Goal: Task Accomplishment & Management: Use online tool/utility

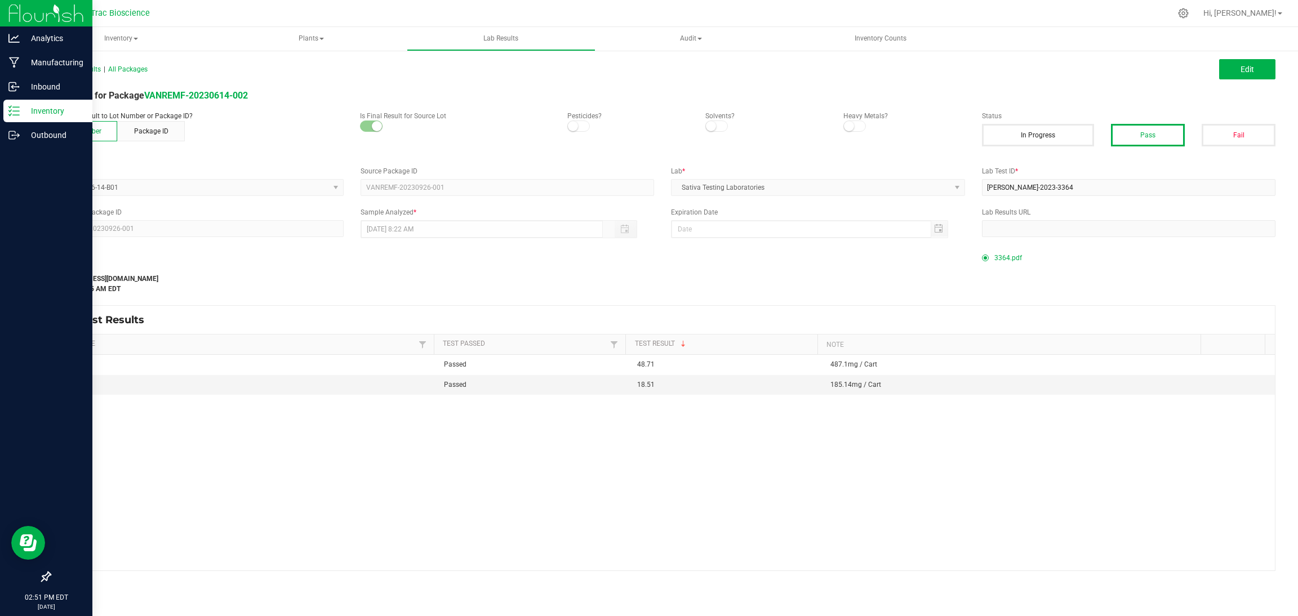
click at [51, 110] on p "Inventory" at bounding box center [54, 111] width 68 height 14
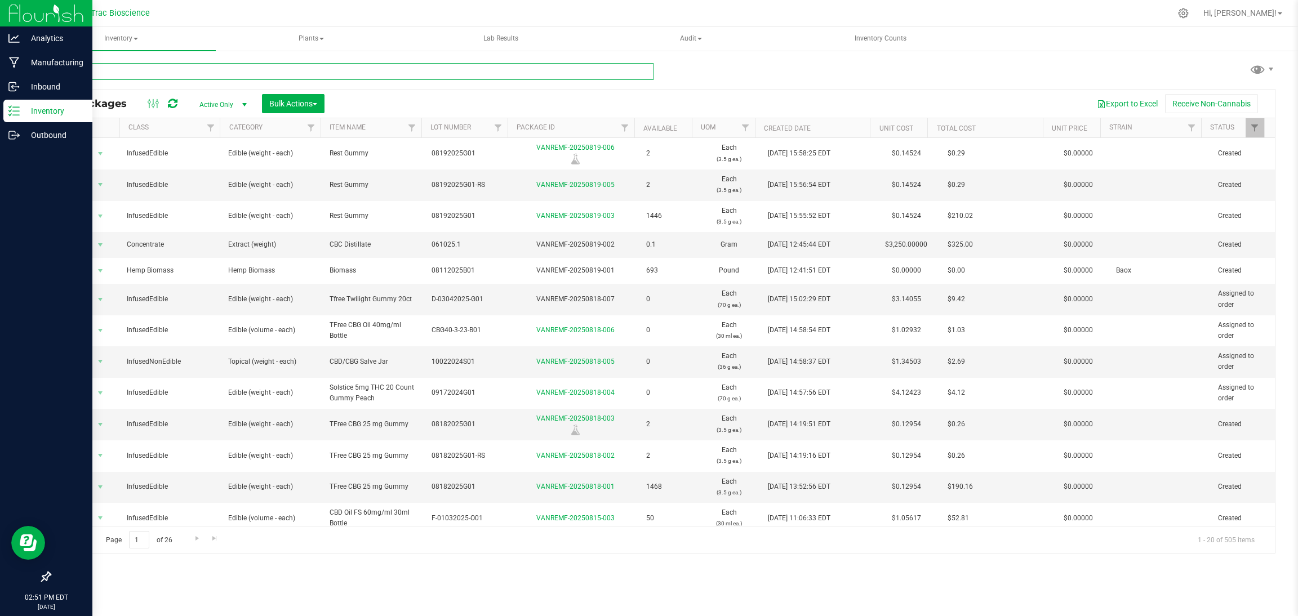
click at [219, 67] on input "text" at bounding box center [352, 71] width 604 height 17
click at [45, 59] on p "Manufacturing" at bounding box center [54, 63] width 68 height 14
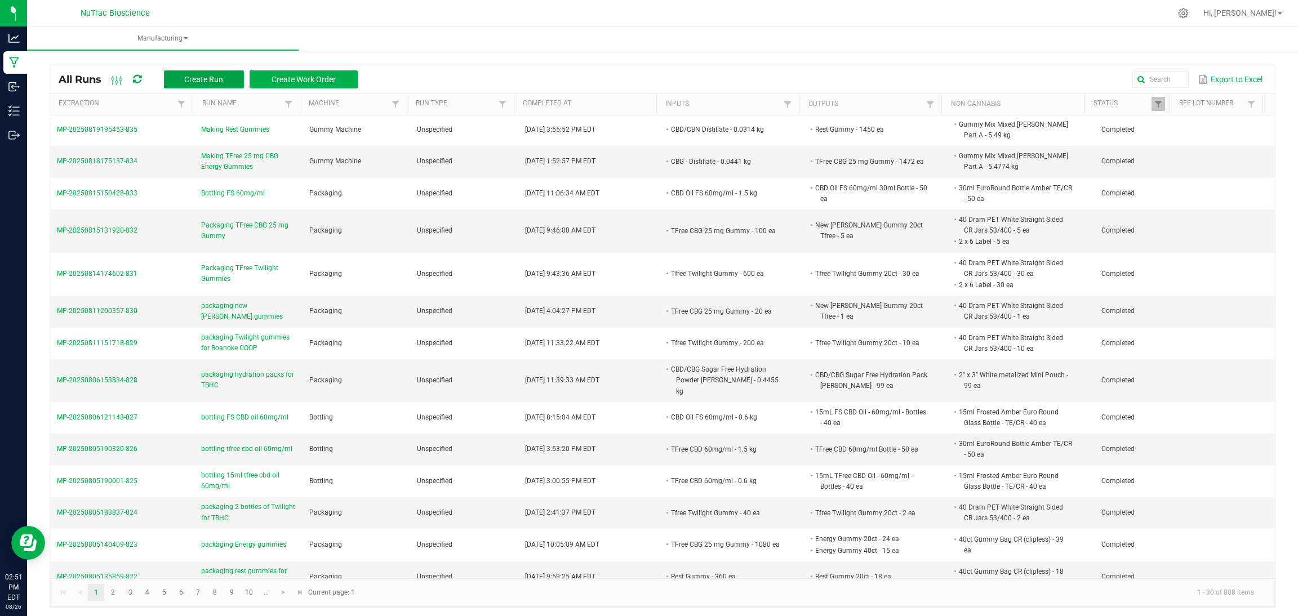
click at [207, 75] on span "Create Run" at bounding box center [203, 79] width 39 height 9
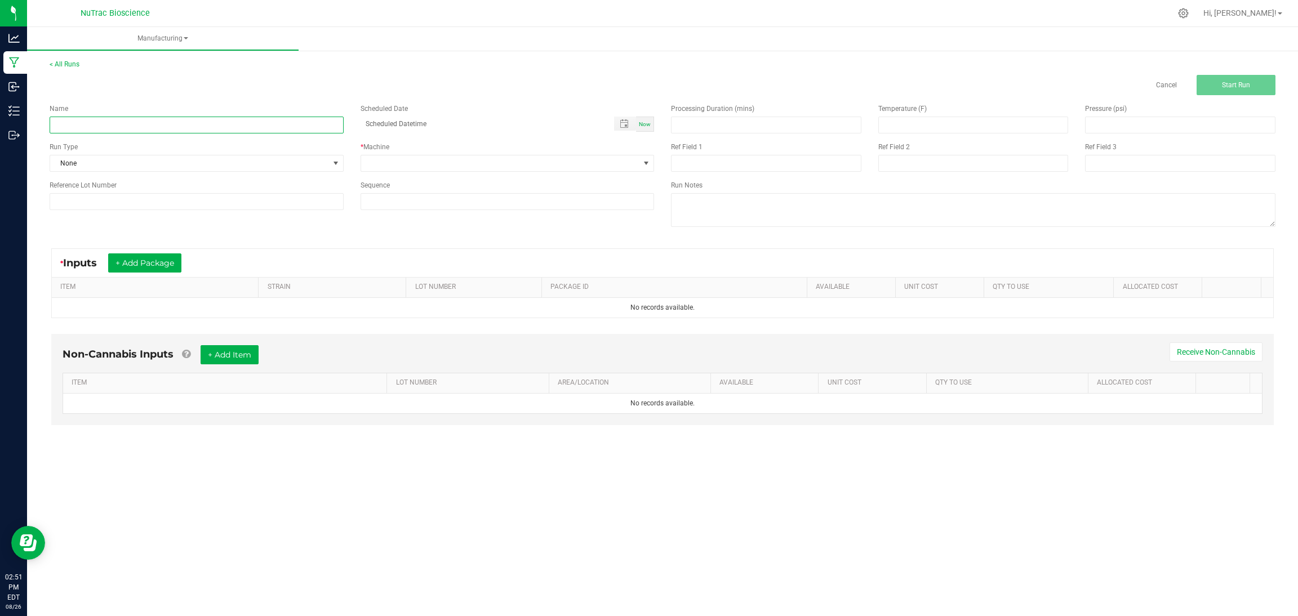
click at [200, 120] on input at bounding box center [197, 125] width 294 height 17
type input "packaging Trfree CBG Energy for TBHC"
click at [645, 126] on span "Now" at bounding box center [645, 124] width 12 height 6
type input "08/26/2025 2:51 PM"
click at [546, 164] on span at bounding box center [500, 163] width 279 height 16
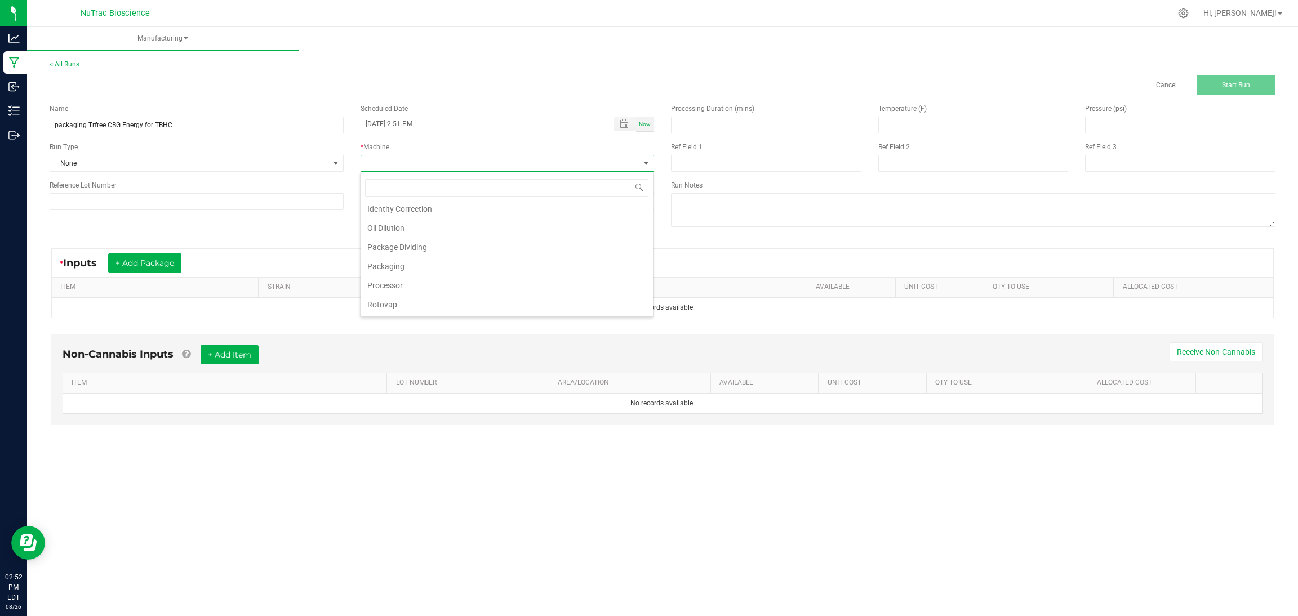
scroll to position [157, 0]
click at [409, 265] on li "Packaging" at bounding box center [506, 265] width 292 height 19
click at [140, 260] on button "+ Add Package" at bounding box center [144, 262] width 73 height 19
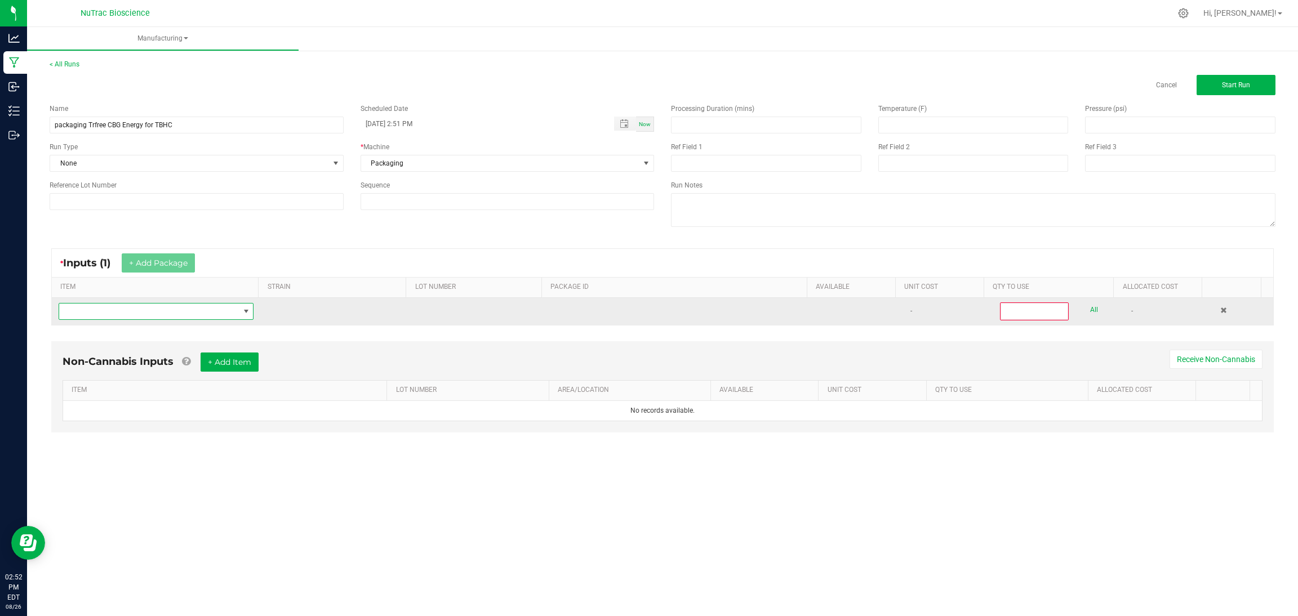
click at [242, 308] on span "NO DATA FOUND" at bounding box center [246, 311] width 9 height 9
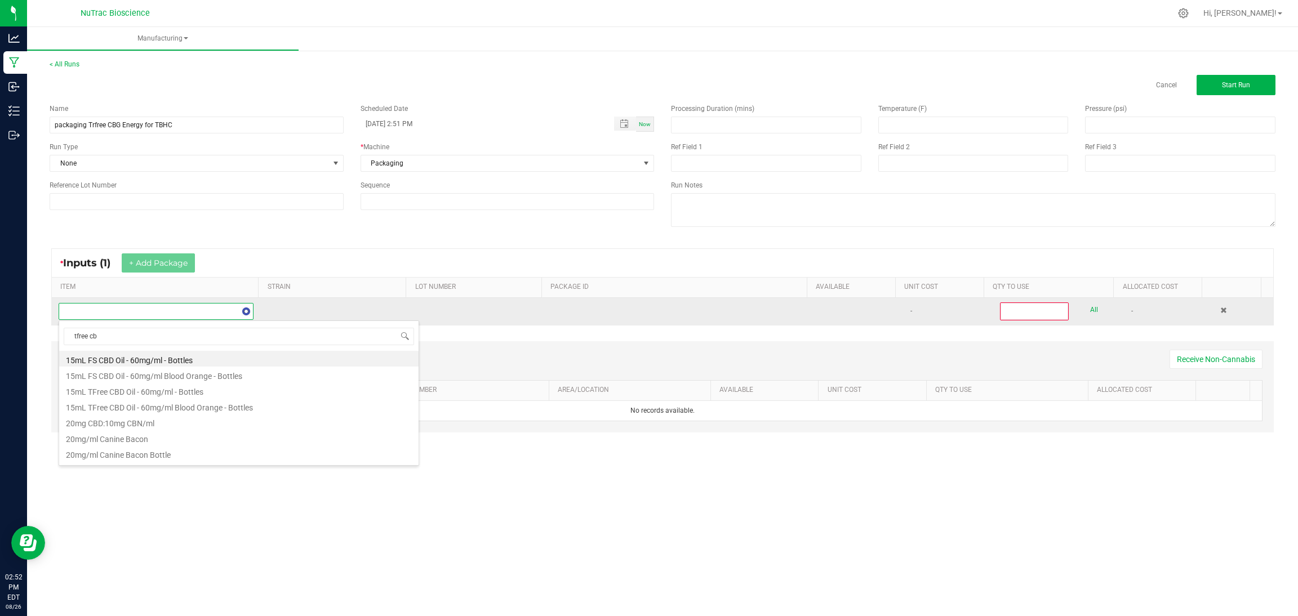
type input "tfree cbg"
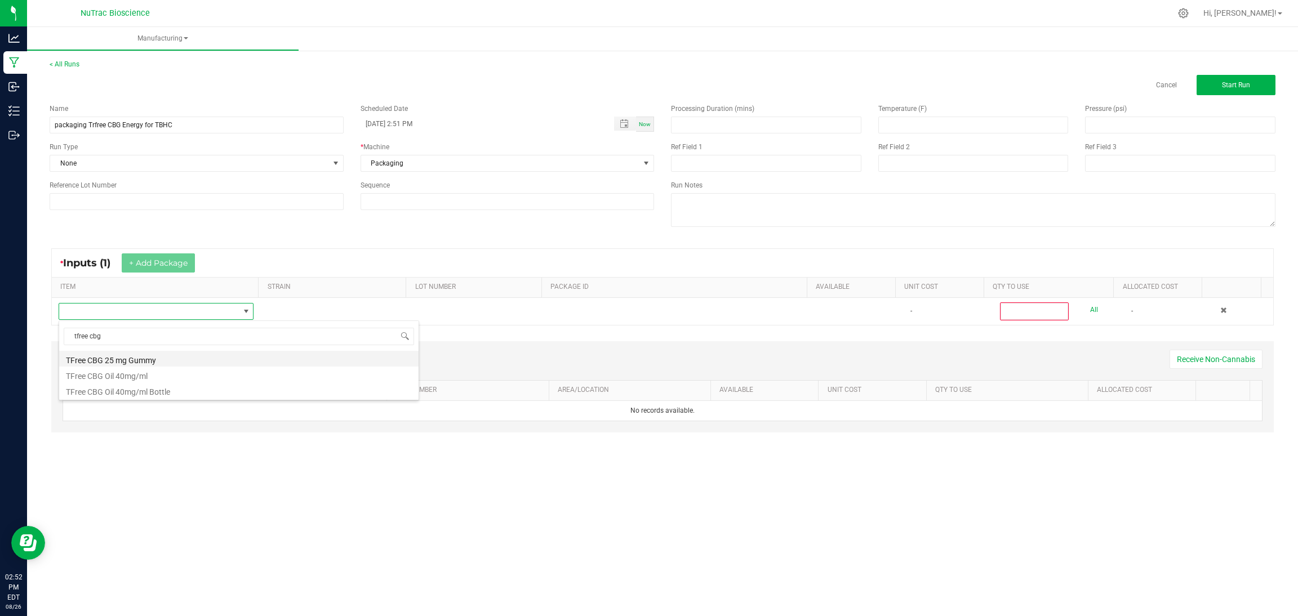
click at [132, 359] on li "TFree CBG 25 mg Gummy" at bounding box center [238, 359] width 359 height 16
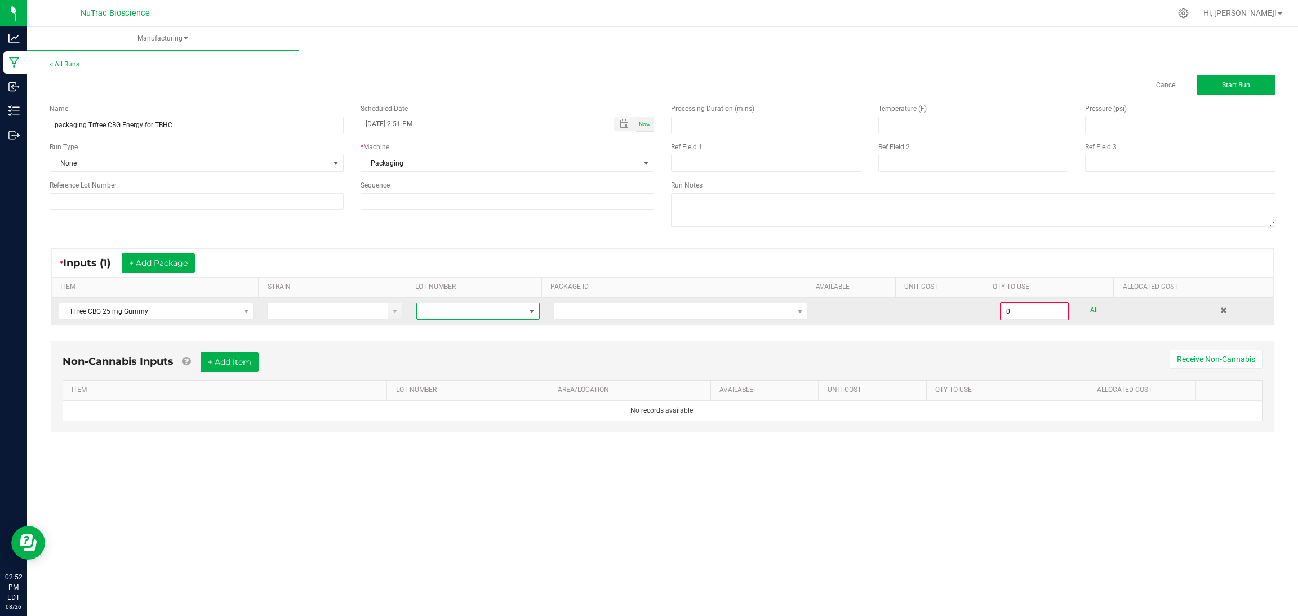
click at [532, 311] on span at bounding box center [532, 312] width 14 height 16
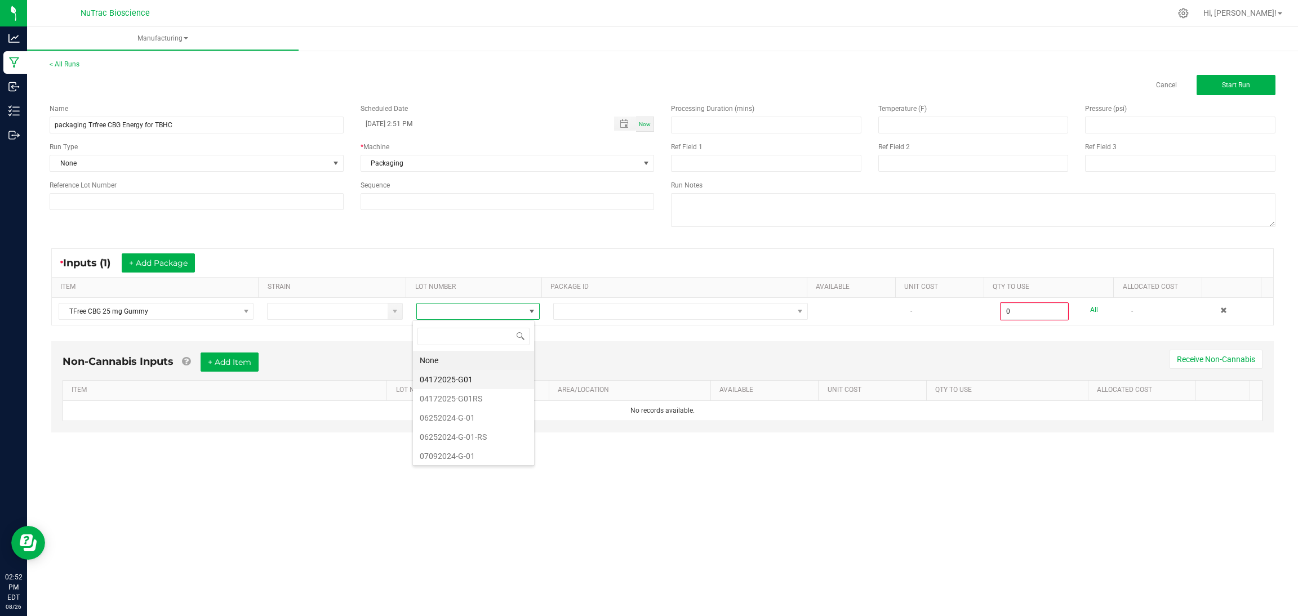
click at [484, 382] on li "04172025-G01" at bounding box center [473, 379] width 121 height 19
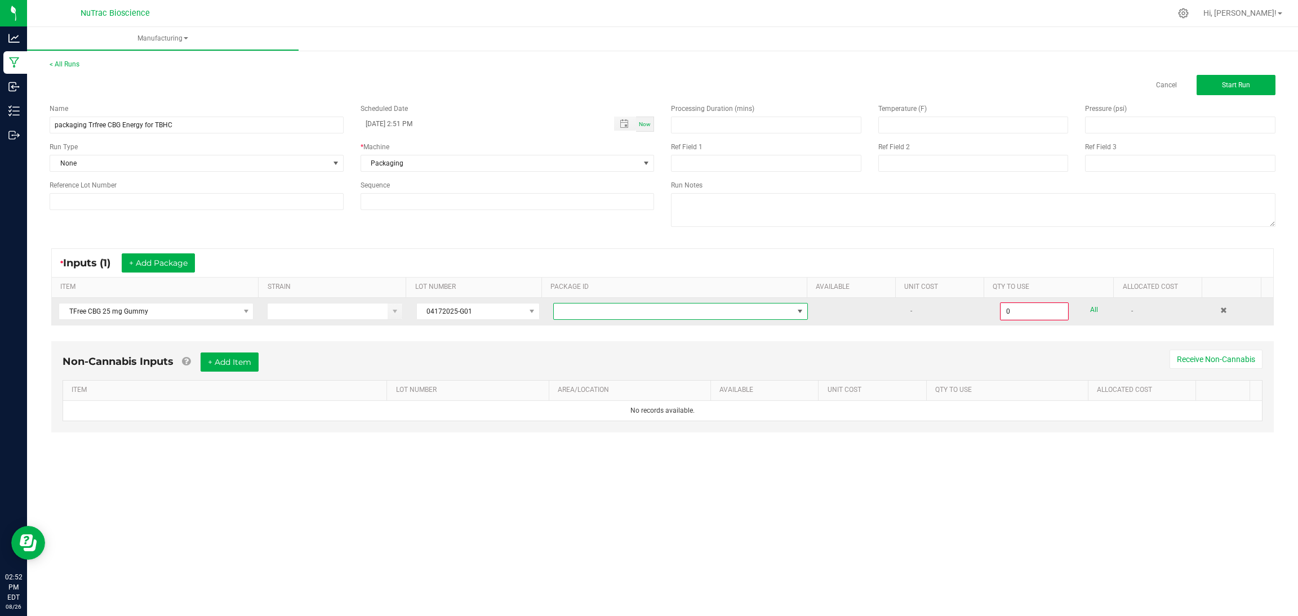
click at [795, 314] on span at bounding box center [799, 311] width 9 height 9
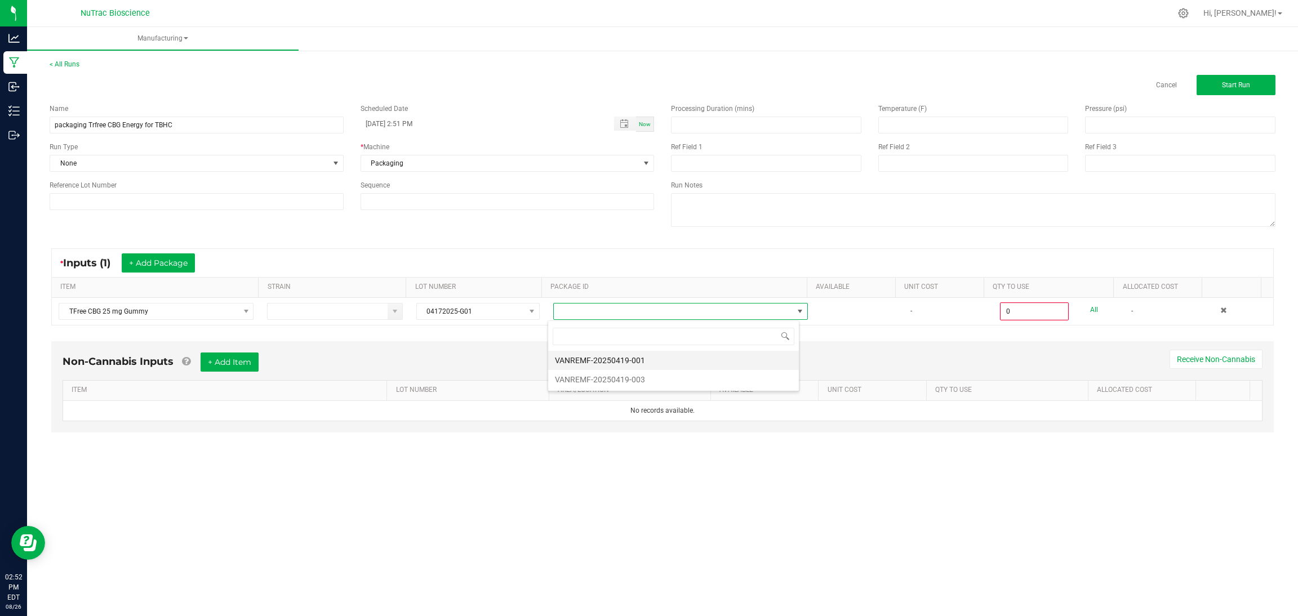
click at [682, 361] on li "VANREMF-20250419-001" at bounding box center [673, 360] width 251 height 19
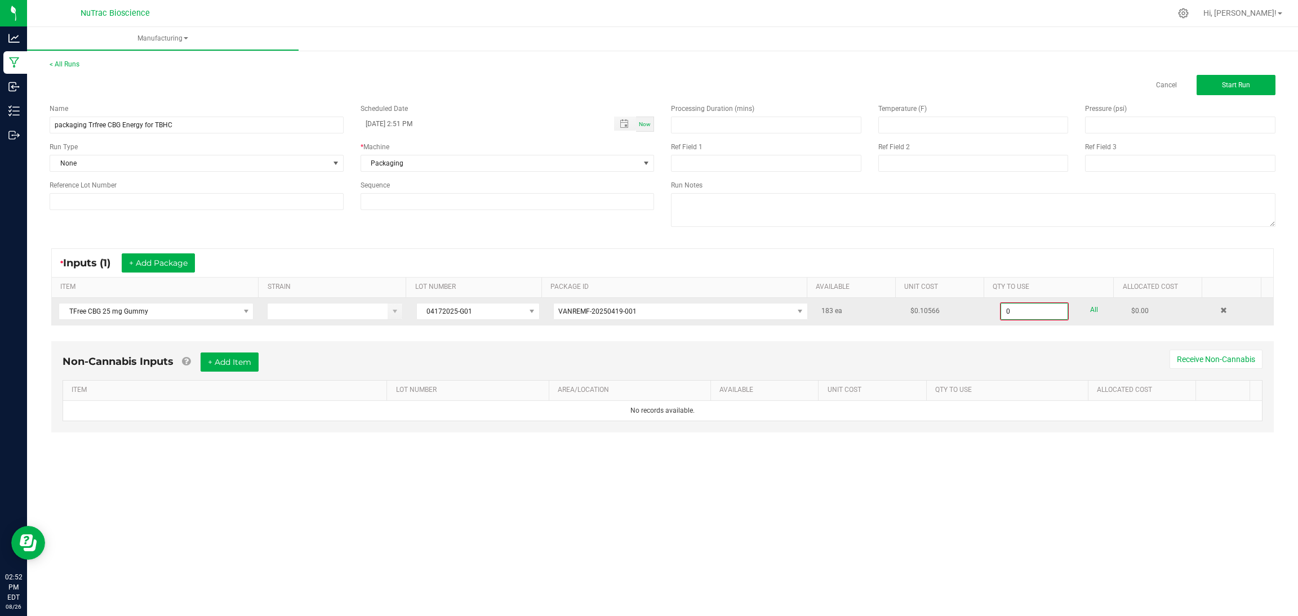
click at [1025, 317] on input "0" at bounding box center [1034, 312] width 66 height 16
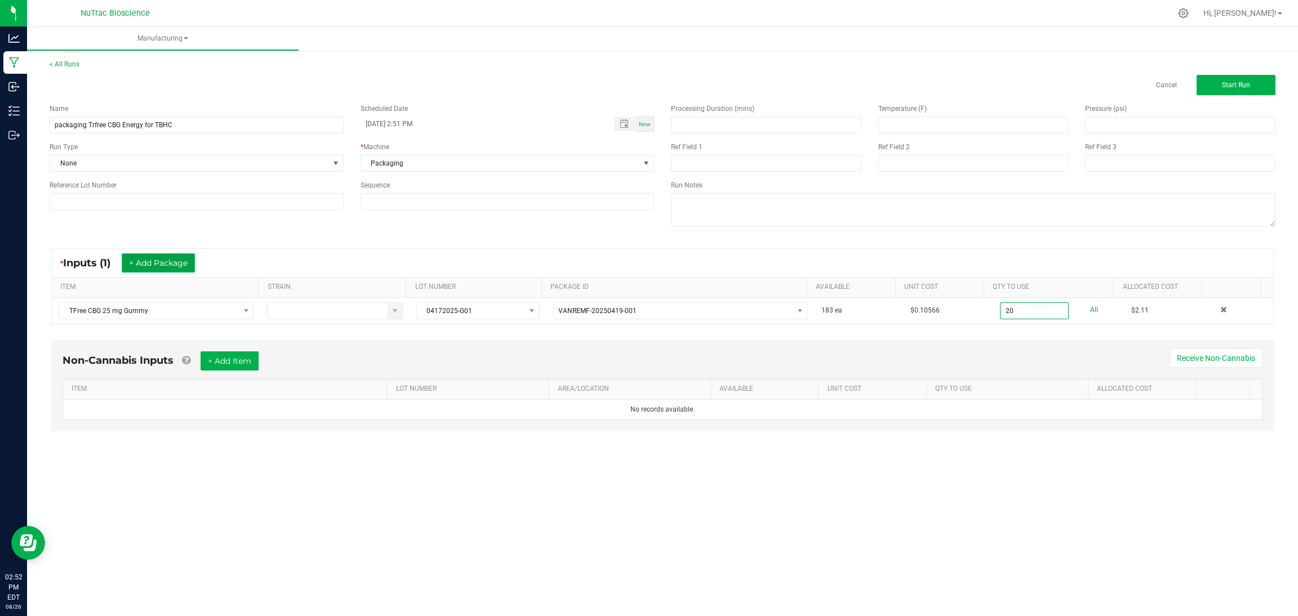
type input "20 ea"
click at [179, 262] on button "+ Add Package" at bounding box center [158, 262] width 73 height 19
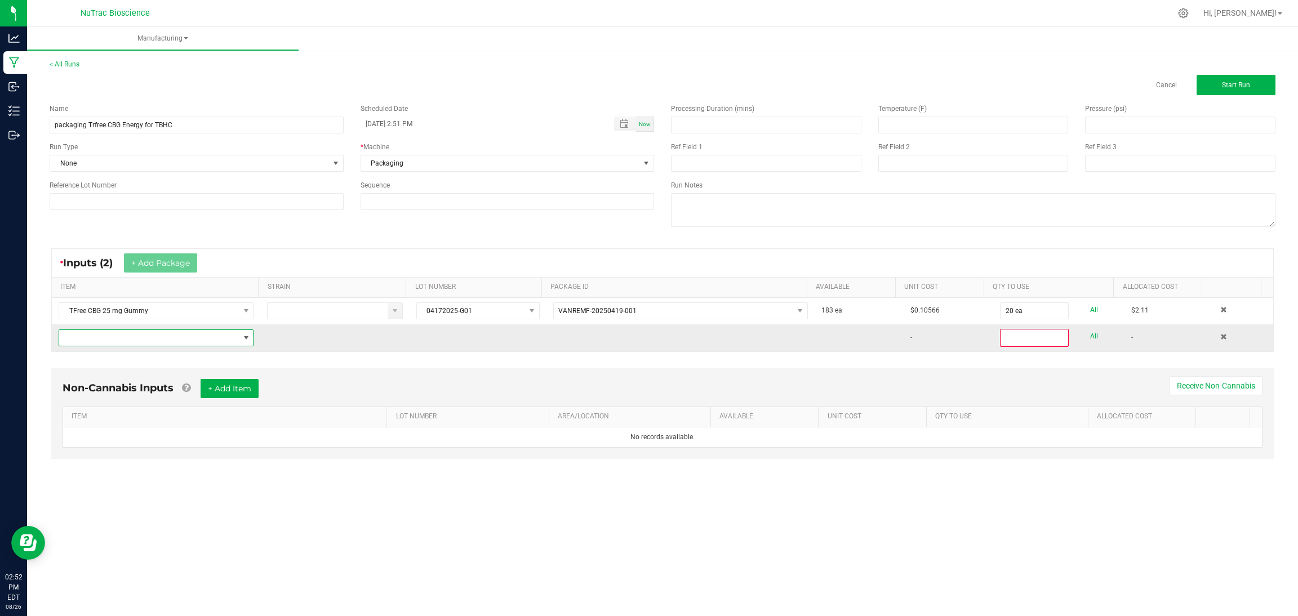
click at [200, 339] on span "NO DATA FOUND" at bounding box center [149, 338] width 180 height 16
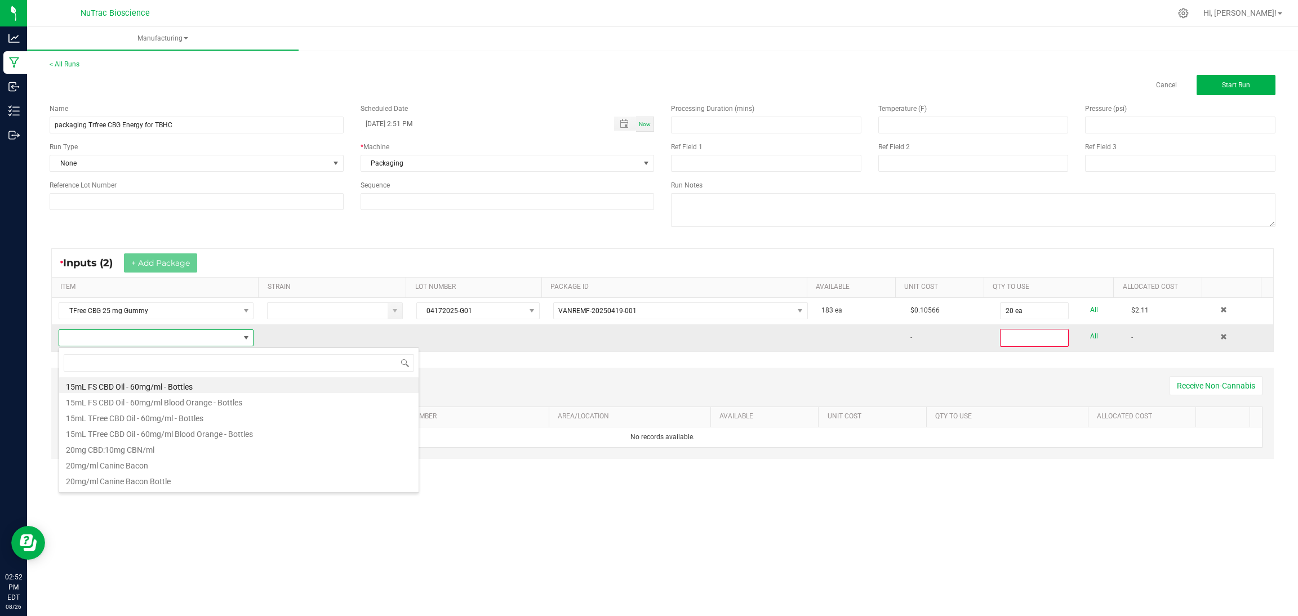
scroll to position [17, 192]
type input "tfree cbg"
click at [138, 382] on li "TFree CBG 25 mg Gummy" at bounding box center [238, 385] width 359 height 16
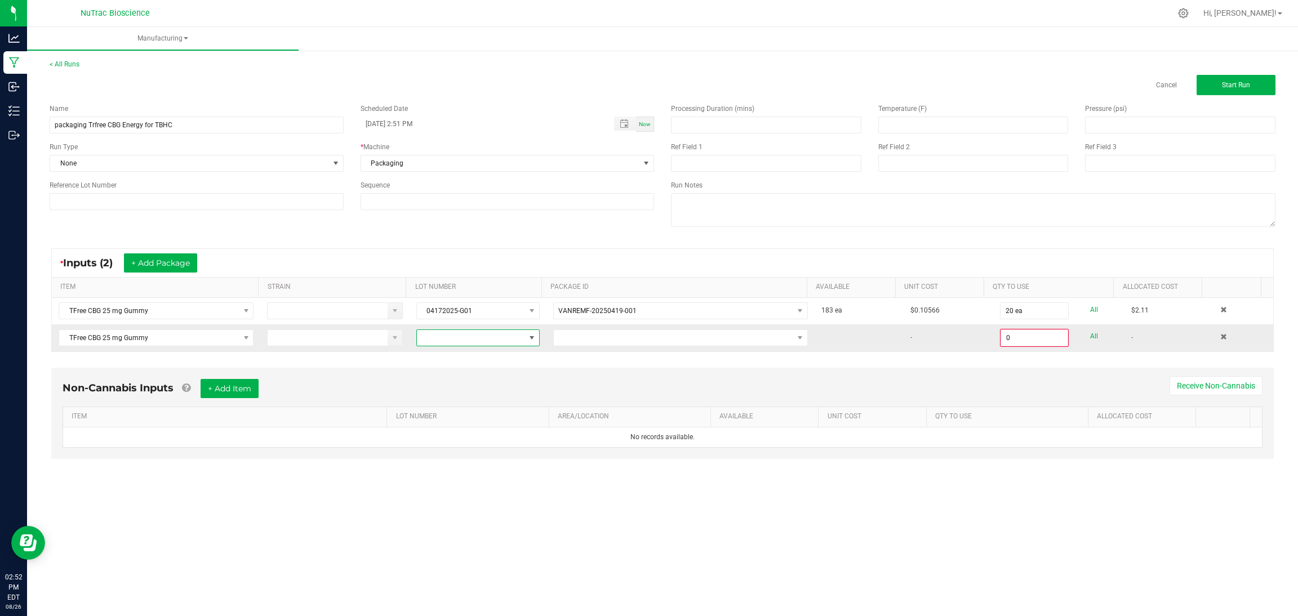
click at [527, 342] on span at bounding box center [531, 337] width 9 height 9
click at [465, 439] on li "08182025G01" at bounding box center [473, 433] width 121 height 19
click at [795, 335] on span at bounding box center [799, 337] width 9 height 9
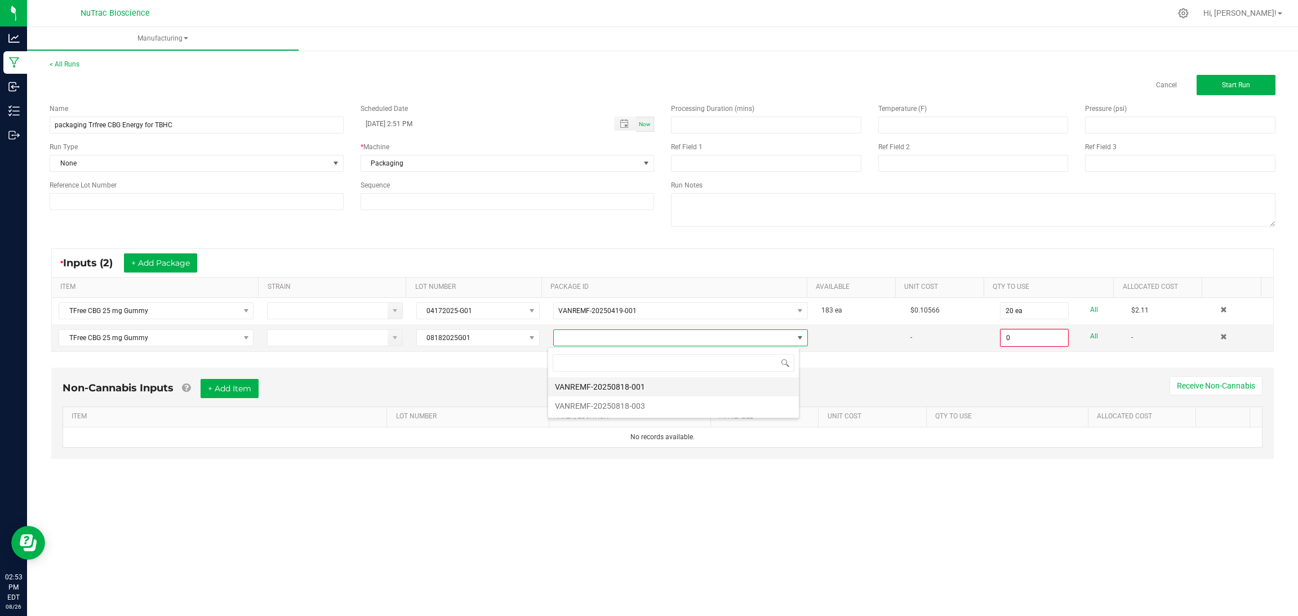
click at [701, 385] on li "VANREMF-20250818-001" at bounding box center [673, 386] width 251 height 19
click at [1026, 340] on input "0" at bounding box center [1034, 338] width 66 height 16
type input "460 ea"
click at [992, 500] on div "Manufacturing < All Runs Cancel Start Run Name packaging Trfree CBG Energy for …" at bounding box center [662, 321] width 1271 height 589
click at [229, 386] on button "+ Add Item" at bounding box center [230, 387] width 58 height 19
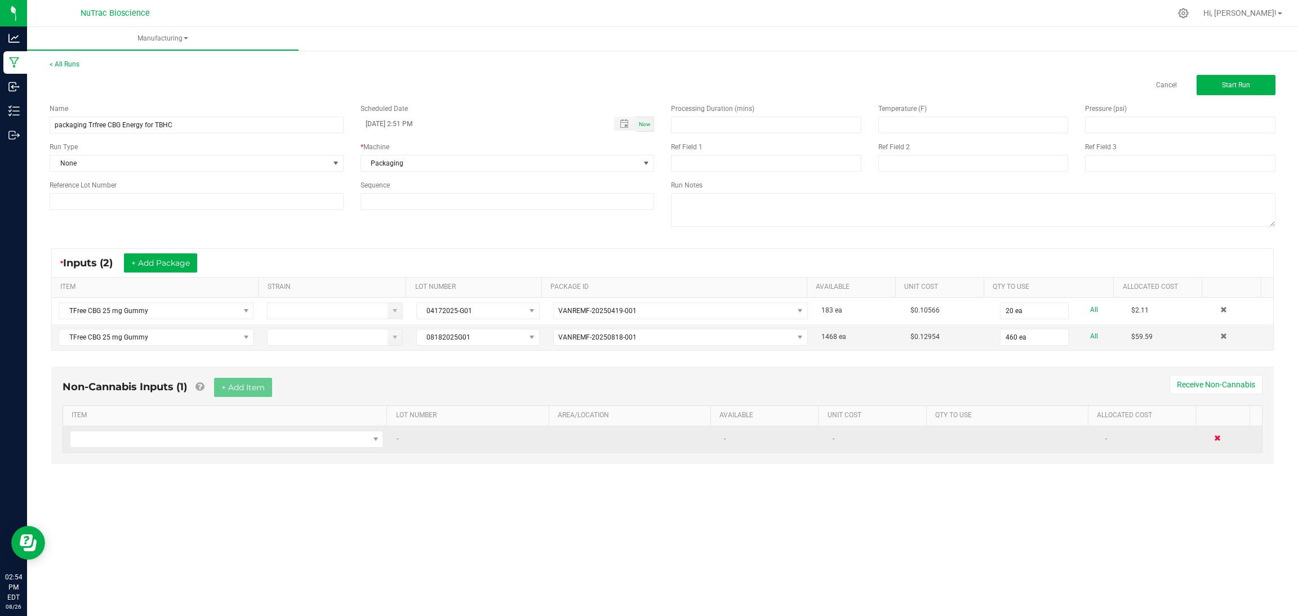
click at [1214, 440] on span at bounding box center [1217, 438] width 7 height 7
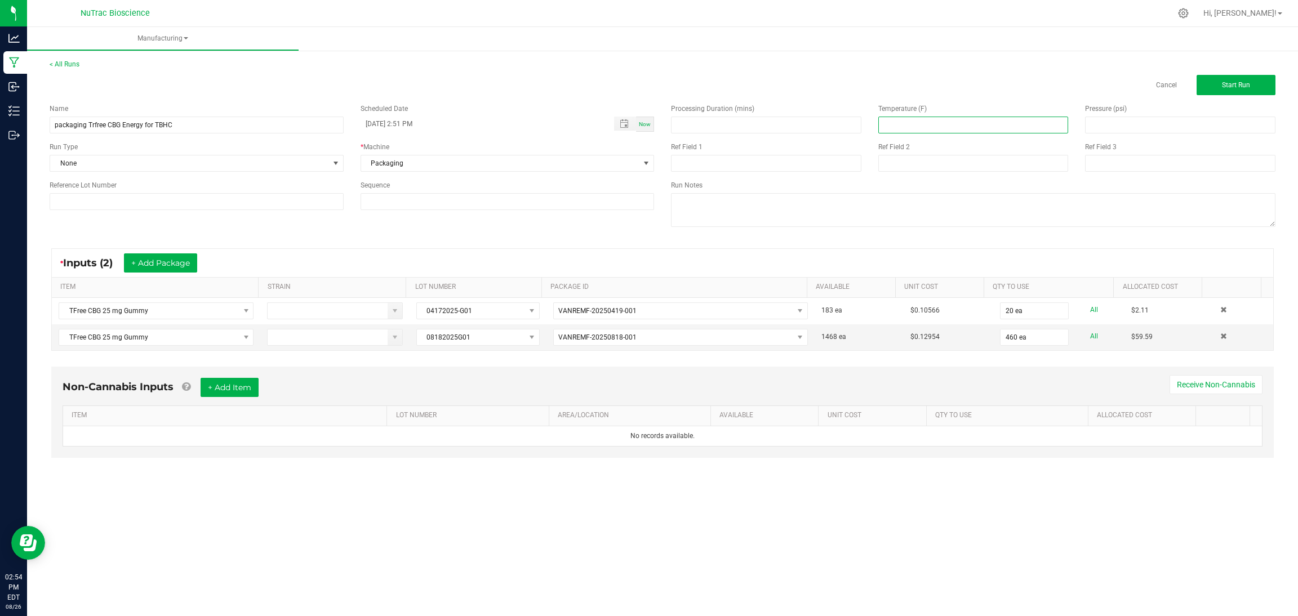
click at [1010, 125] on input at bounding box center [973, 125] width 189 height 16
click at [1228, 89] on span "Start Run" at bounding box center [1236, 85] width 28 height 8
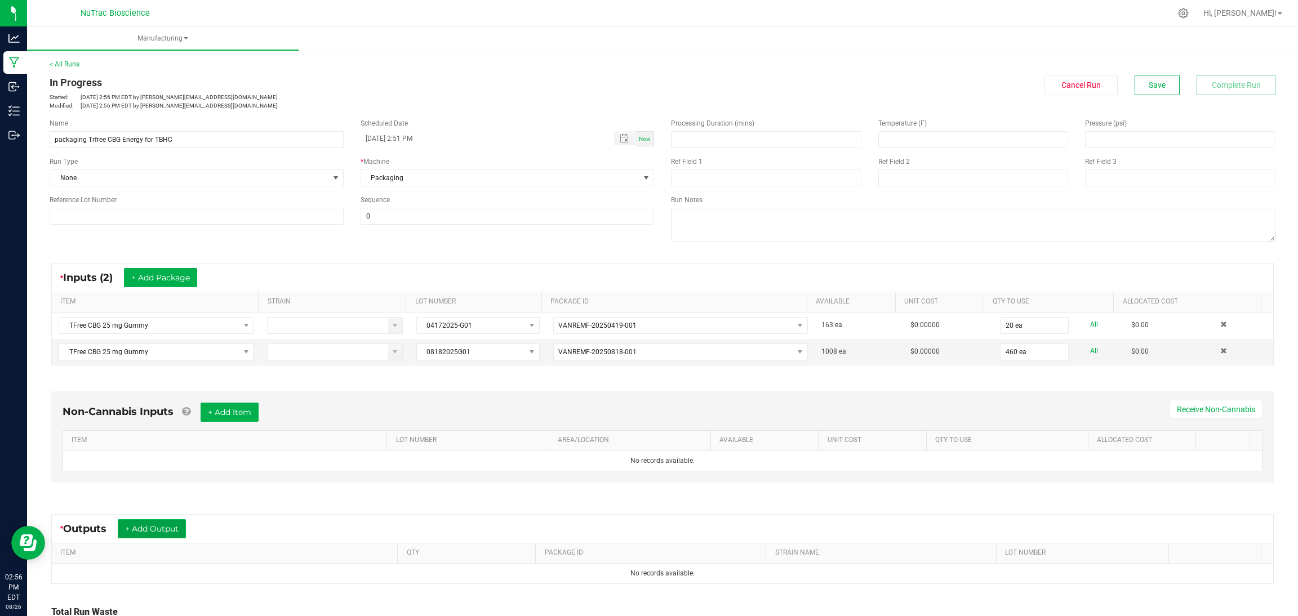
click at [158, 525] on button "+ Add Output" at bounding box center [152, 528] width 68 height 19
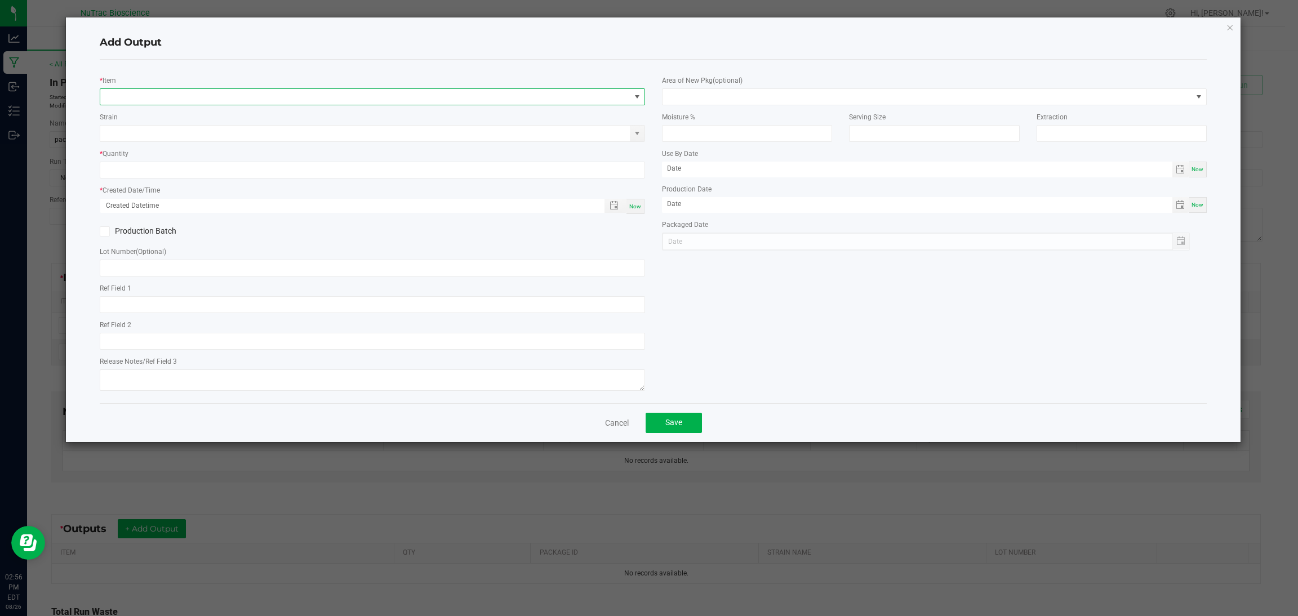
click at [635, 99] on span "NO DATA FOUND" at bounding box center [637, 96] width 9 height 9
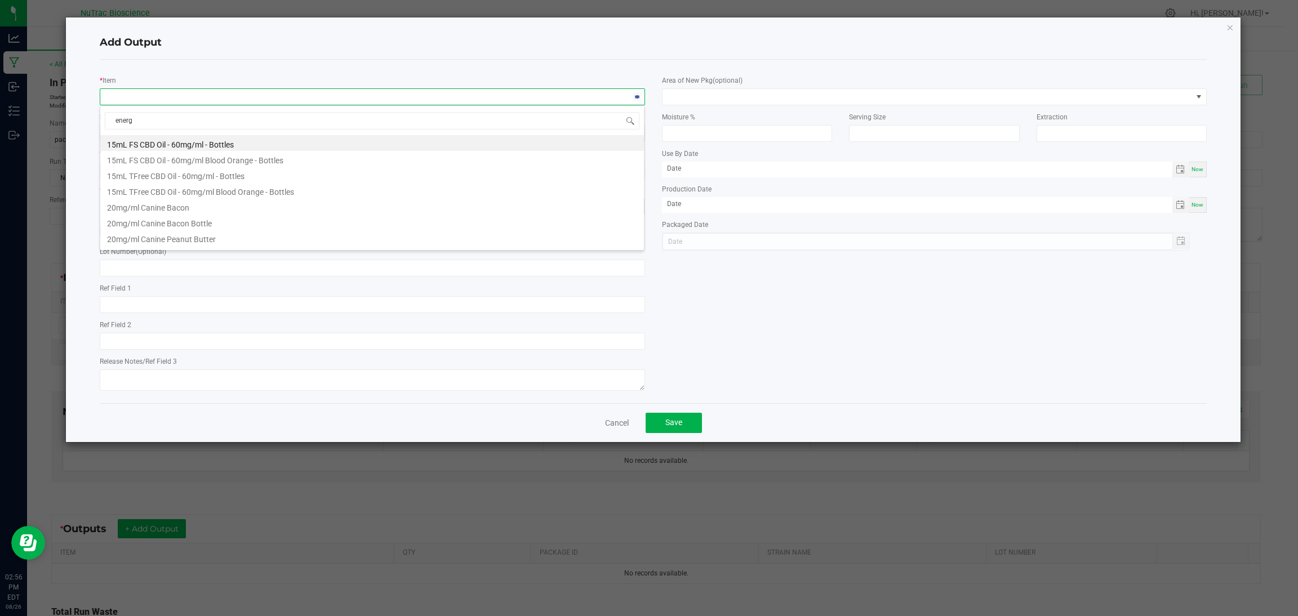
type input "energy"
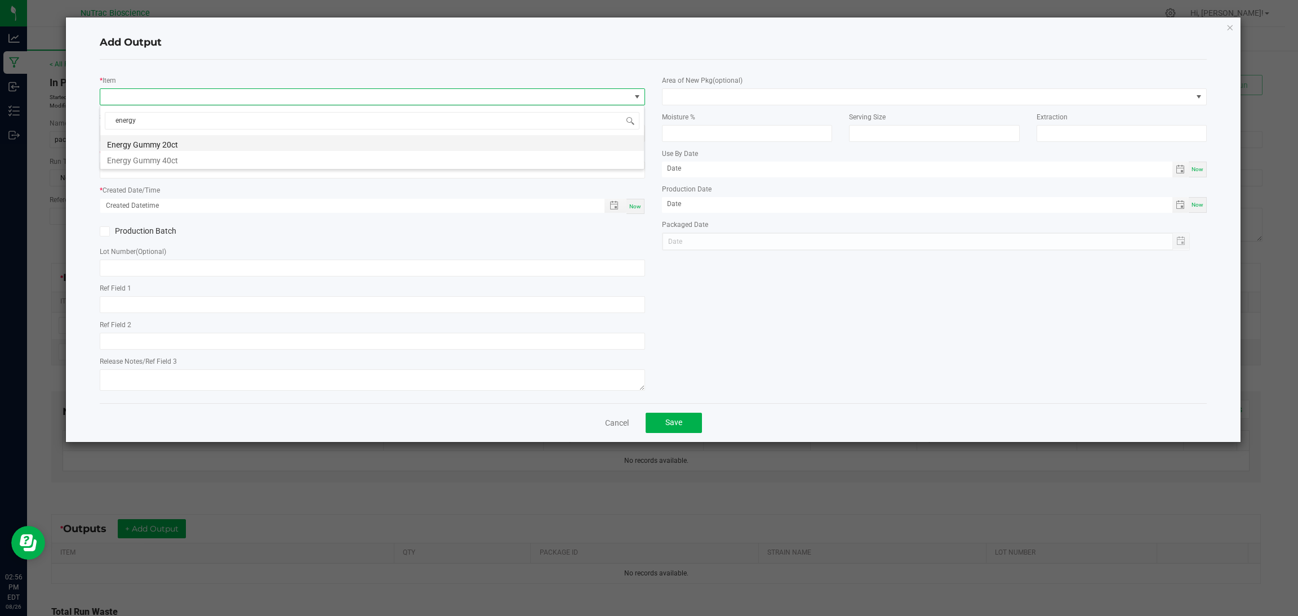
click at [317, 137] on li "Energy Gummy 20ct" at bounding box center [372, 143] width 544 height 16
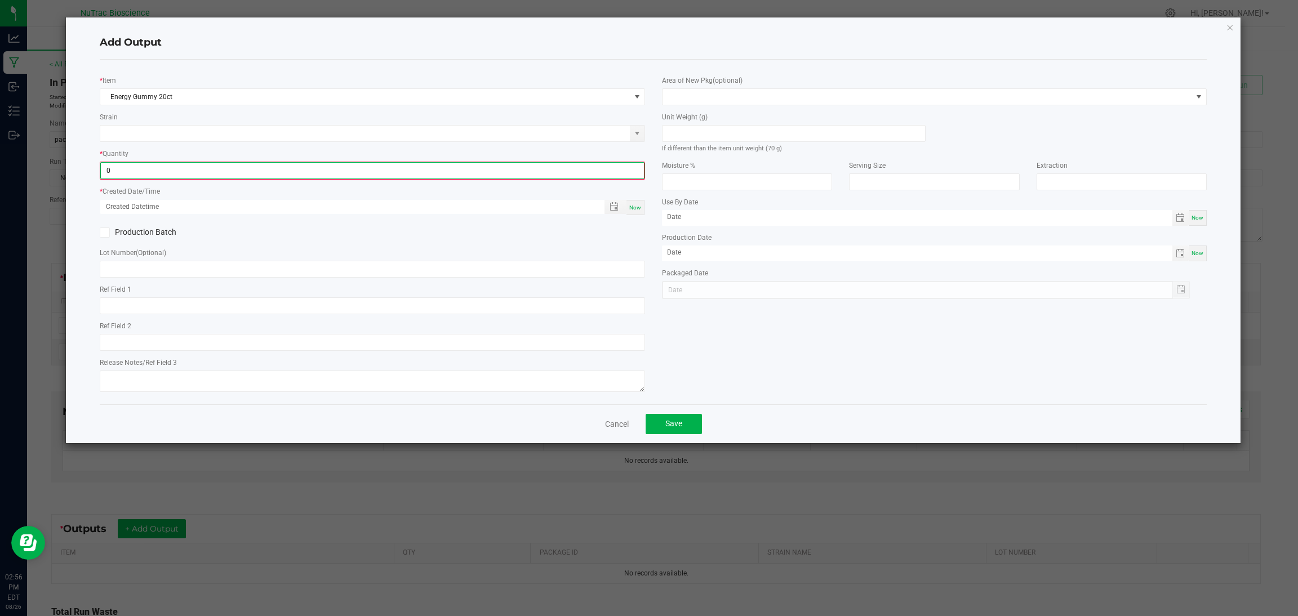
click at [270, 167] on input "0" at bounding box center [372, 171] width 543 height 16
type input "1 ea"
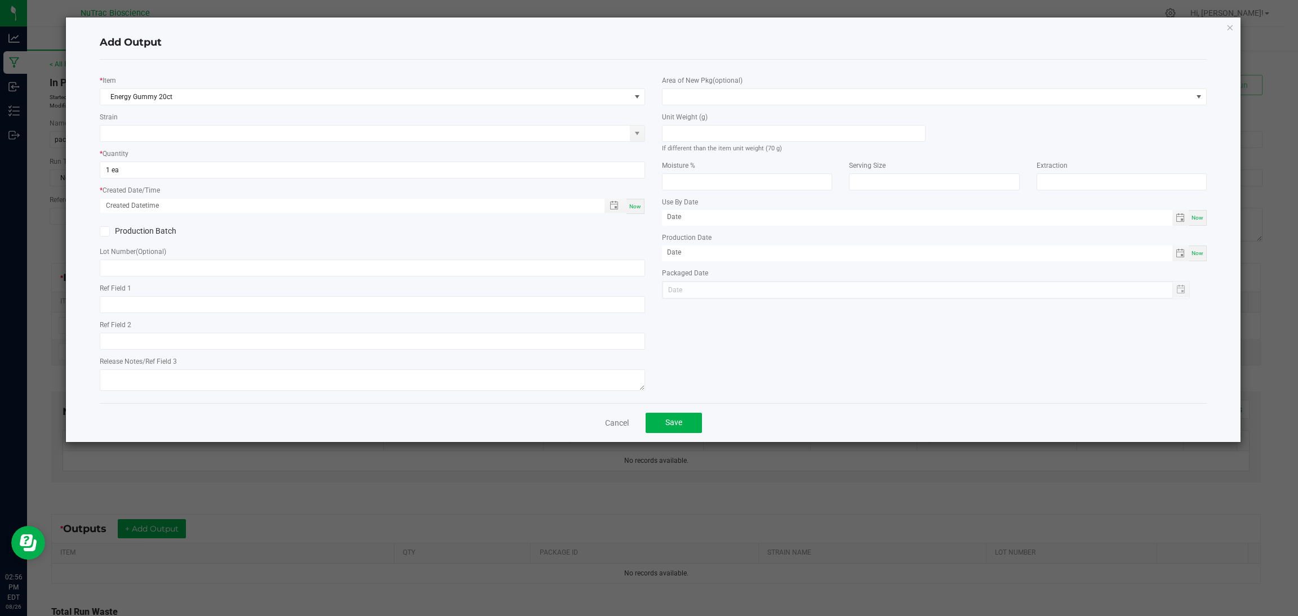
click at [638, 209] on div "Now" at bounding box center [635, 206] width 18 height 15
type input "08/26/2025 2:56 PM"
type input "[DATE]"
click at [673, 426] on span "Save" at bounding box center [673, 422] width 17 height 9
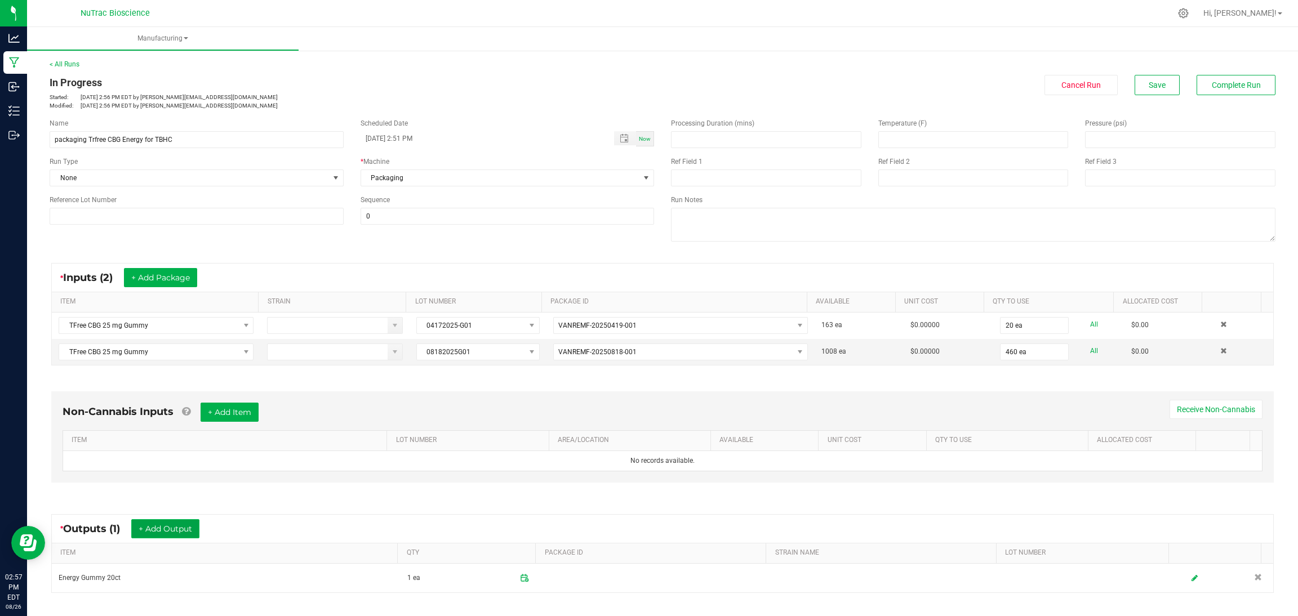
click at [181, 527] on button "+ Add Output" at bounding box center [165, 528] width 68 height 19
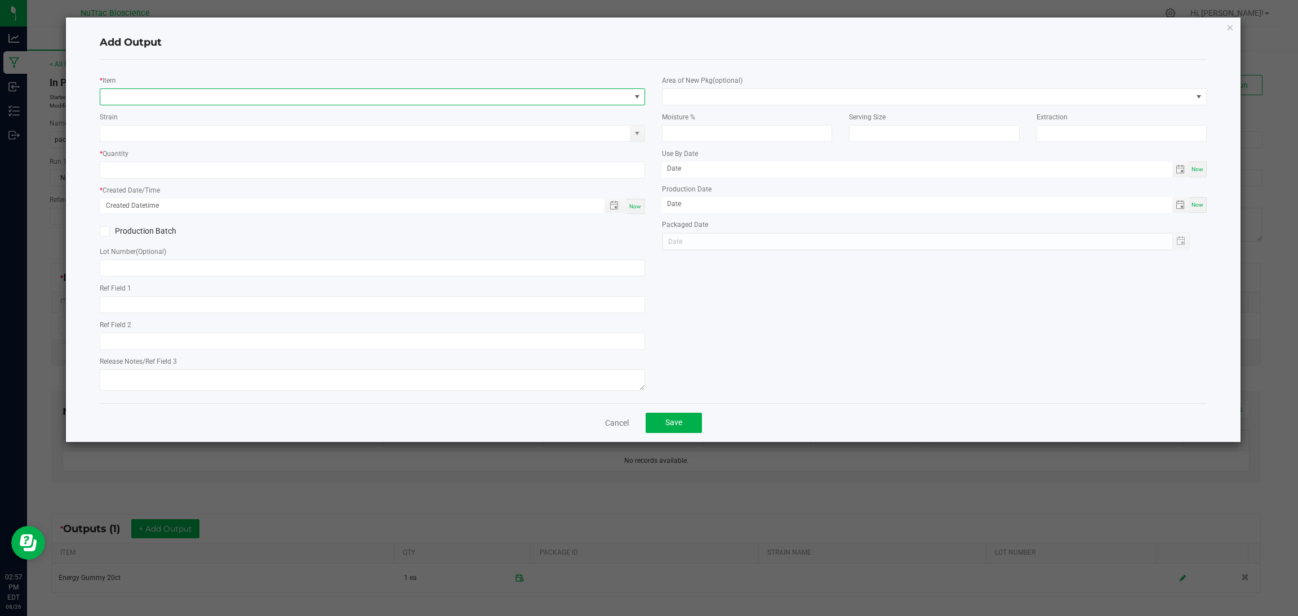
click at [636, 96] on span "NO DATA FOUND" at bounding box center [637, 96] width 9 height 9
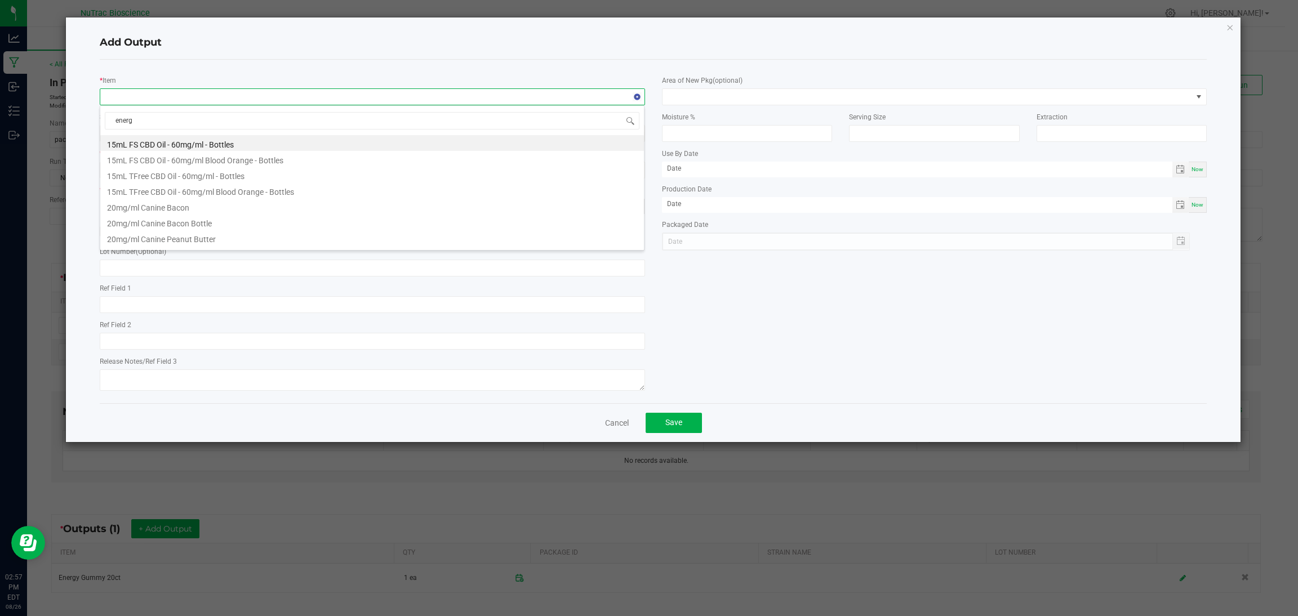
type input "energy"
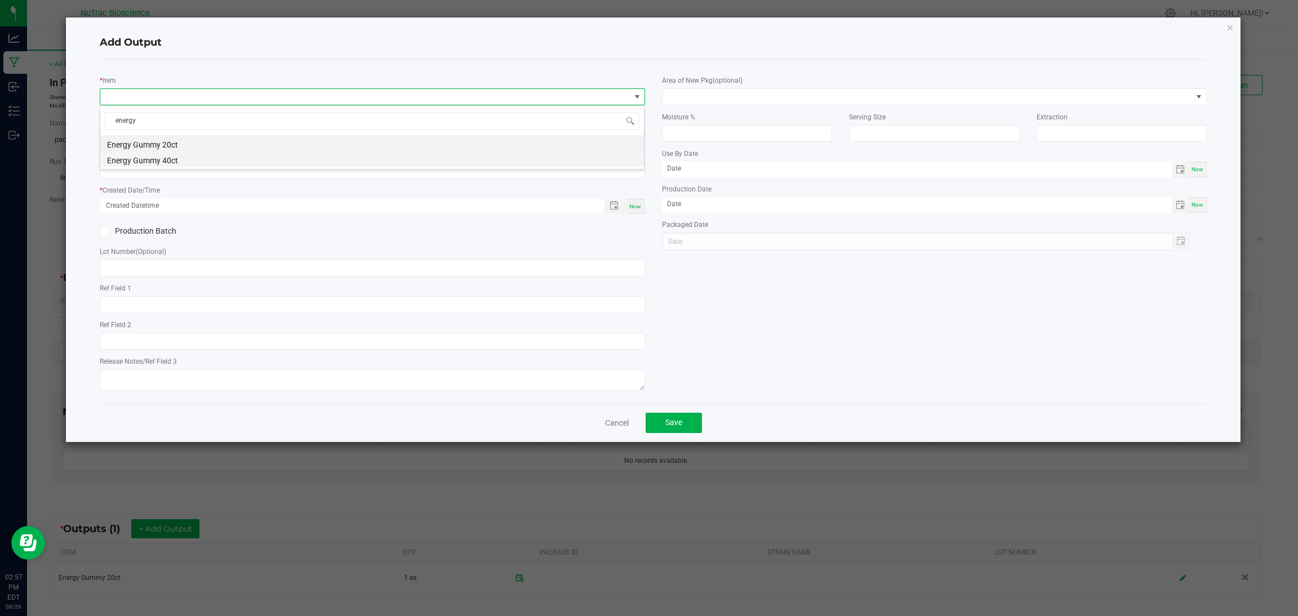
click at [275, 157] on li "Energy Gummy 40ct" at bounding box center [372, 159] width 544 height 16
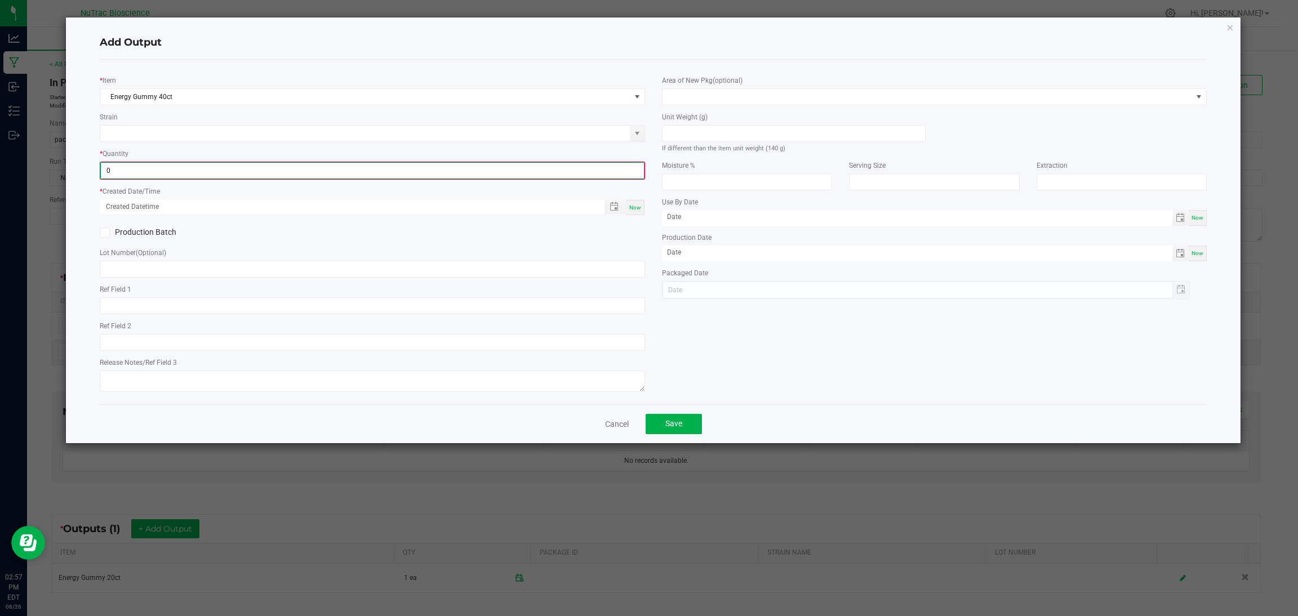
click at [598, 168] on input "0" at bounding box center [372, 171] width 543 height 16
type input "7 ea"
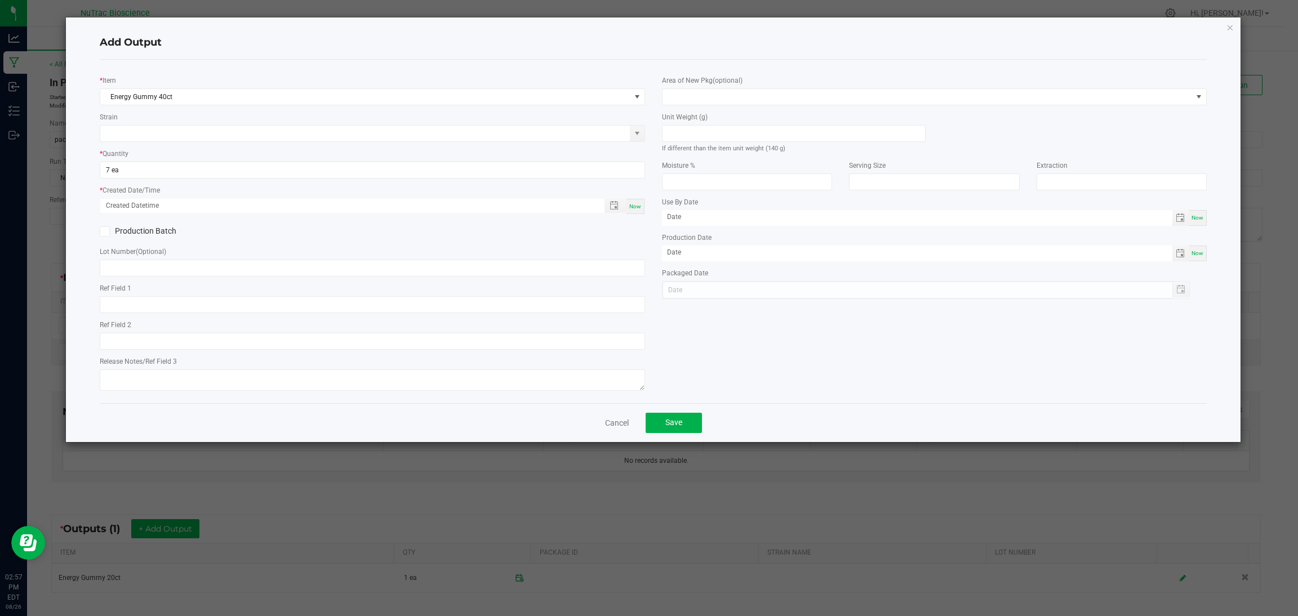
click at [631, 204] on span "Now" at bounding box center [635, 206] width 12 height 6
type input "08/26/2025 2:57 PM"
type input "[DATE]"
click at [680, 420] on span "Save" at bounding box center [673, 422] width 17 height 9
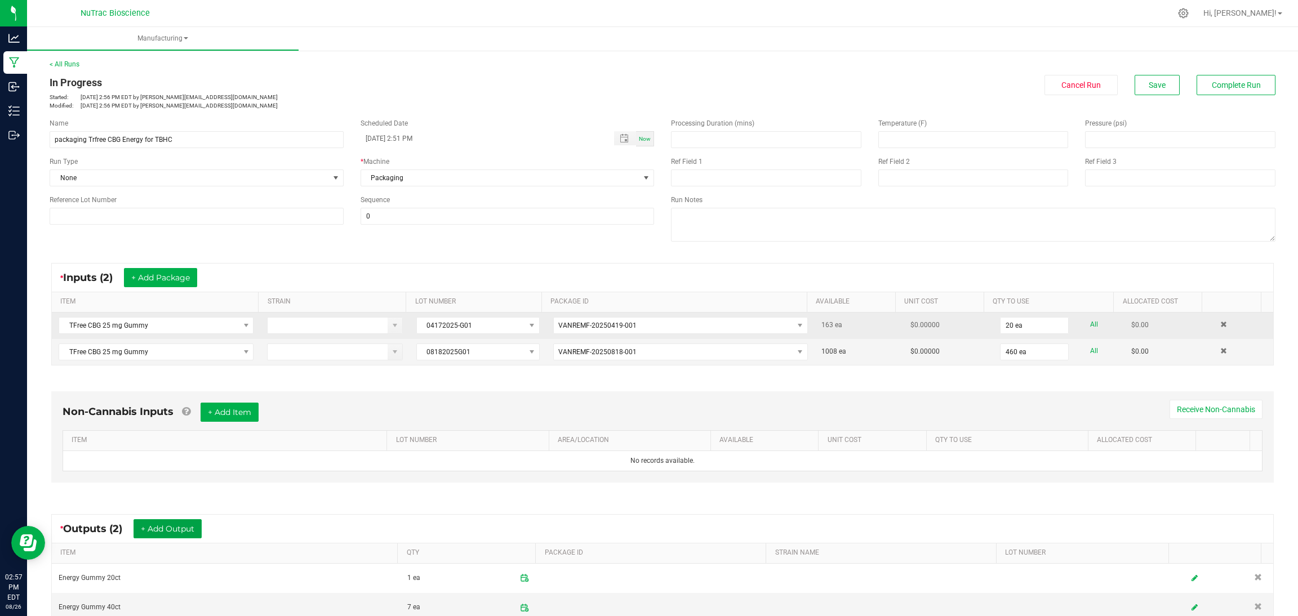
scroll to position [137, 0]
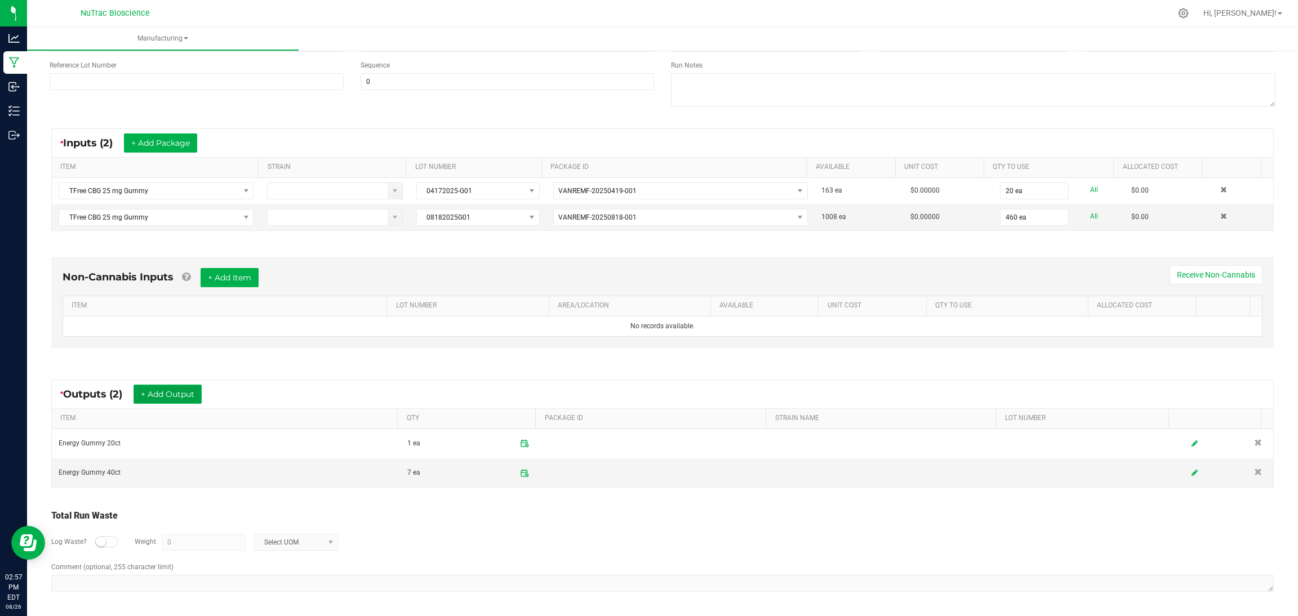
click at [184, 385] on button "+ Add Output" at bounding box center [167, 394] width 68 height 19
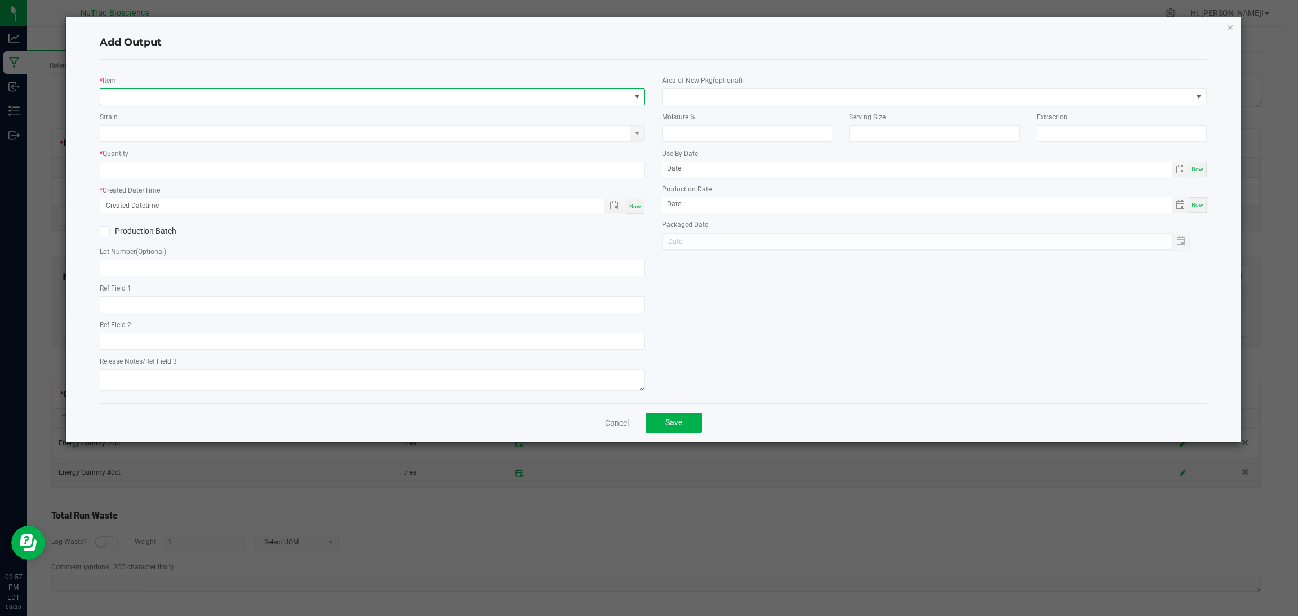
click at [447, 97] on span "NO DATA FOUND" at bounding box center [365, 97] width 530 height 16
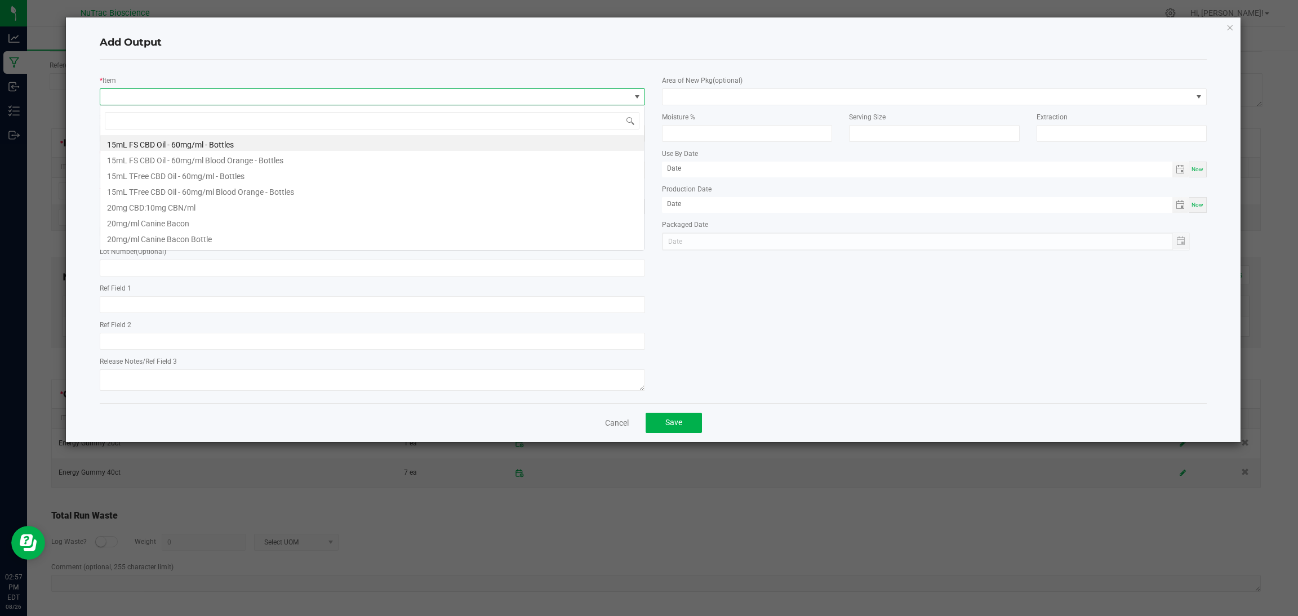
scroll to position [17, 545]
type input "energy"
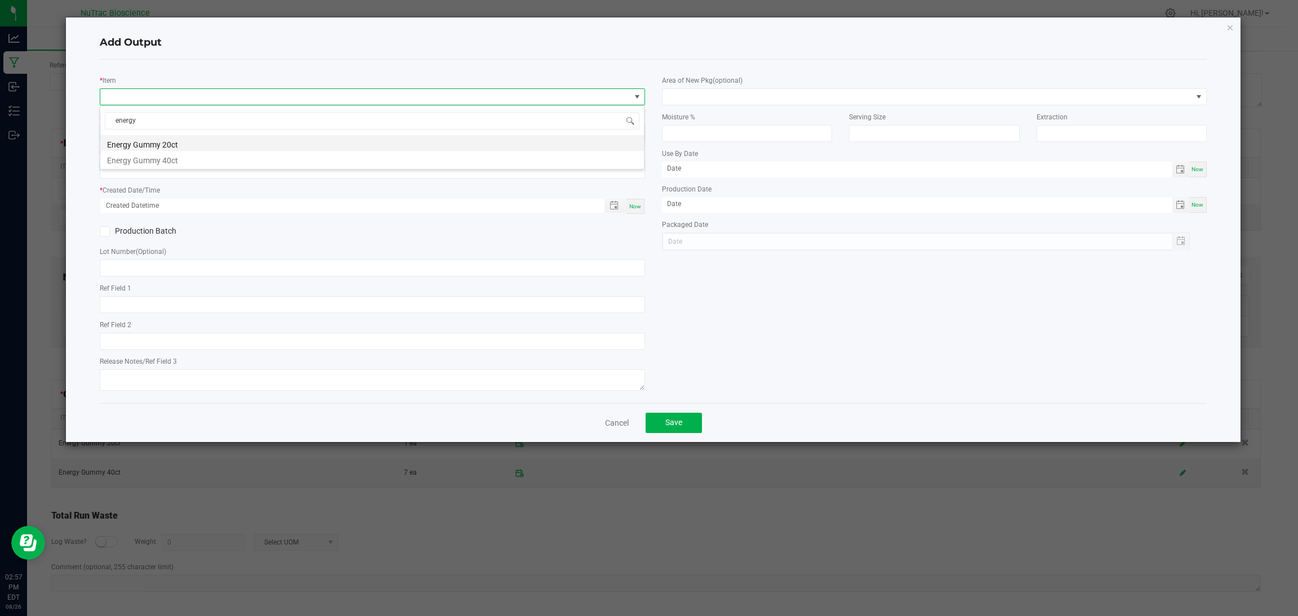
click at [266, 140] on li "Energy Gummy 20ct" at bounding box center [372, 143] width 544 height 16
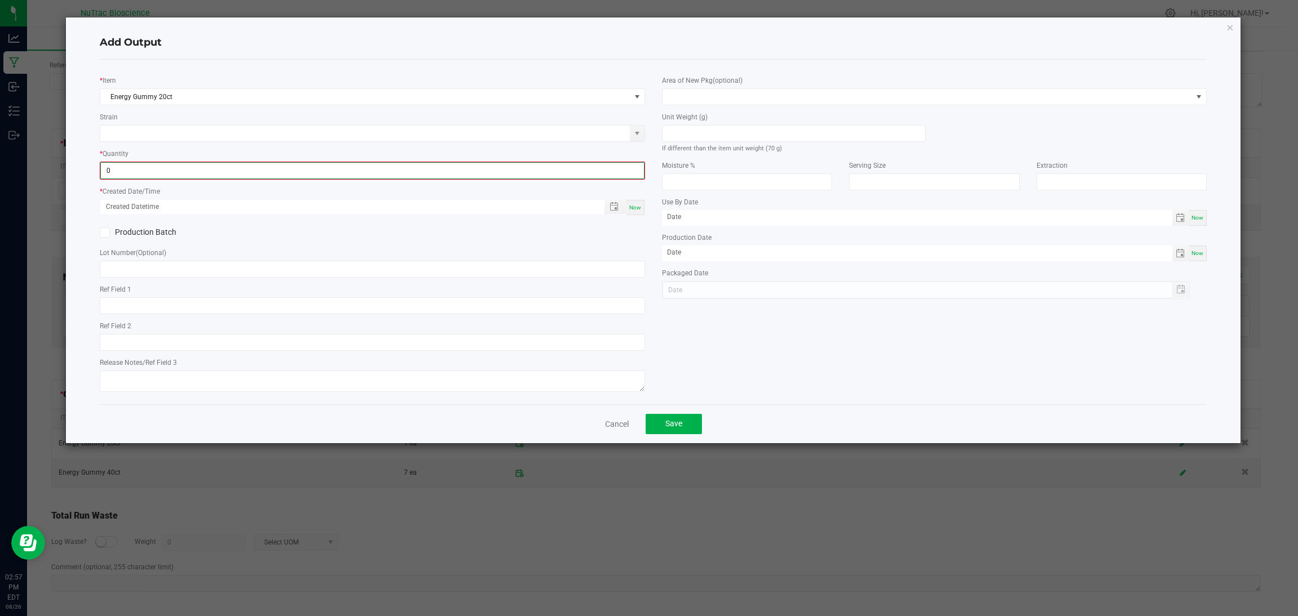
click at [361, 167] on input "0" at bounding box center [372, 171] width 543 height 16
type input "9 ea"
click at [638, 199] on div "Now" at bounding box center [635, 206] width 18 height 15
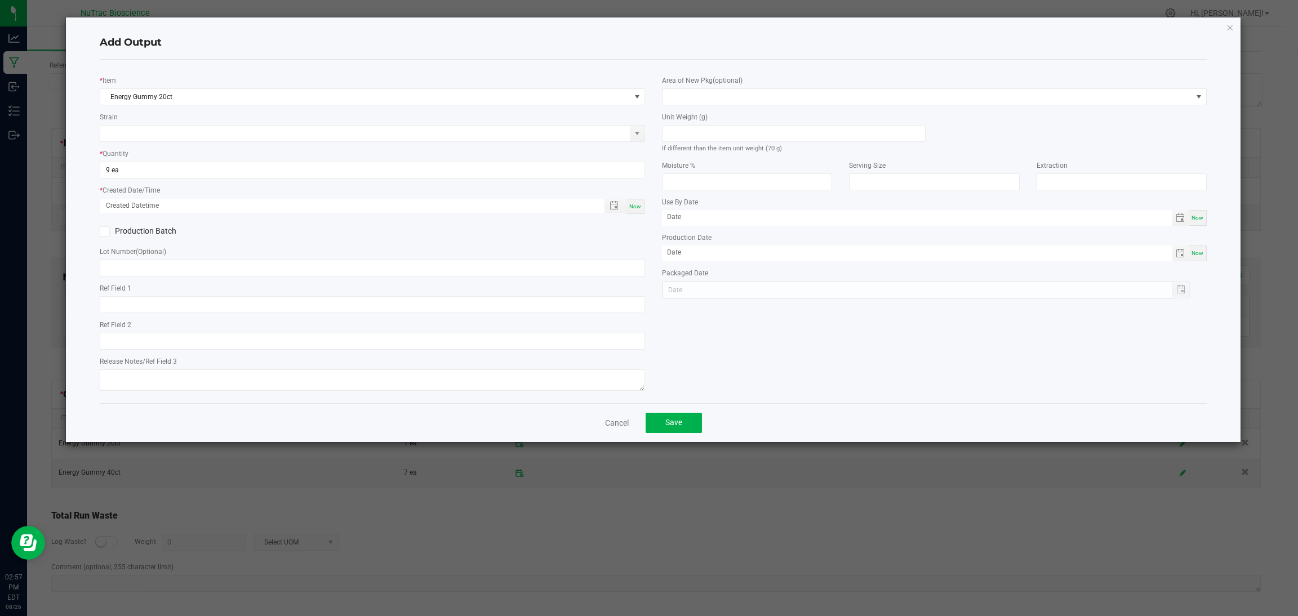
type input "08/26/2025 2:57 PM"
type input "[DATE]"
click at [670, 424] on span "Save" at bounding box center [673, 422] width 17 height 9
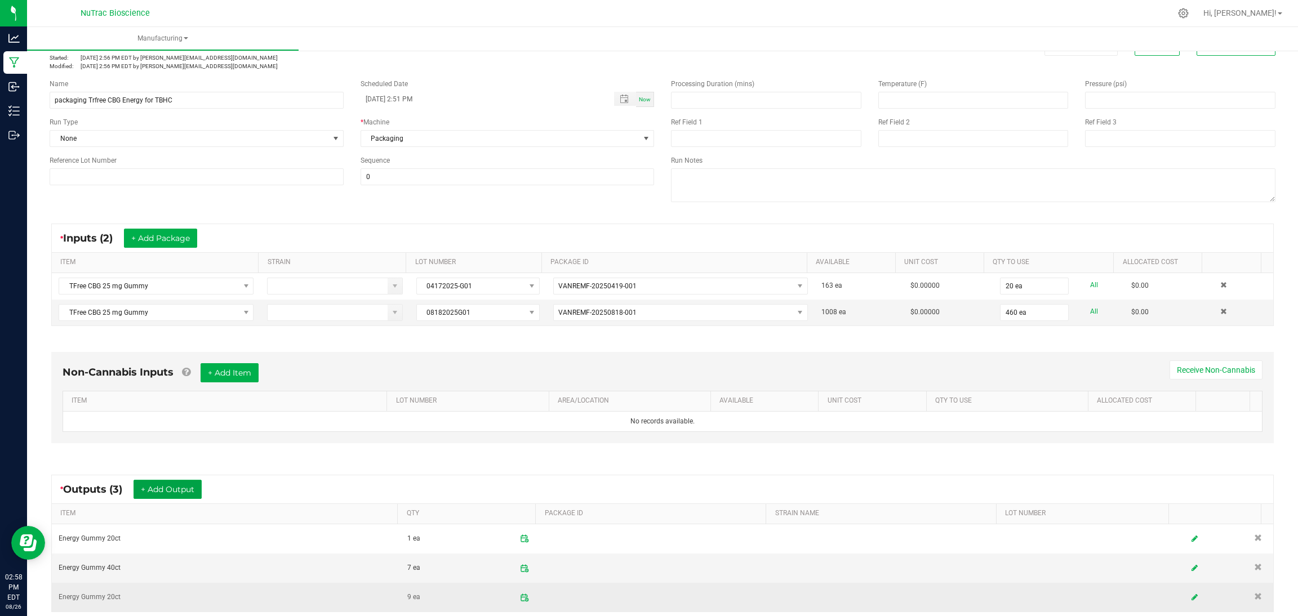
scroll to position [0, 0]
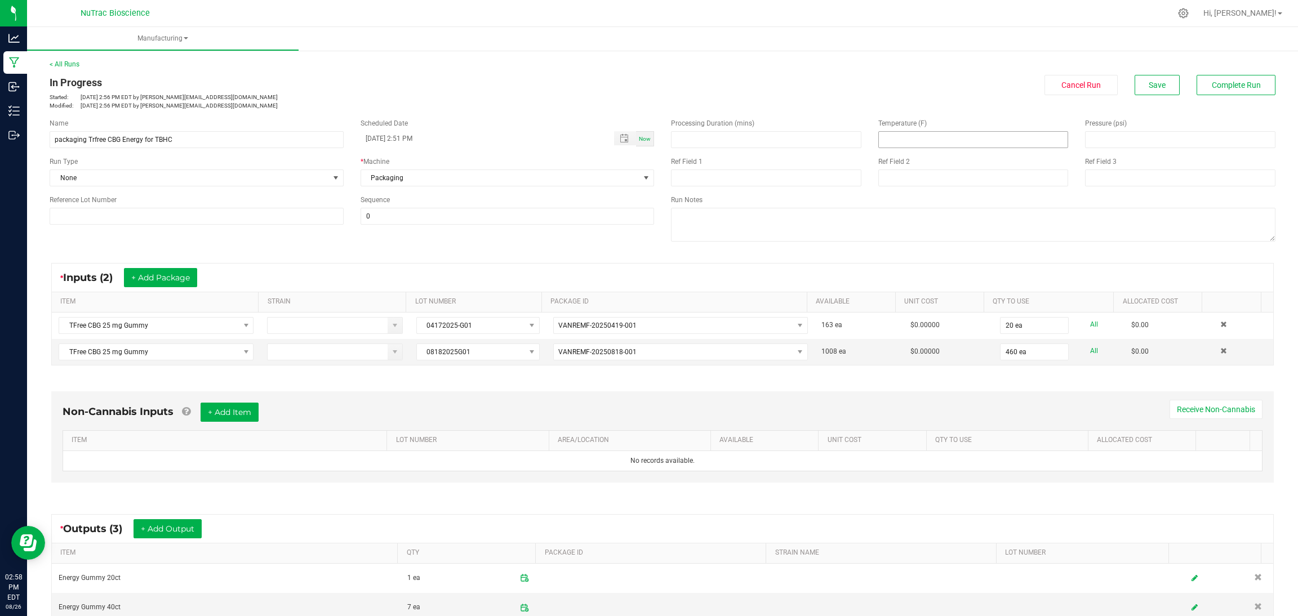
click at [1008, 138] on input at bounding box center [973, 140] width 189 height 16
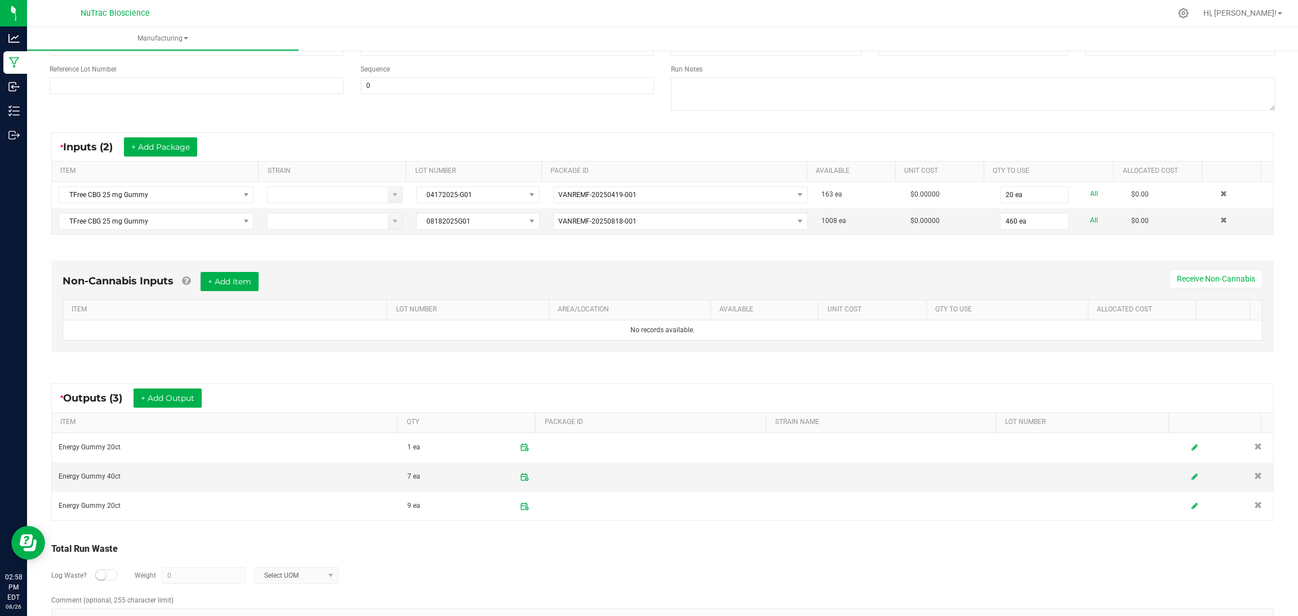
scroll to position [166, 0]
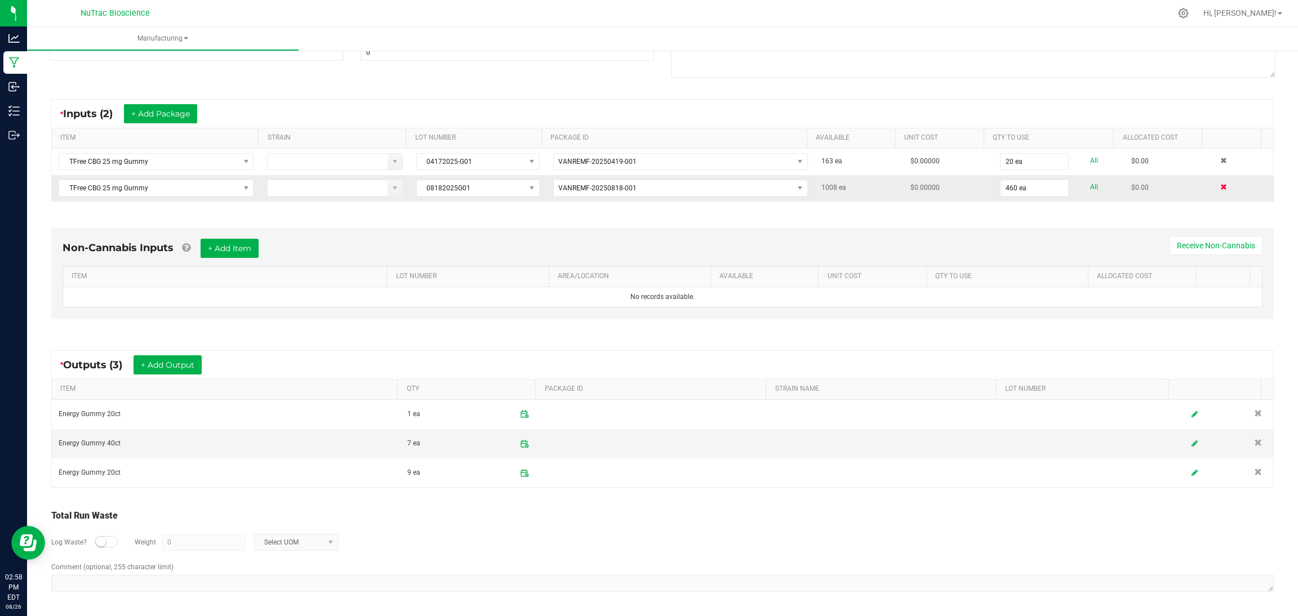
click at [1220, 186] on span at bounding box center [1223, 187] width 7 height 7
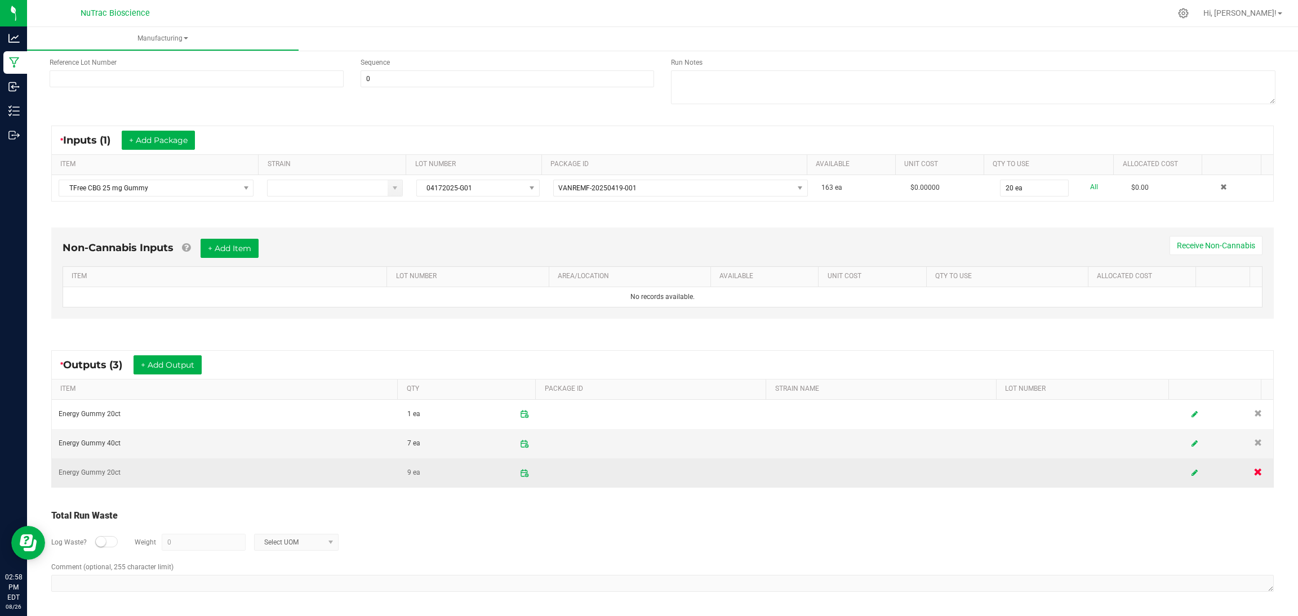
click at [1249, 467] on link at bounding box center [1258, 473] width 19 height 22
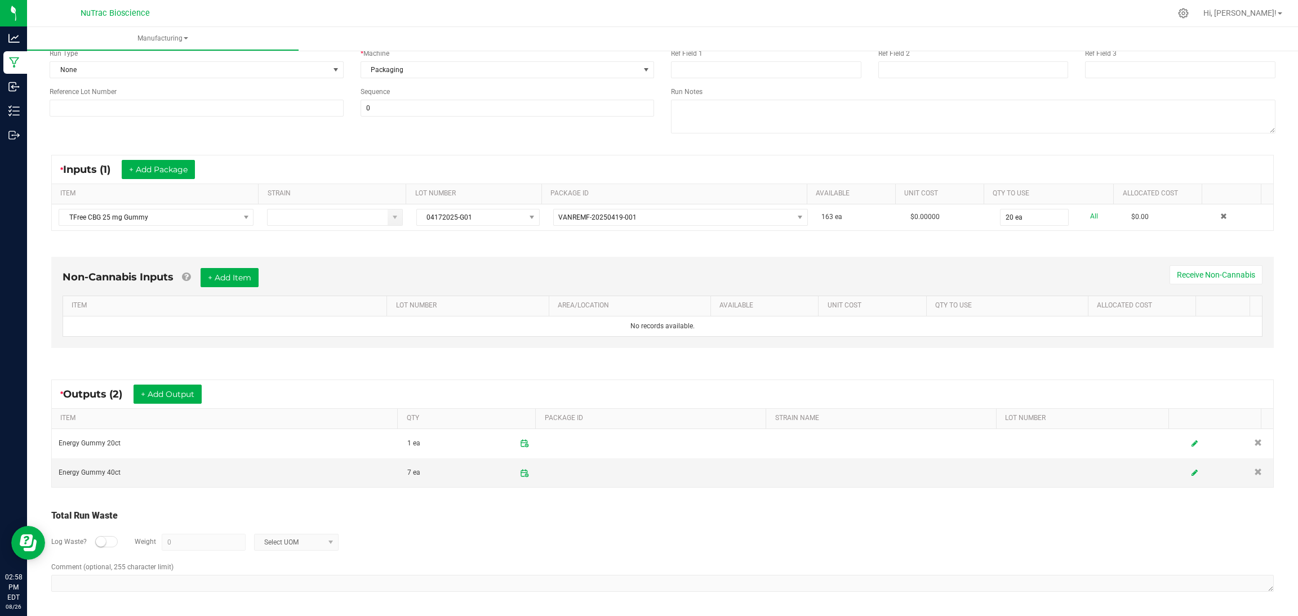
scroll to position [110, 0]
click at [1249, 470] on link at bounding box center [1258, 473] width 19 height 22
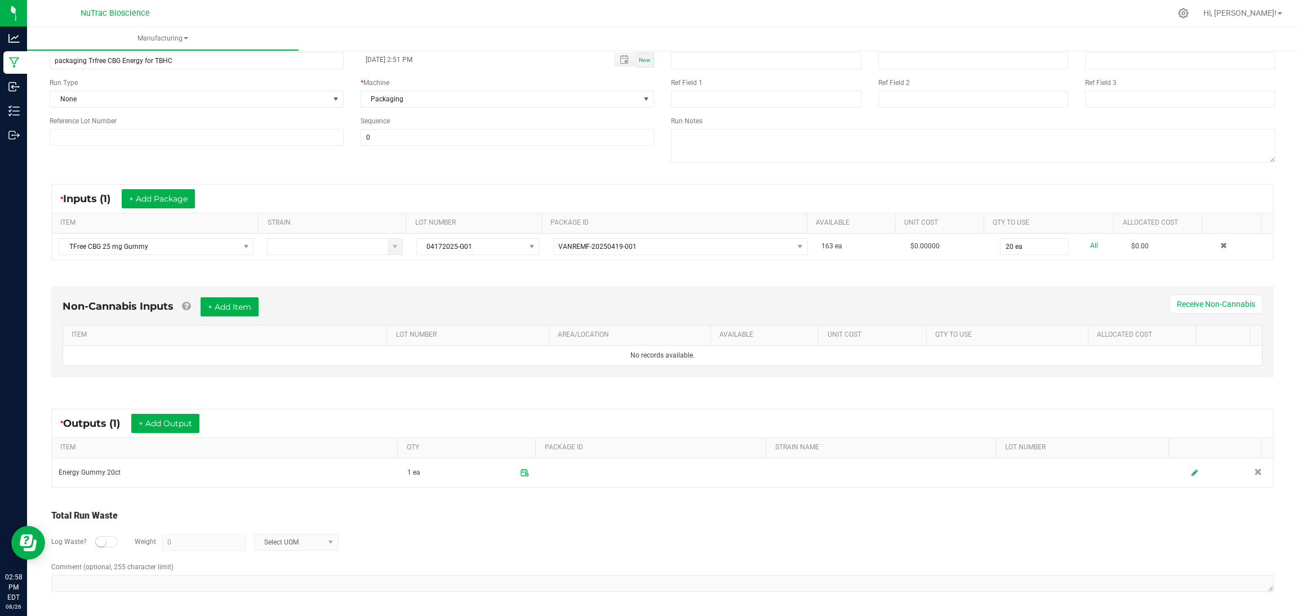
scroll to position [0, 0]
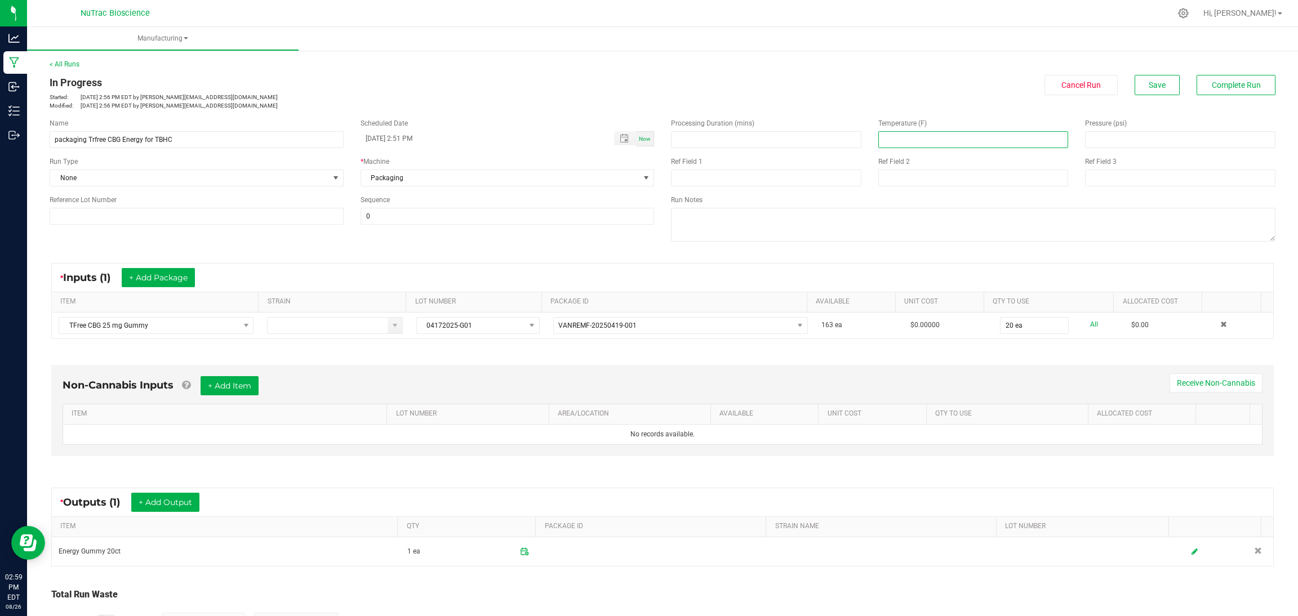
click at [972, 139] on input at bounding box center [973, 140] width 189 height 16
type input "68.00"
click at [1121, 140] on input at bounding box center [1179, 140] width 189 height 16
type input "47.00"
click at [103, 141] on input "packaging Trfree CBG Energy for TBHC" at bounding box center [197, 139] width 294 height 17
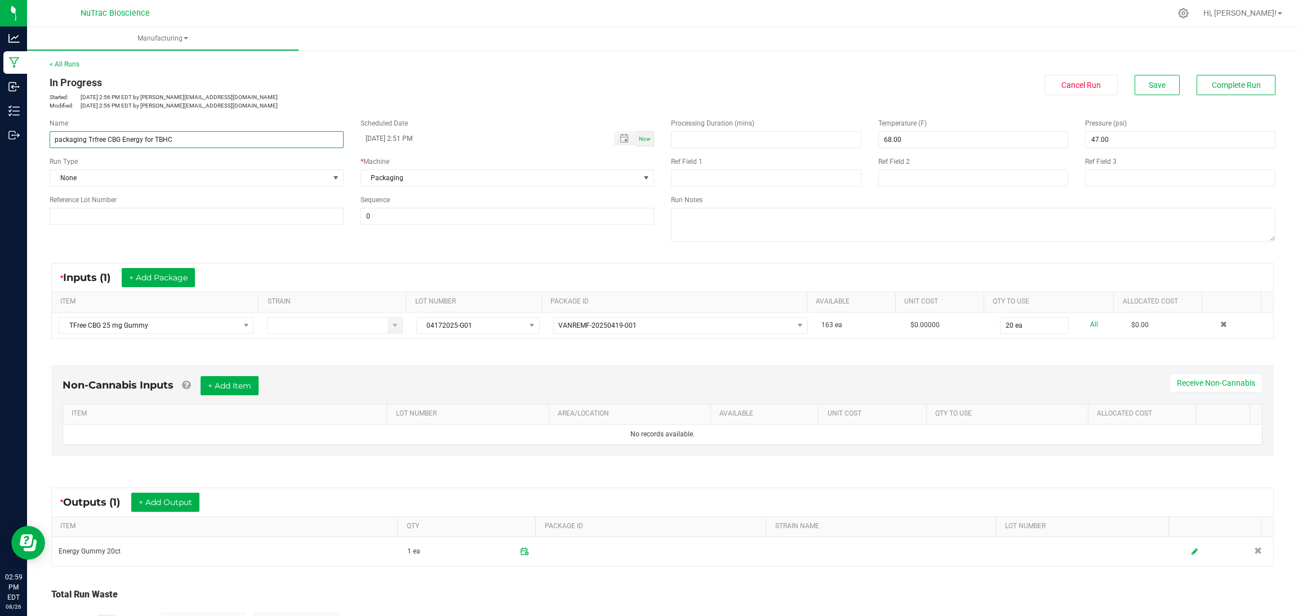
click at [94, 139] on input "packaging Trfree CBG Energy for TBHC" at bounding box center [197, 139] width 294 height 17
click at [215, 144] on input "packaging Tfree CBG Energy for TBHC" at bounding box center [197, 139] width 294 height 17
type input "packaging Tfree CBG Energy for TBHC"
click at [1217, 86] on span "Complete Run" at bounding box center [1236, 85] width 49 height 9
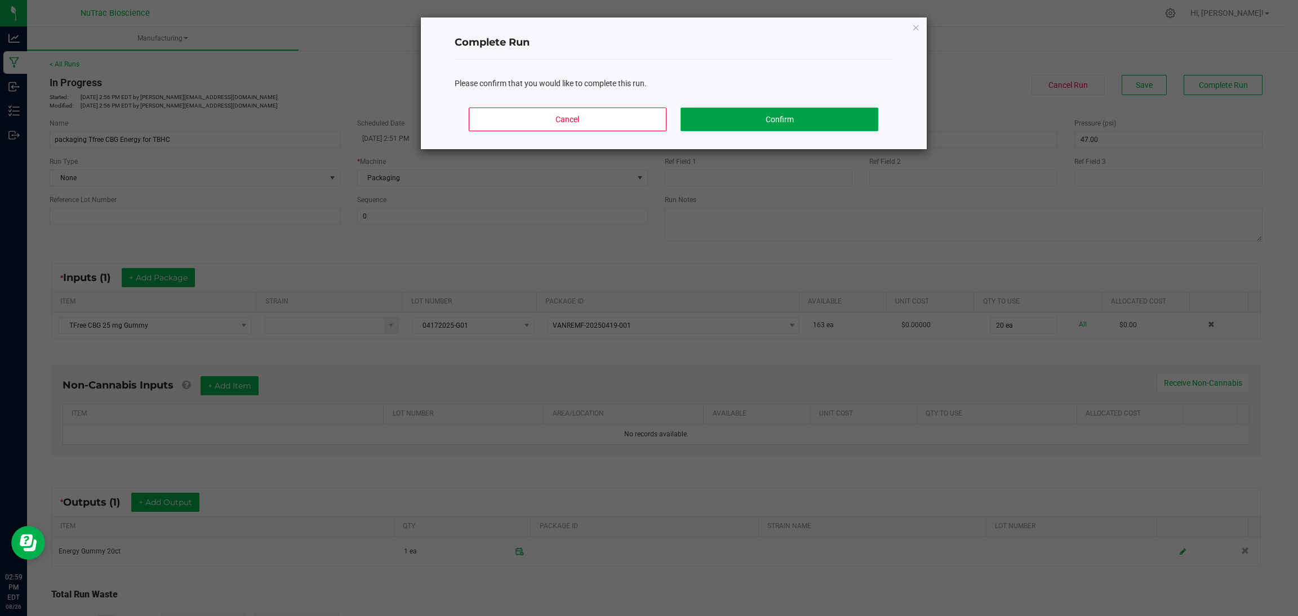
click at [759, 114] on button "Confirm" at bounding box center [778, 120] width 197 height 24
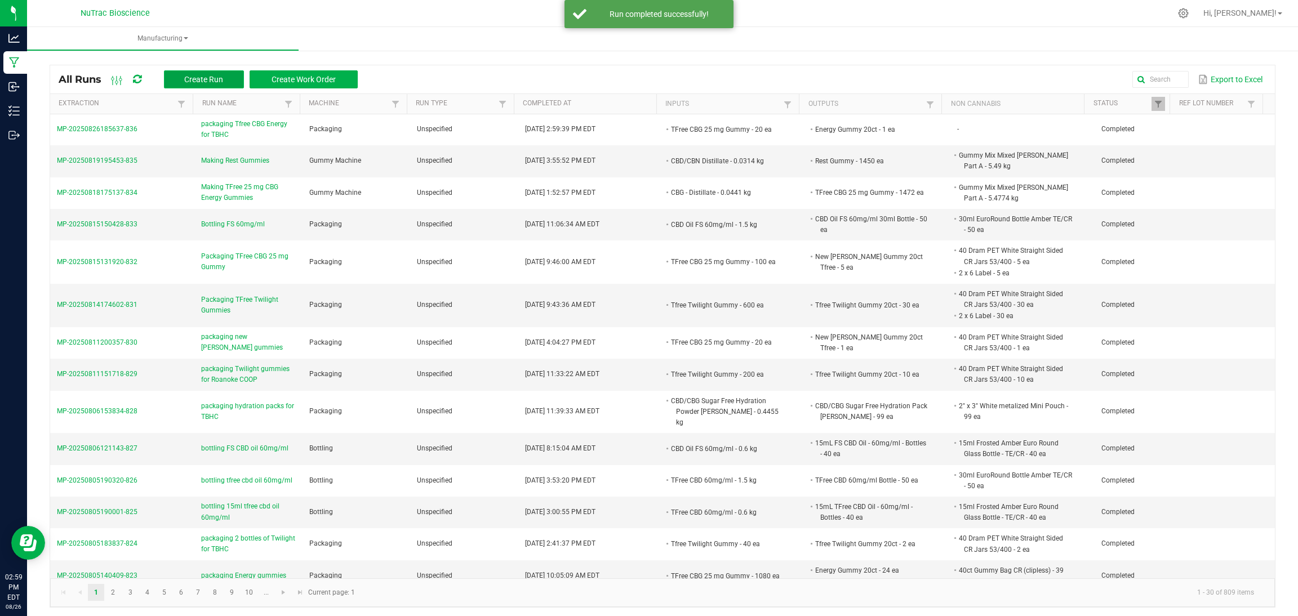
click at [213, 81] on span "Create Run" at bounding box center [203, 79] width 39 height 9
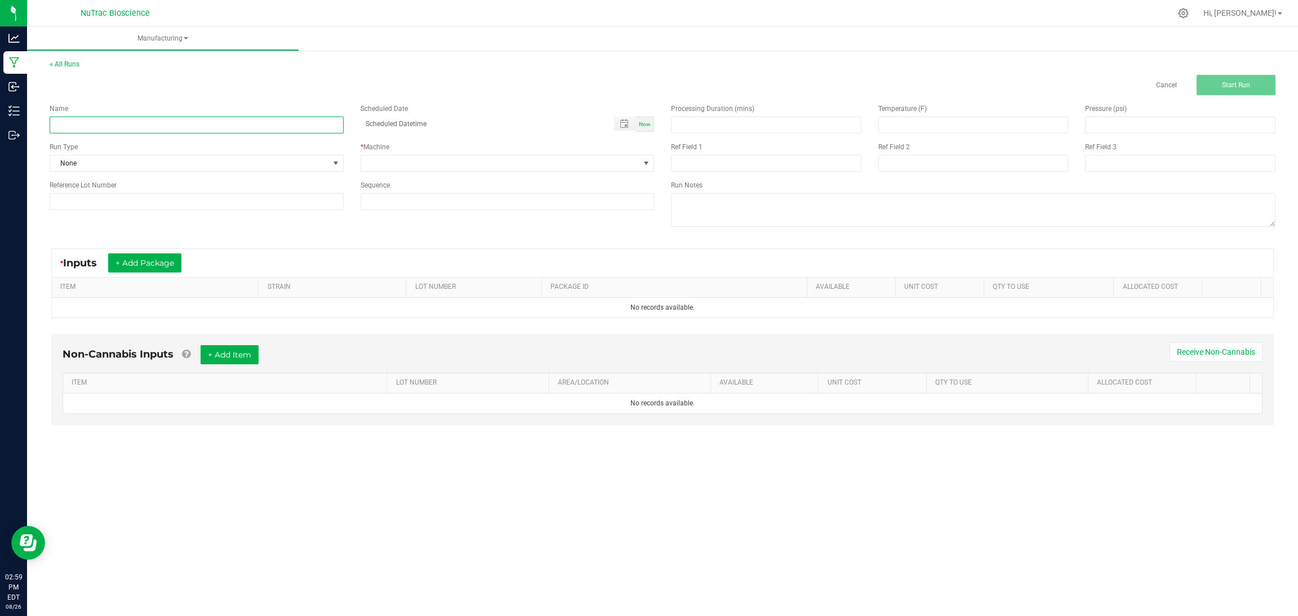
click at [219, 128] on input at bounding box center [197, 125] width 294 height 17
type input "Packaging TFree CBG 25 mg gummy Energy for TBHC"
click at [642, 125] on span "Now" at bounding box center [645, 124] width 12 height 6
type input "08/26/2025 3:00 PM"
click at [299, 167] on span "None" at bounding box center [189, 163] width 279 height 16
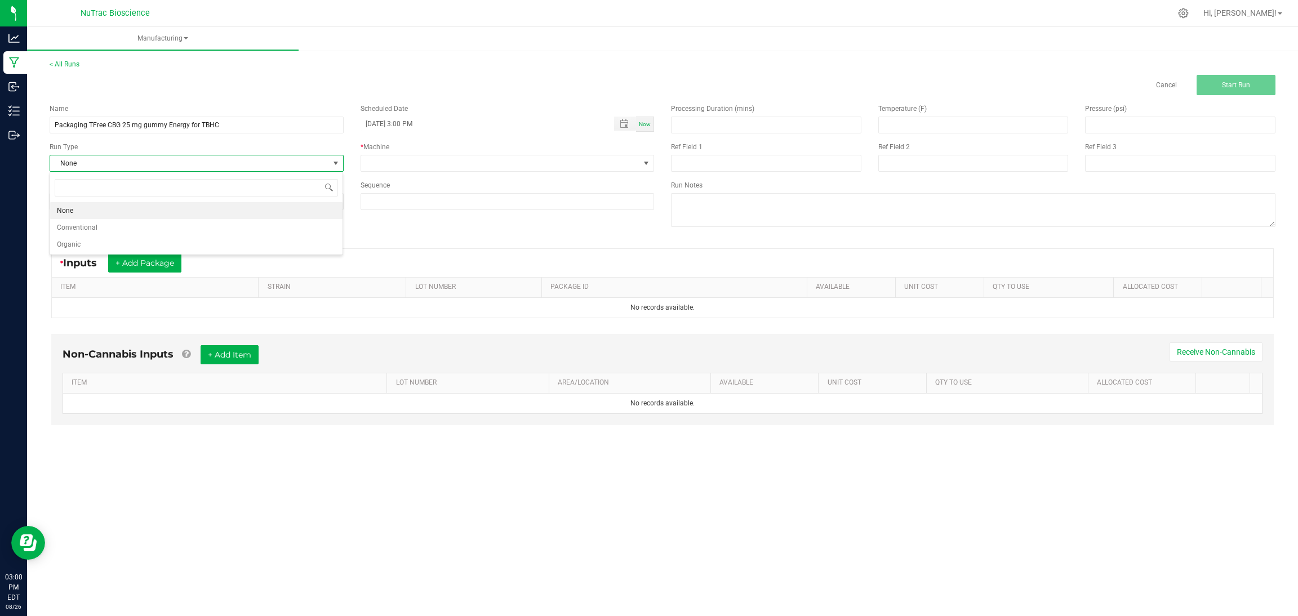
scroll to position [17, 293]
click at [424, 239] on div "* Inputs + Add Package ITEM STRAIN LOT NUMBER PACKAGE ID AVAILABLE Unit Cost QT…" at bounding box center [662, 283] width 1243 height 90
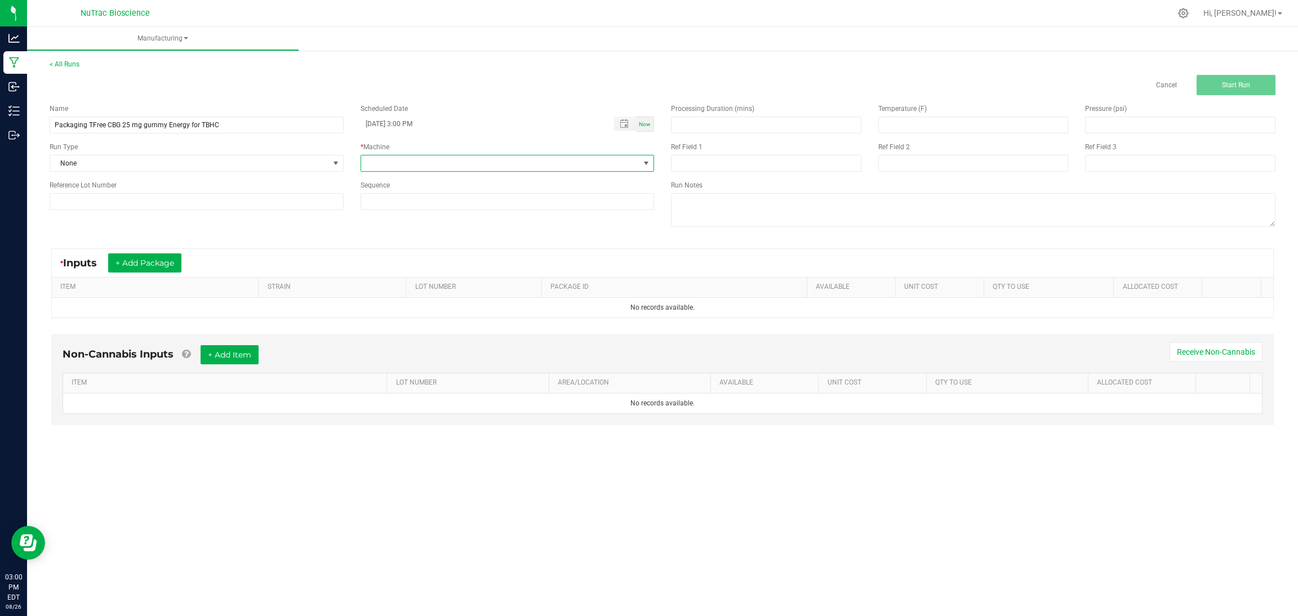
click at [440, 170] on span at bounding box center [500, 163] width 279 height 16
click at [443, 253] on li "Packaging" at bounding box center [506, 246] width 292 height 19
drag, startPoint x: 228, startPoint y: 125, endPoint x: 52, endPoint y: 135, distance: 176.6
click at [52, 135] on div "Name Packaging TFree CBG 25 mg gummy Energy for TBHC Scheduled Date 08/26/2025 …" at bounding box center [351, 156] width 621 height 123
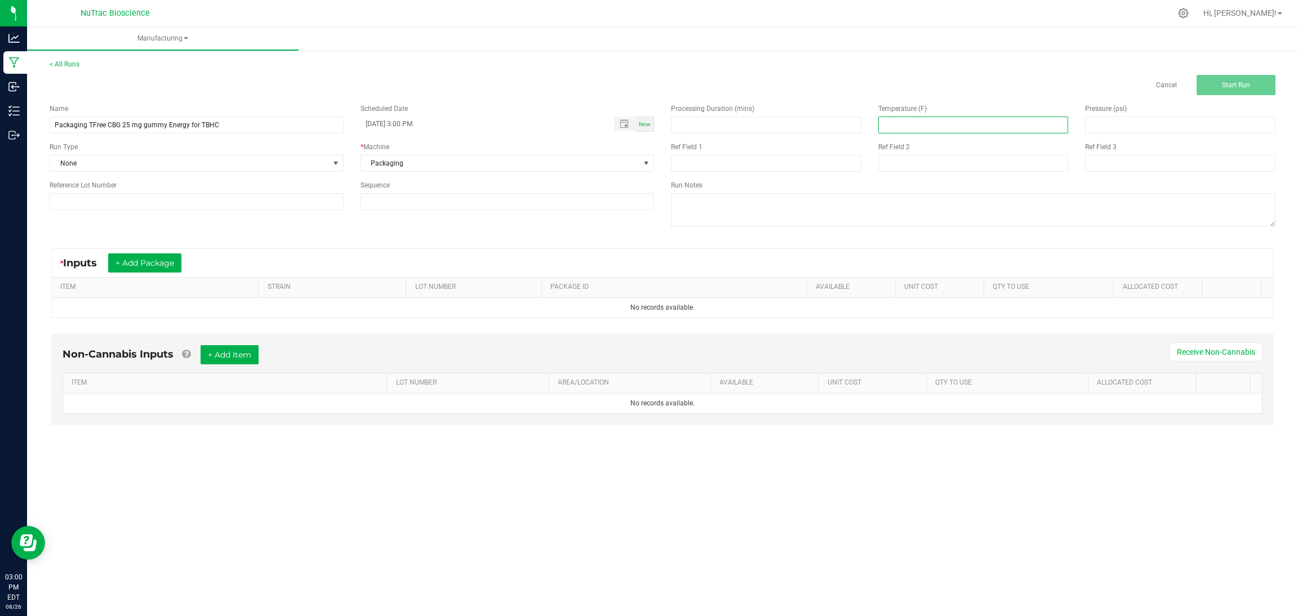
click at [963, 122] on input at bounding box center [973, 125] width 189 height 16
click at [160, 260] on button "+ Add Package" at bounding box center [144, 262] width 73 height 19
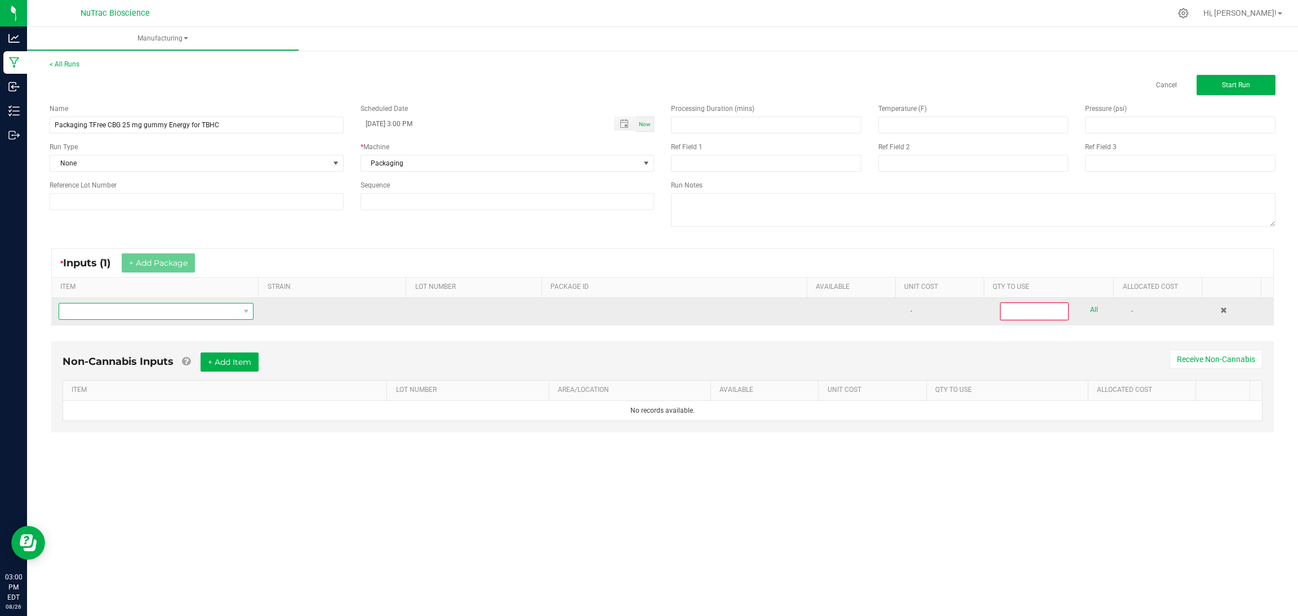
click at [164, 309] on span "NO DATA FOUND" at bounding box center [149, 312] width 180 height 16
type input "tfree cbg"
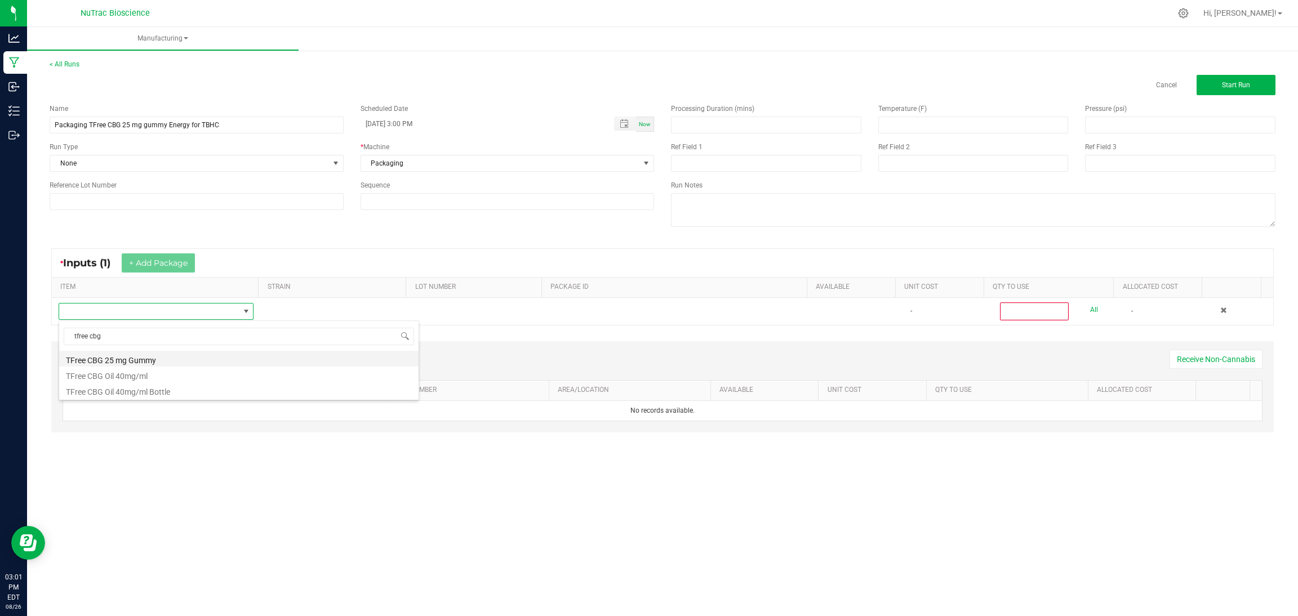
click at [166, 359] on li "TFree CBG 25 mg Gummy" at bounding box center [238, 359] width 359 height 16
type input "0"
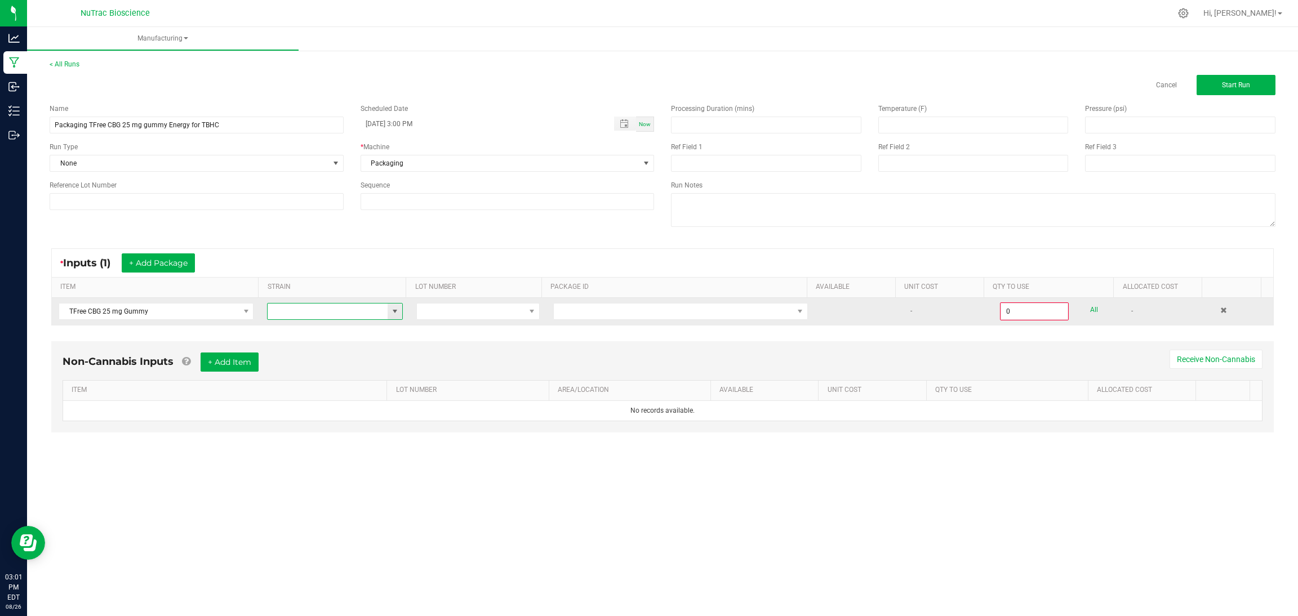
click at [273, 309] on input at bounding box center [328, 312] width 120 height 16
click at [398, 312] on td at bounding box center [334, 311] width 149 height 27
click at [390, 310] on span at bounding box center [394, 311] width 9 height 9
click at [474, 310] on span at bounding box center [471, 312] width 108 height 16
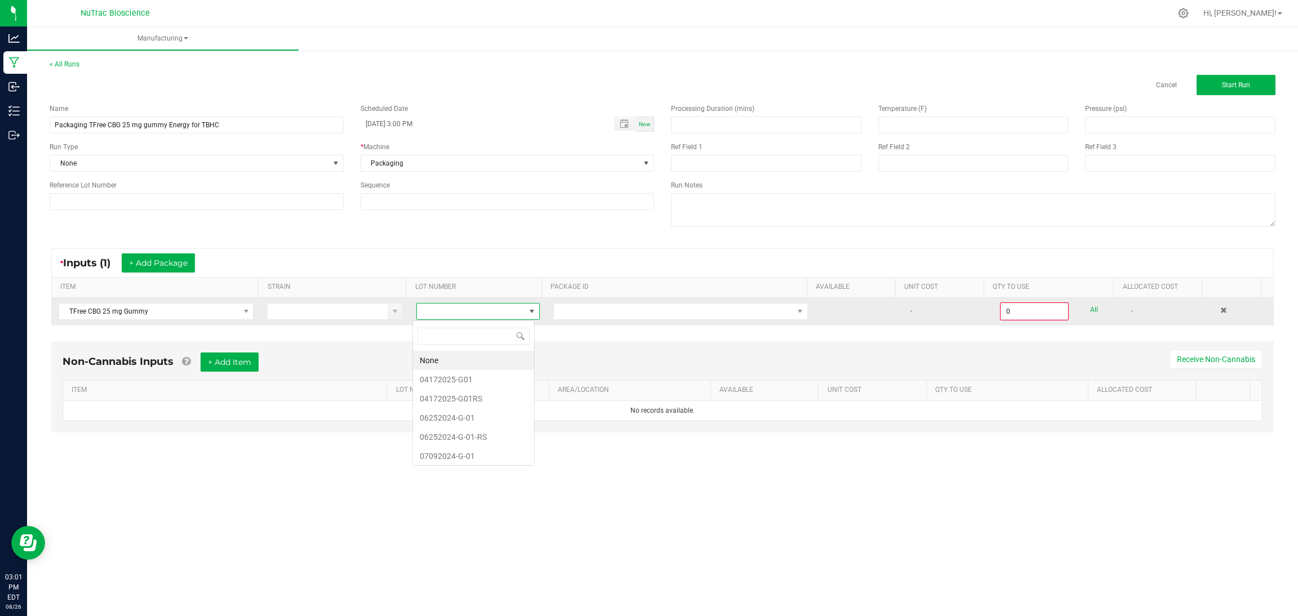
scroll to position [17, 122]
type input "08"
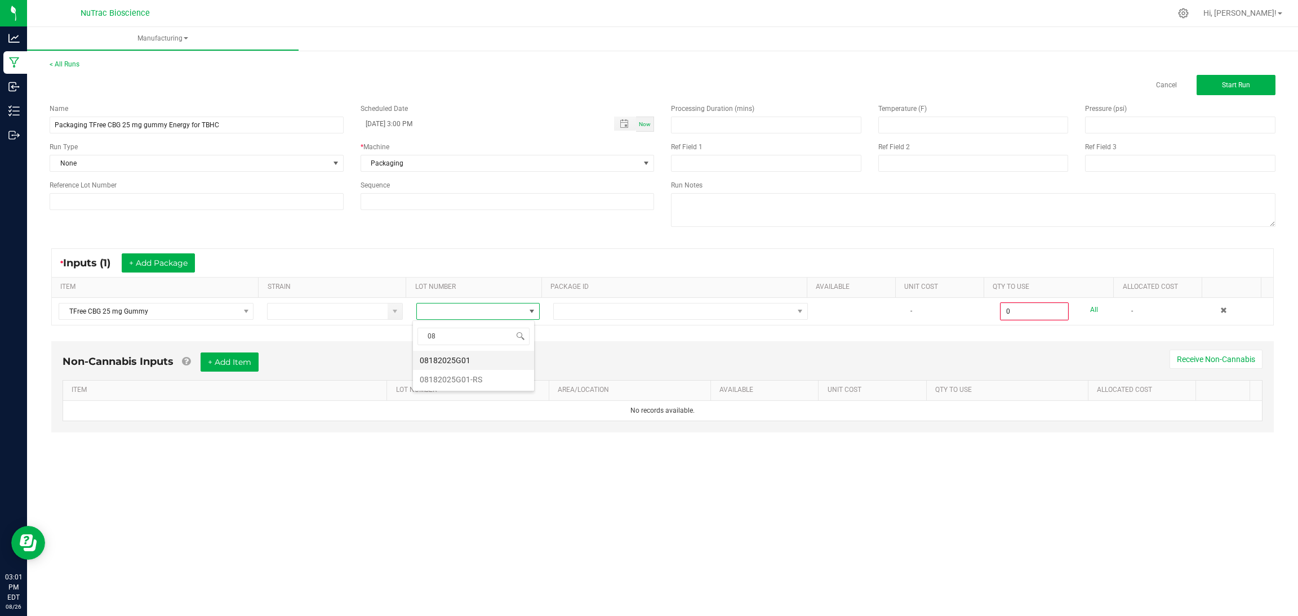
click at [478, 362] on li "08182025G01" at bounding box center [473, 360] width 121 height 19
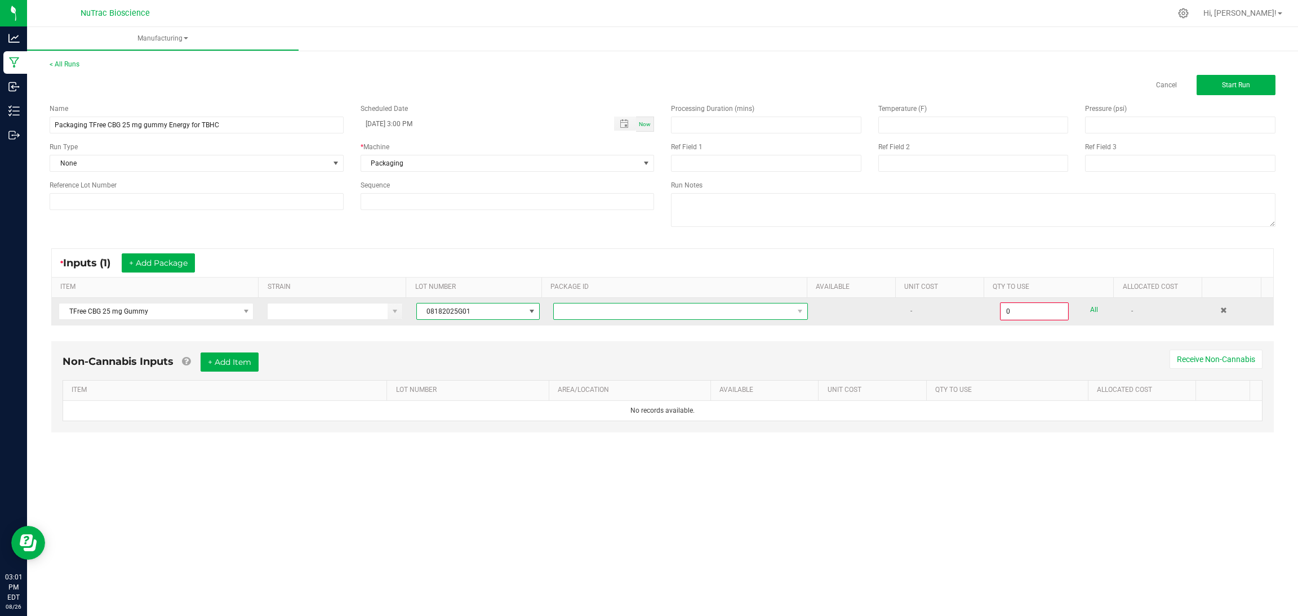
click at [580, 311] on span at bounding box center [673, 312] width 239 height 16
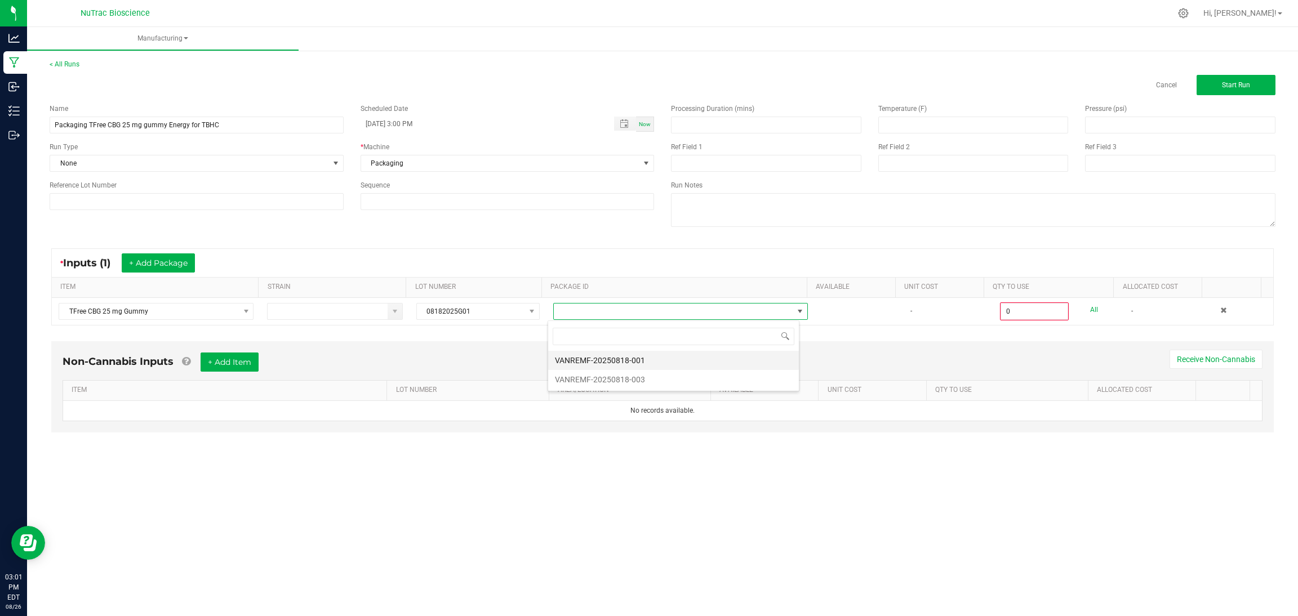
click at [599, 361] on li "VANREMF-20250818-001" at bounding box center [673, 360] width 251 height 19
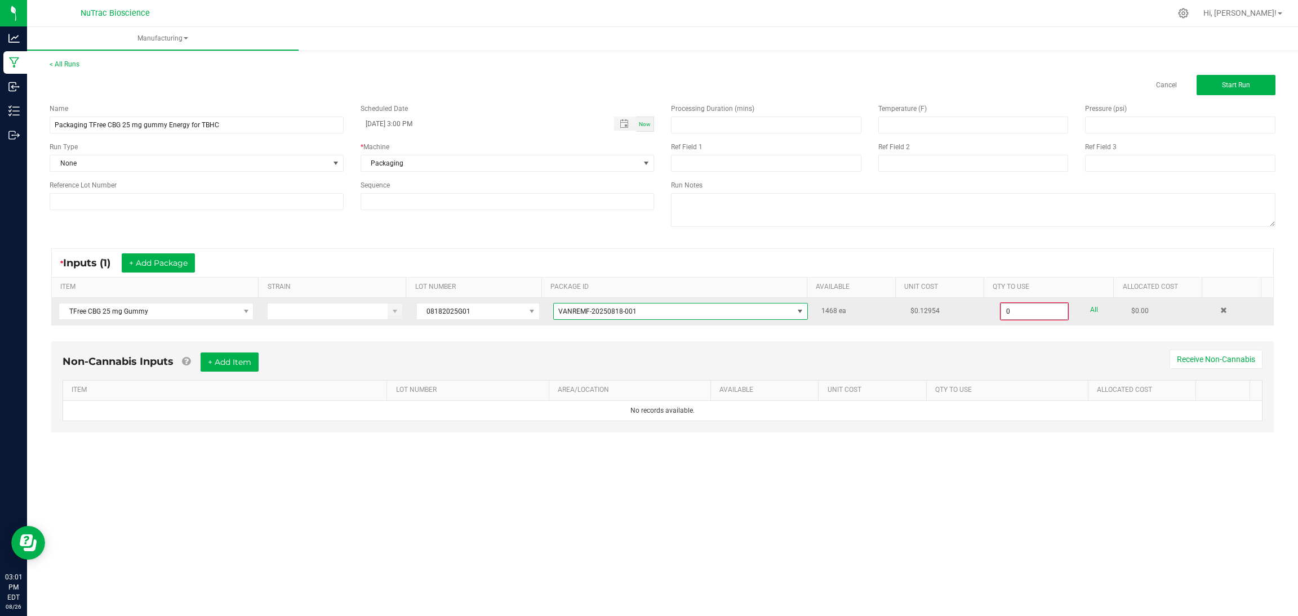
click at [1003, 314] on input "0" at bounding box center [1034, 312] width 66 height 16
click at [1001, 314] on input "0" at bounding box center [1034, 312] width 66 height 16
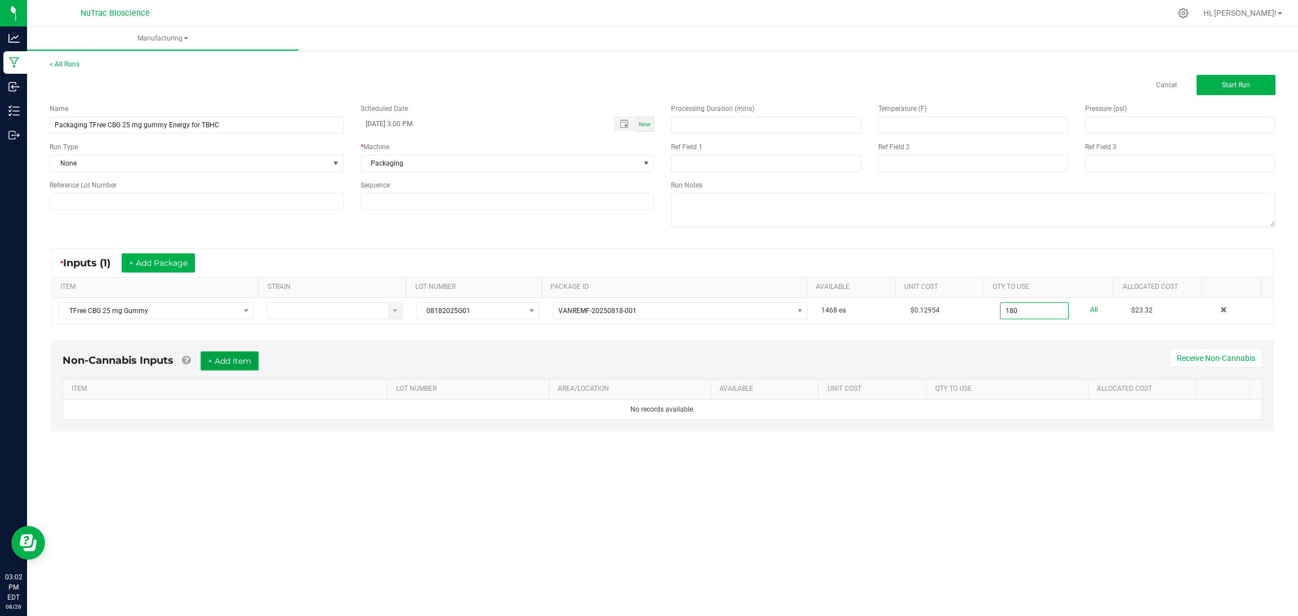
type input "180 ea"
click at [253, 363] on button "+ Add Item" at bounding box center [230, 360] width 58 height 19
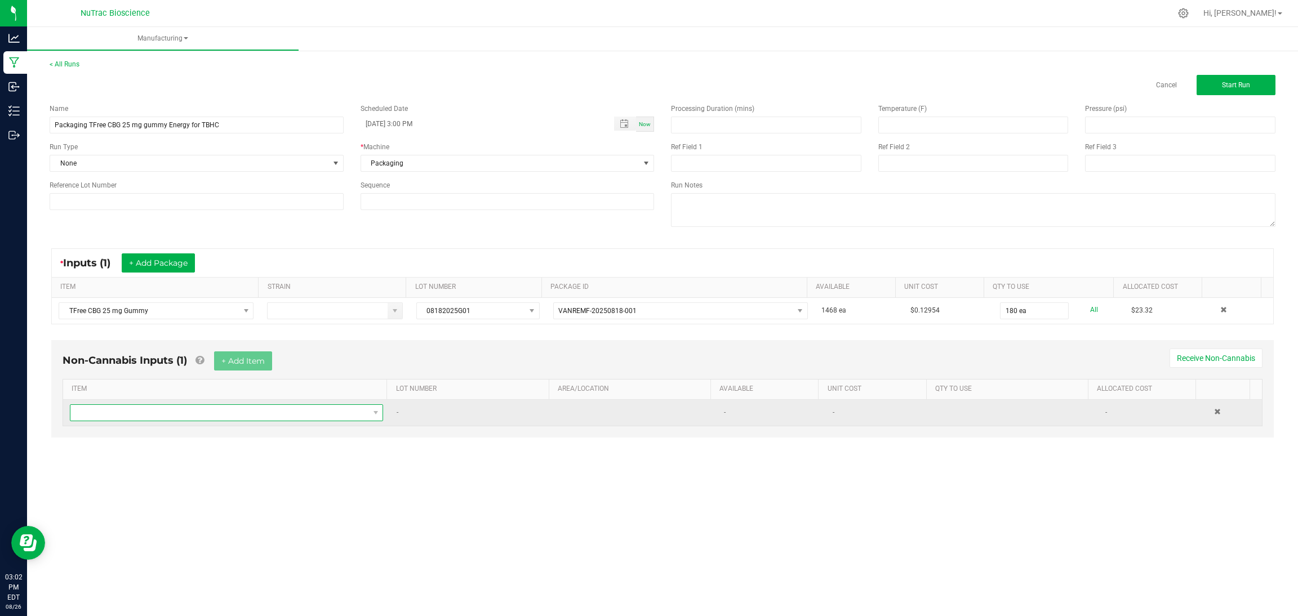
click at [257, 407] on span "NO DATA FOUND" at bounding box center [219, 413] width 298 height 16
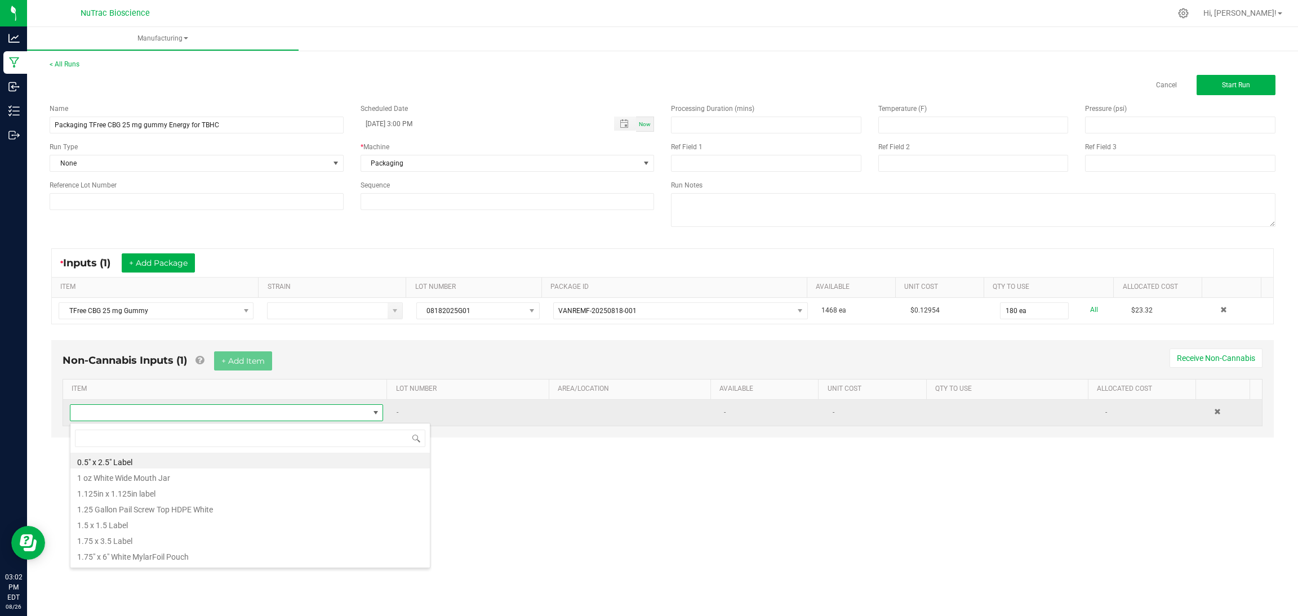
scroll to position [17, 306]
type input "p"
type input "b"
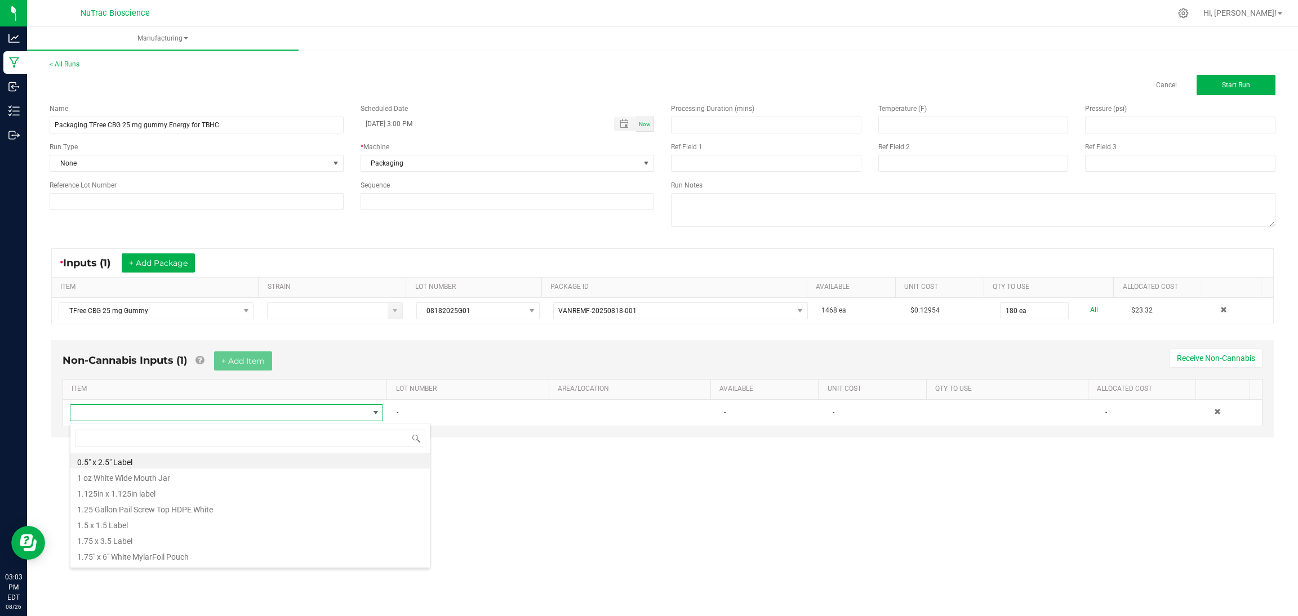
click at [604, 515] on div "Manufacturing < All Runs Cancel Start Run Name Packaging TFree CBG 25 mg gummy …" at bounding box center [662, 321] width 1271 height 589
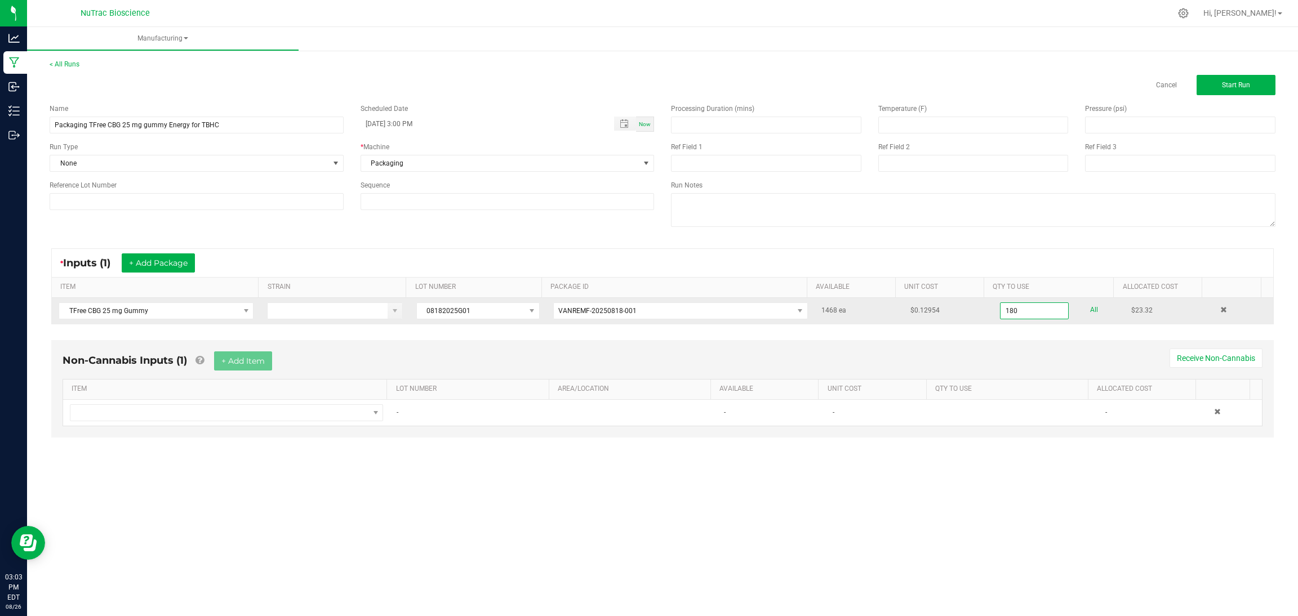
click at [1006, 313] on input "180" at bounding box center [1034, 311] width 68 height 16
type input "180 ea"
click at [1154, 250] on div "* Inputs (1) + Add Package" at bounding box center [662, 263] width 1221 height 28
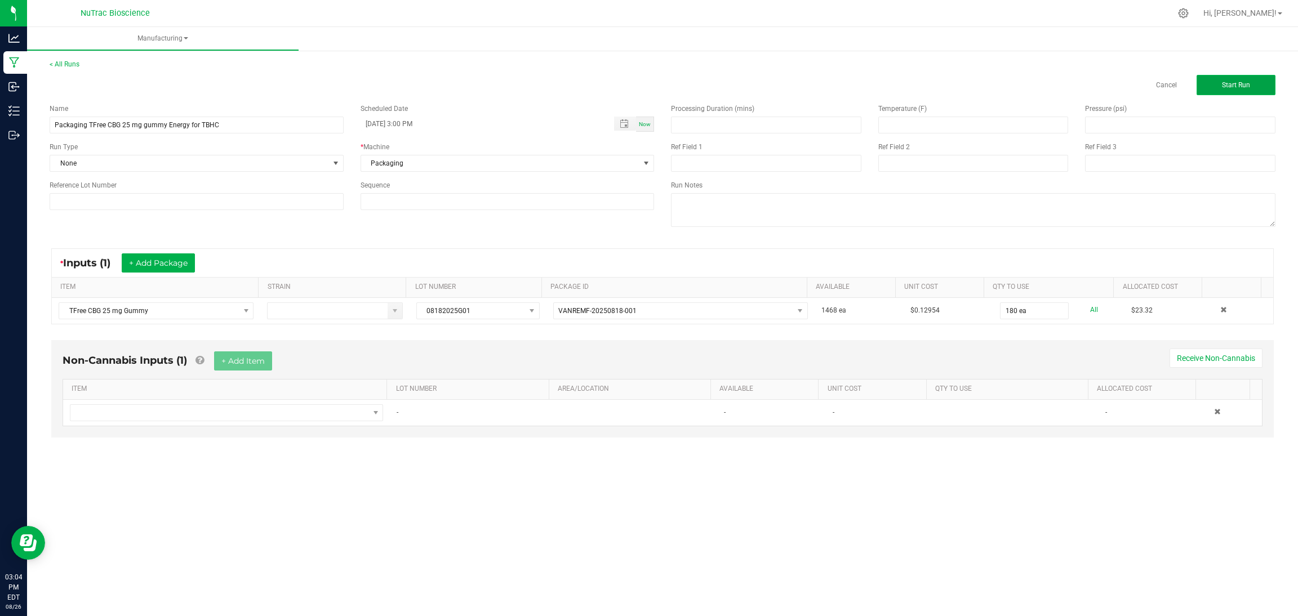
click at [1248, 82] on span "Start Run" at bounding box center [1236, 85] width 28 height 8
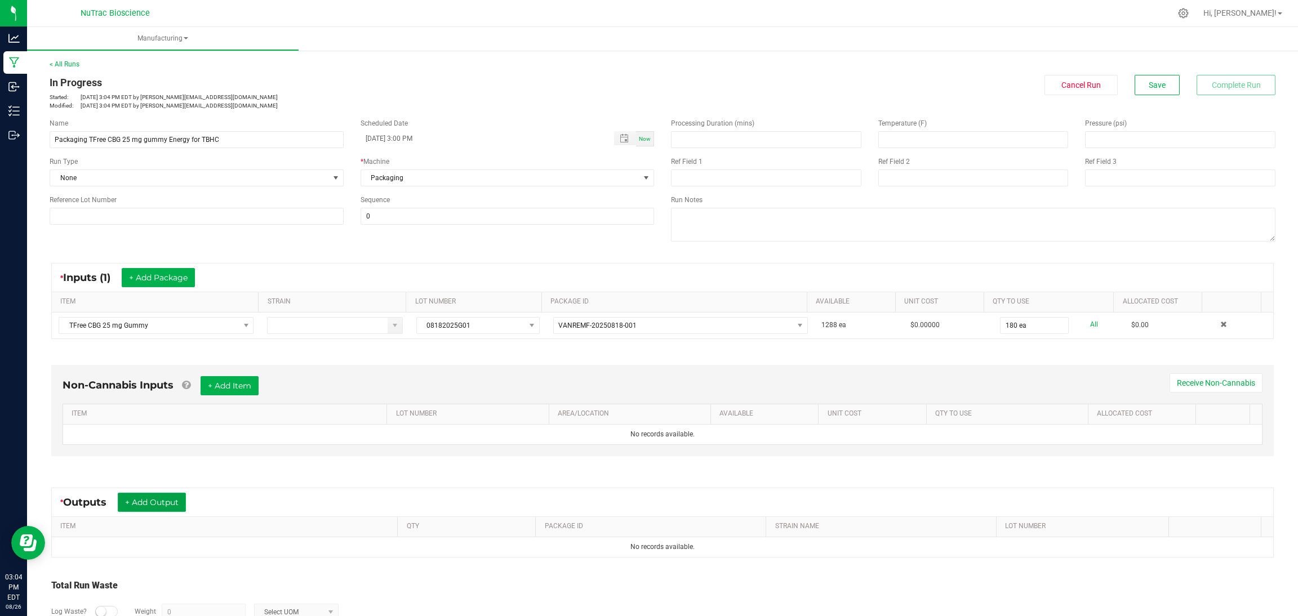
click at [176, 501] on button "+ Add Output" at bounding box center [152, 502] width 68 height 19
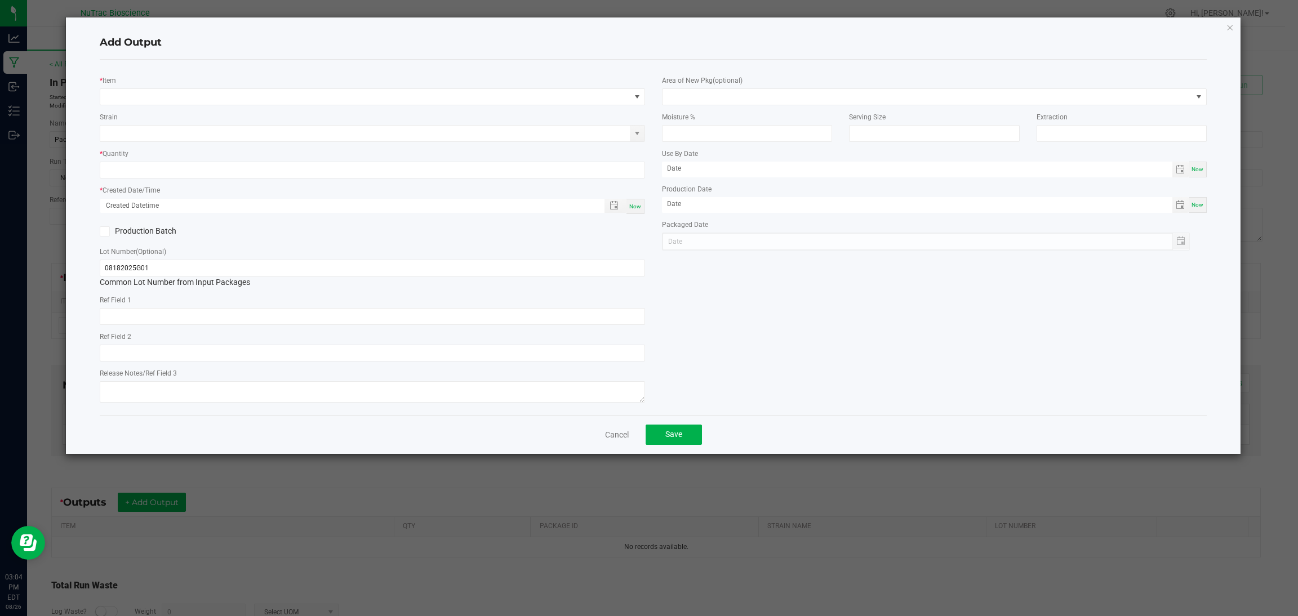
click at [271, 82] on div "* Item" at bounding box center [372, 89] width 545 height 31
click at [272, 96] on span "NO DATA FOUND" at bounding box center [365, 97] width 530 height 16
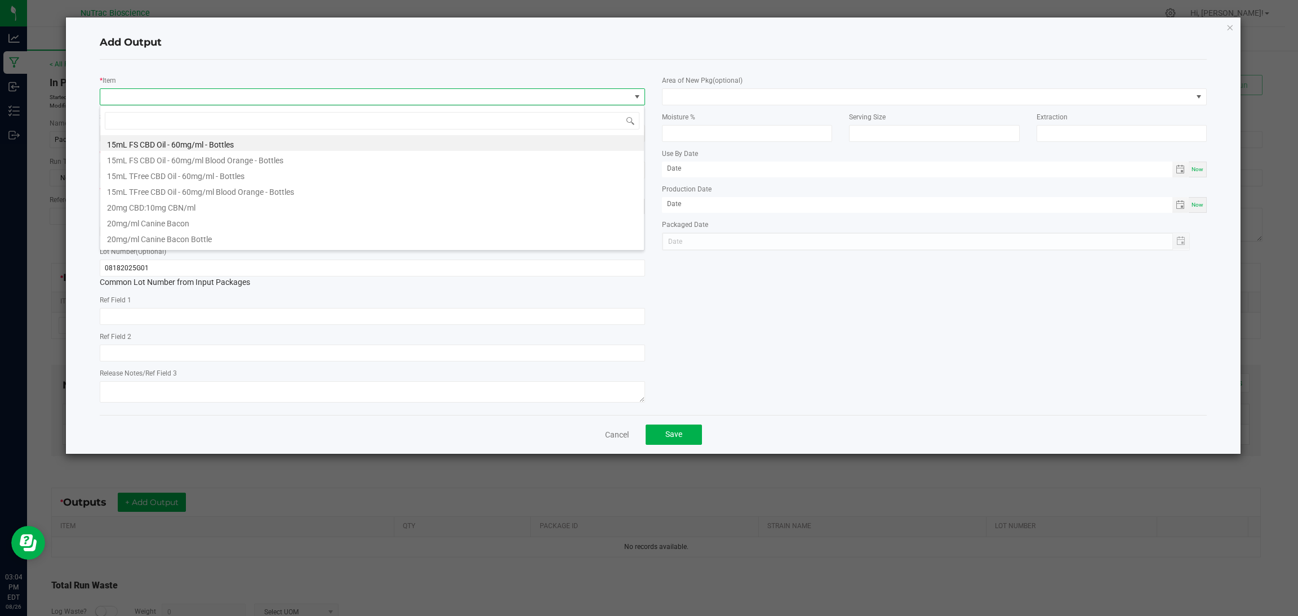
scroll to position [17, 545]
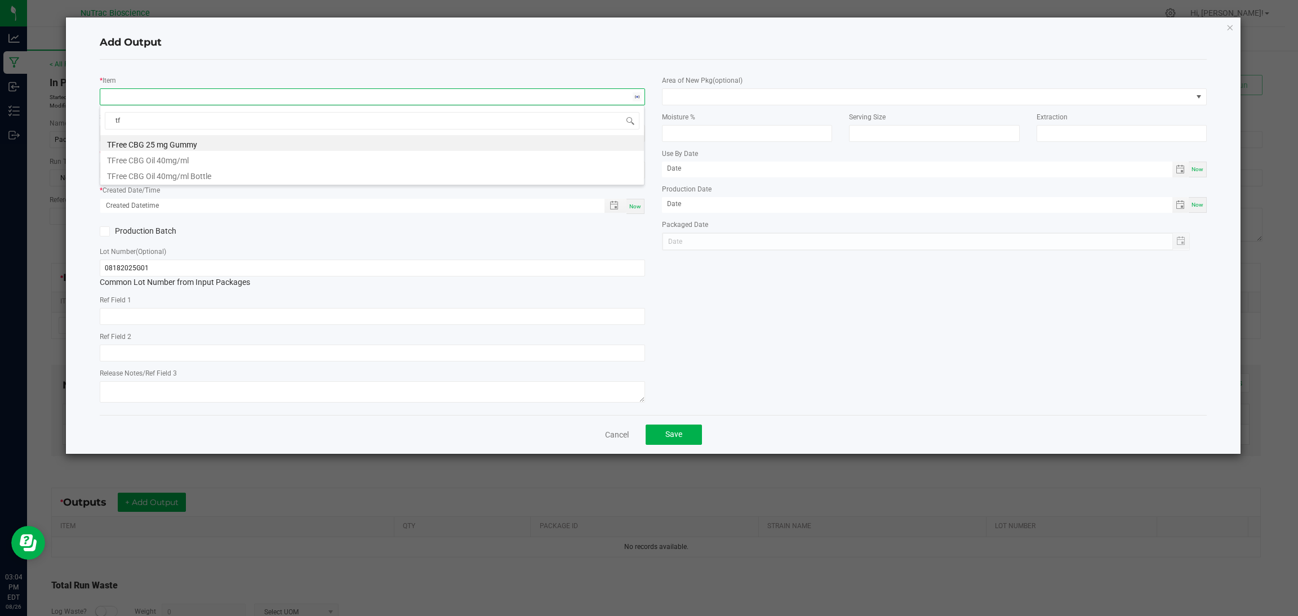
type input "t"
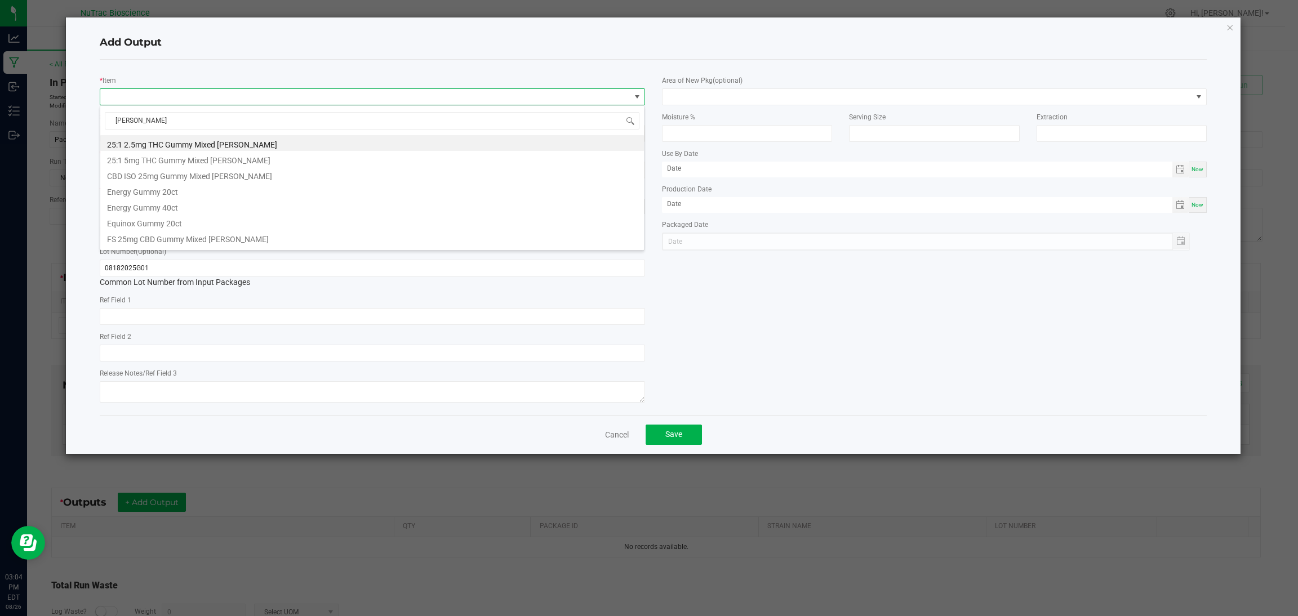
type input "gummy"
click at [207, 191] on li "Energy Gummy 20ct" at bounding box center [372, 190] width 544 height 16
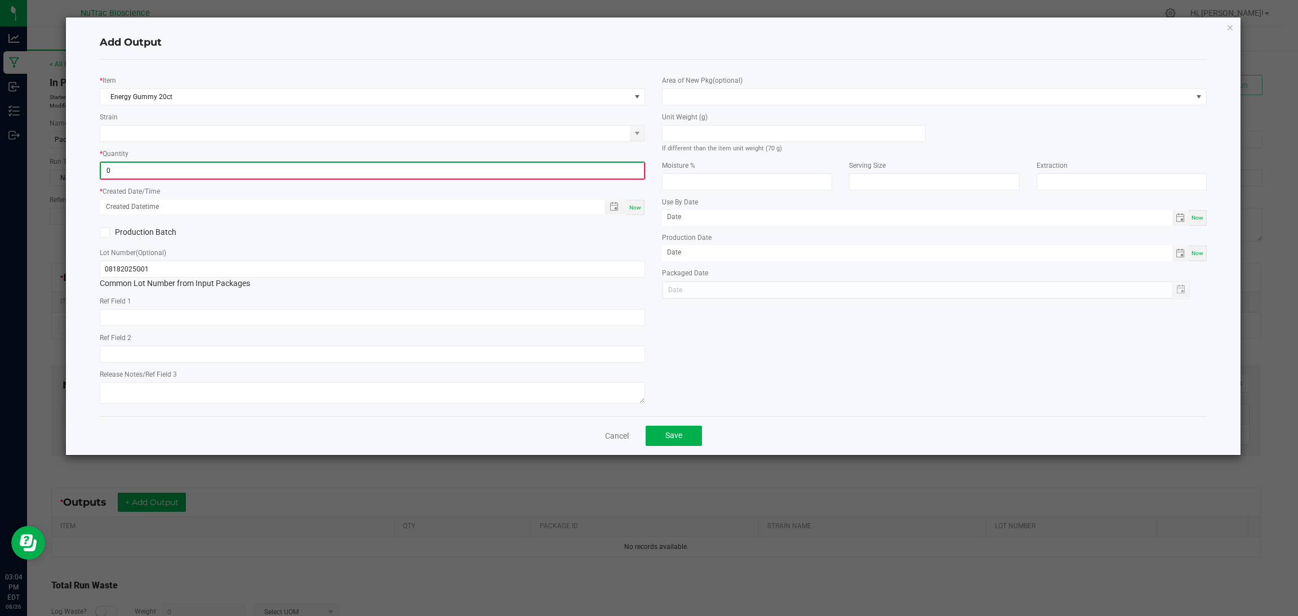
click at [241, 167] on input "0" at bounding box center [372, 171] width 543 height 16
type input "9 ea"
click at [630, 204] on span "Now" at bounding box center [635, 206] width 12 height 6
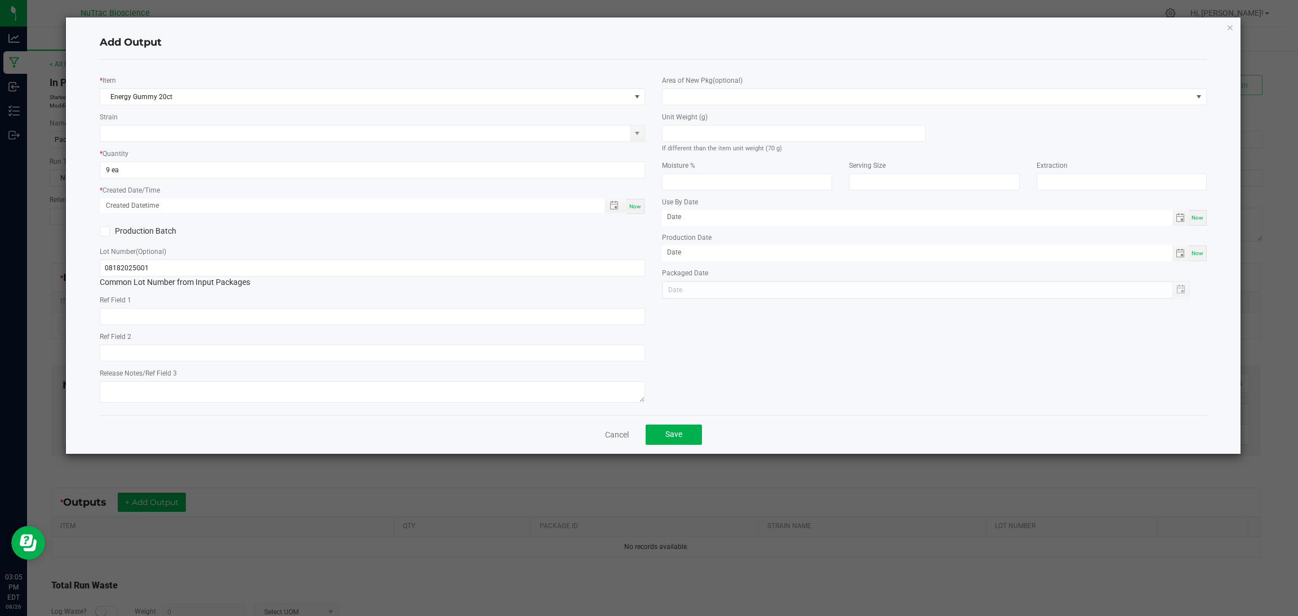
type input "08/26/2025 3:05 PM"
type input "[DATE]"
click at [674, 431] on span "Save" at bounding box center [673, 434] width 17 height 9
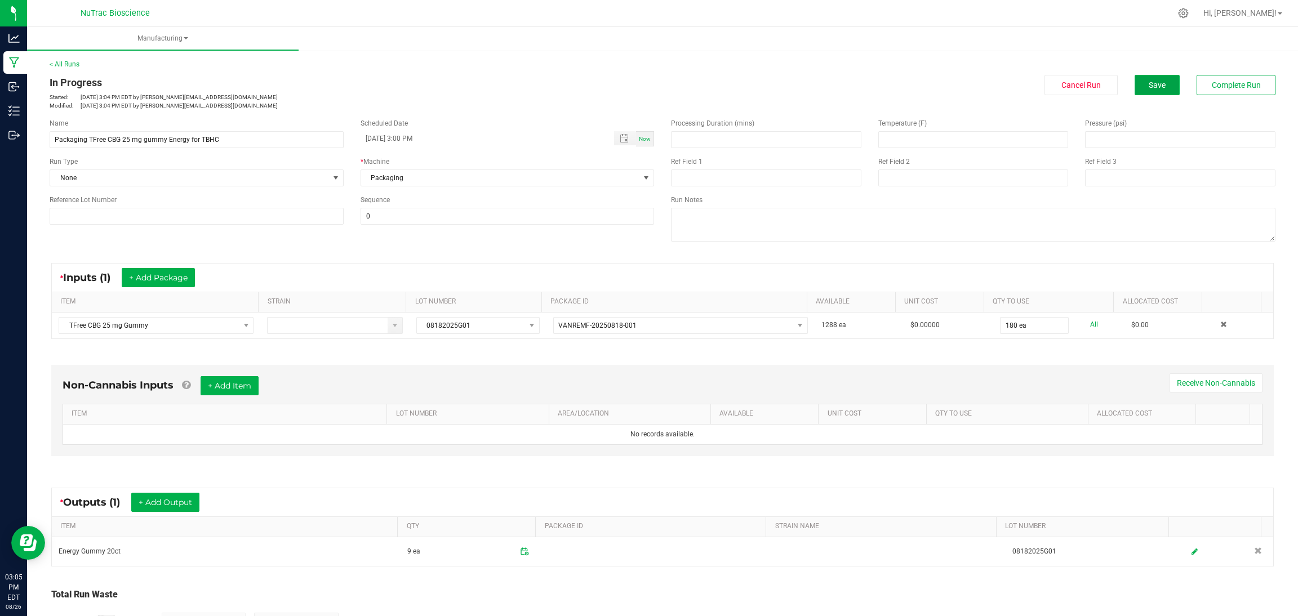
click at [1148, 88] on span "Save" at bounding box center [1156, 85] width 17 height 9
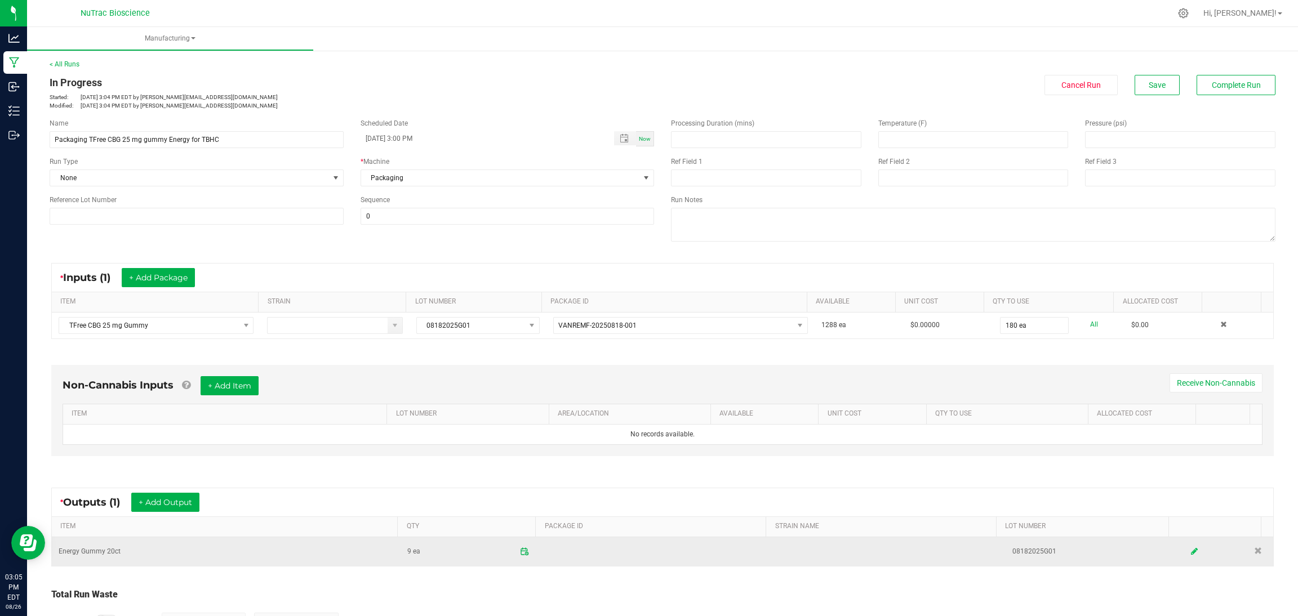
click at [1191, 551] on icon at bounding box center [1194, 551] width 7 height 8
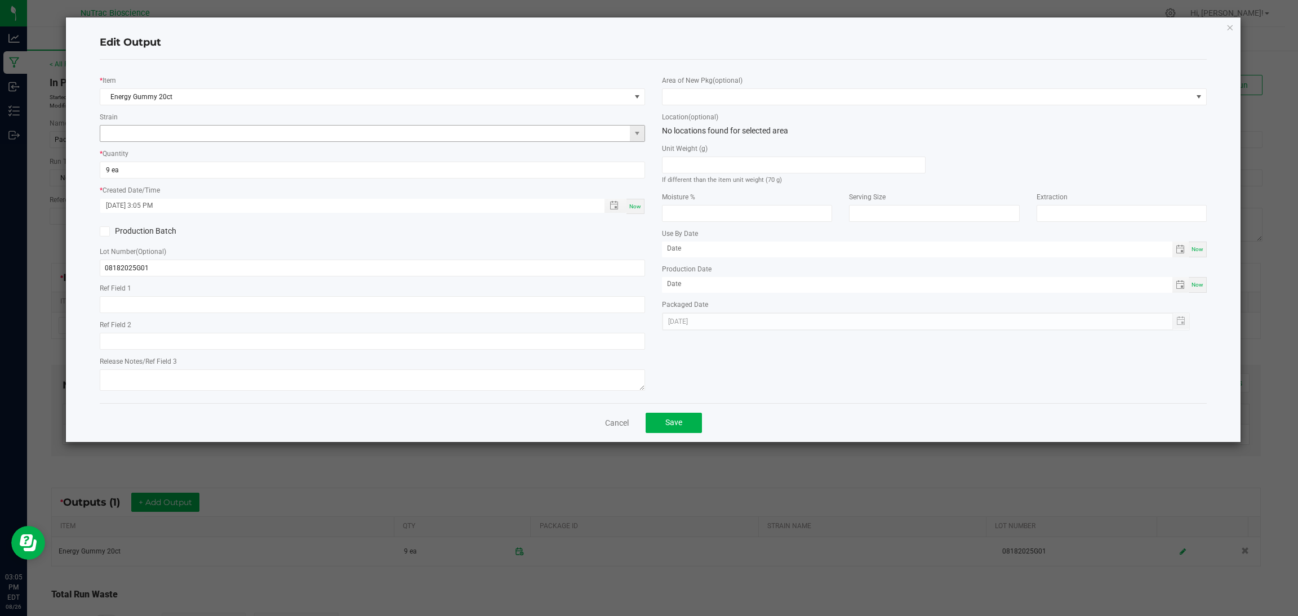
click at [633, 139] on span at bounding box center [637, 134] width 14 height 16
click at [634, 139] on span at bounding box center [637, 134] width 14 height 16
click at [716, 99] on span at bounding box center [927, 97] width 530 height 16
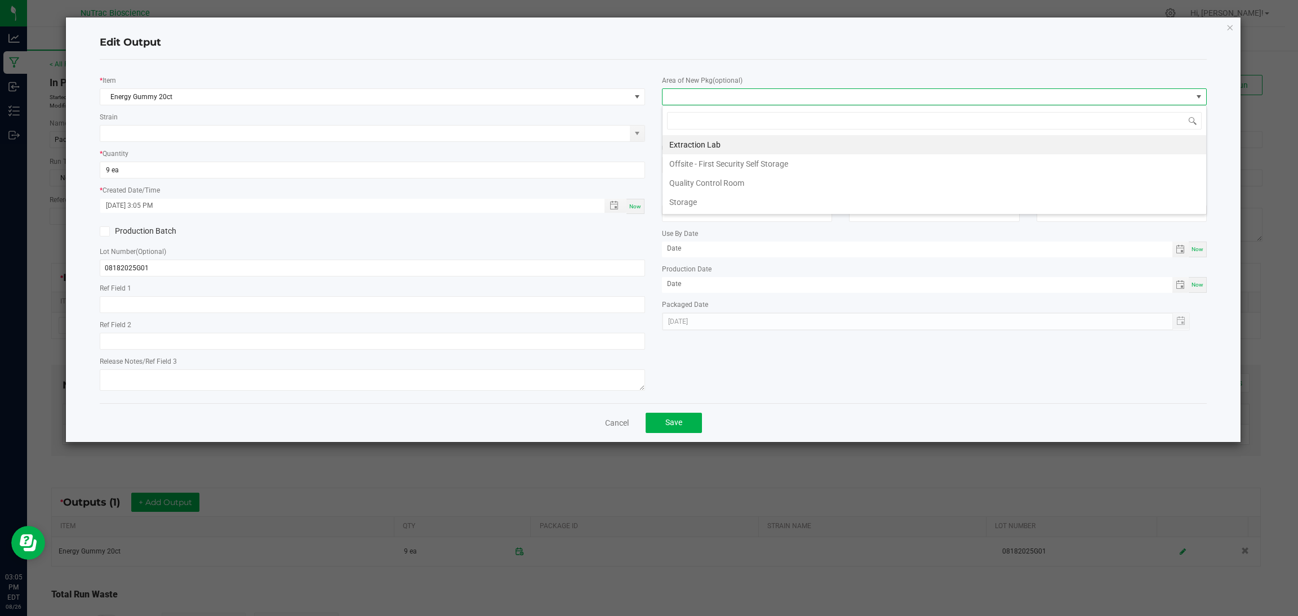
click at [718, 101] on span at bounding box center [927, 97] width 530 height 16
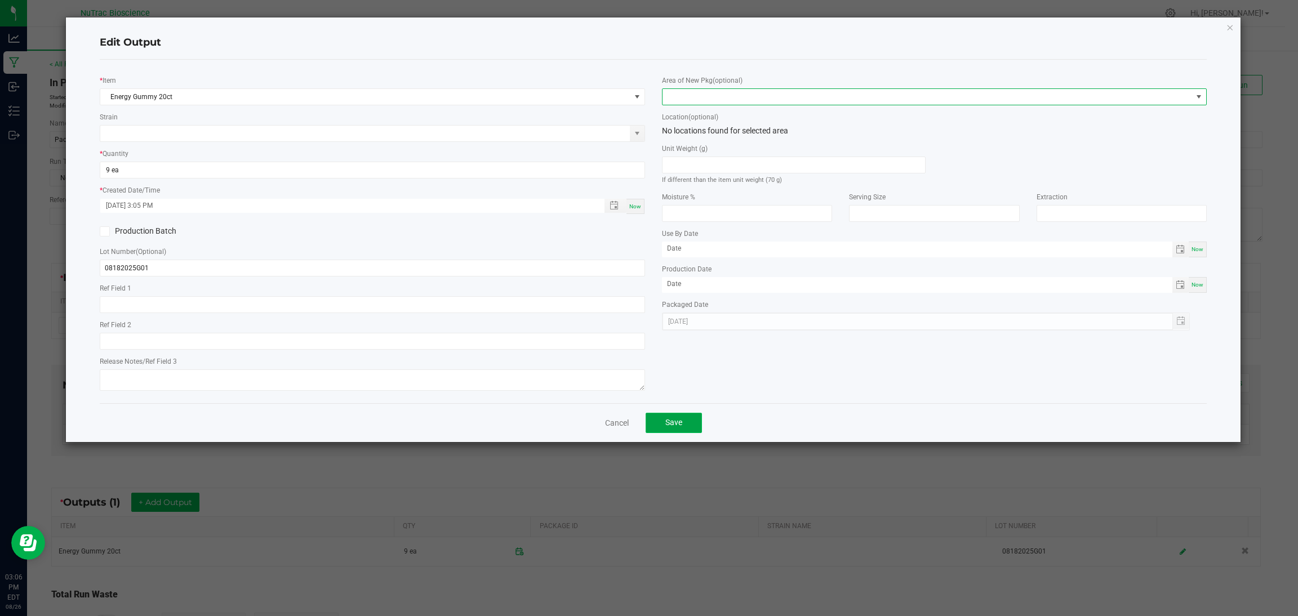
click at [690, 426] on button "Save" at bounding box center [673, 423] width 56 height 20
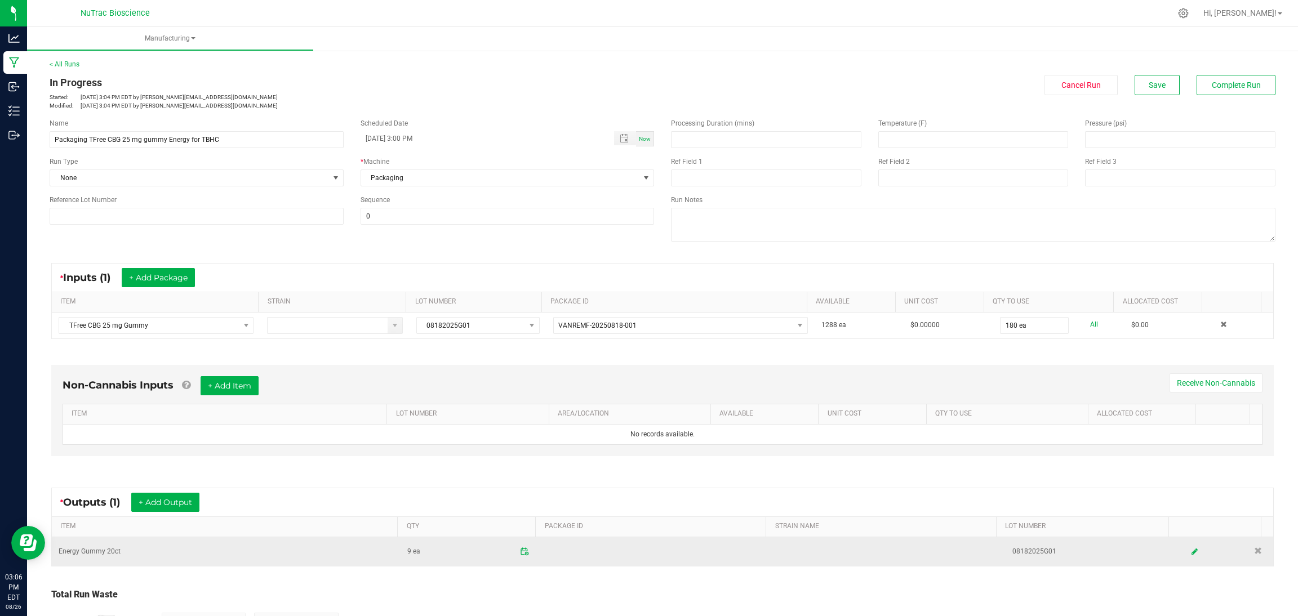
click at [557, 554] on td at bounding box center [656, 551] width 233 height 29
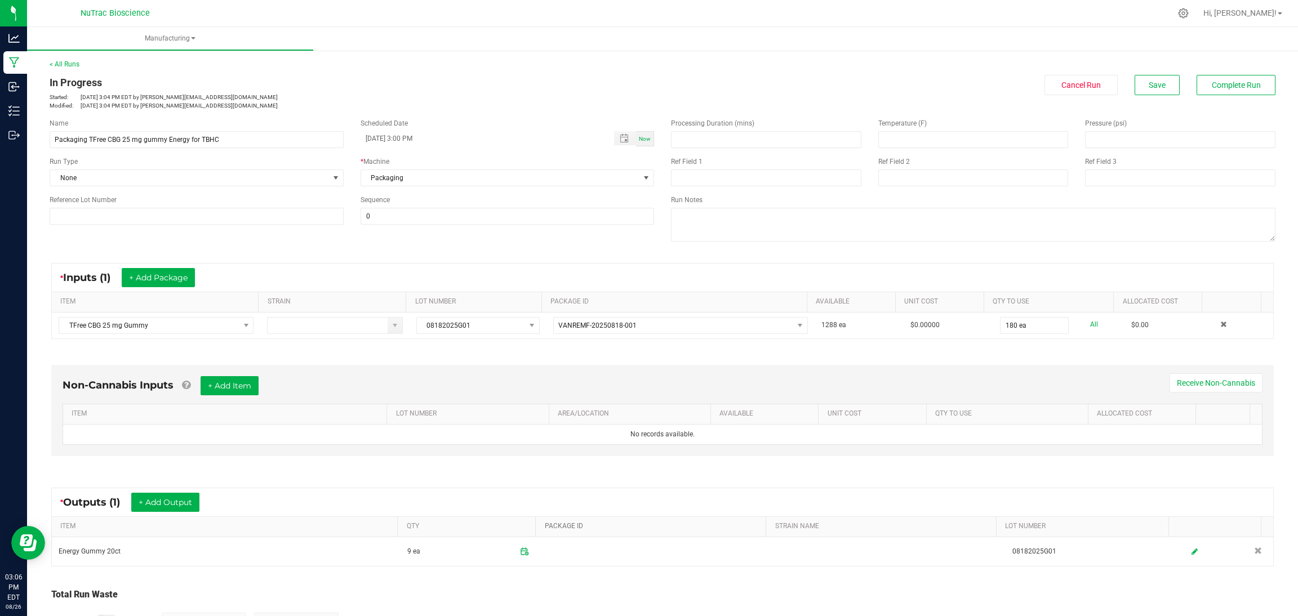
click at [575, 531] on link "PACKAGE ID" at bounding box center [653, 526] width 217 height 9
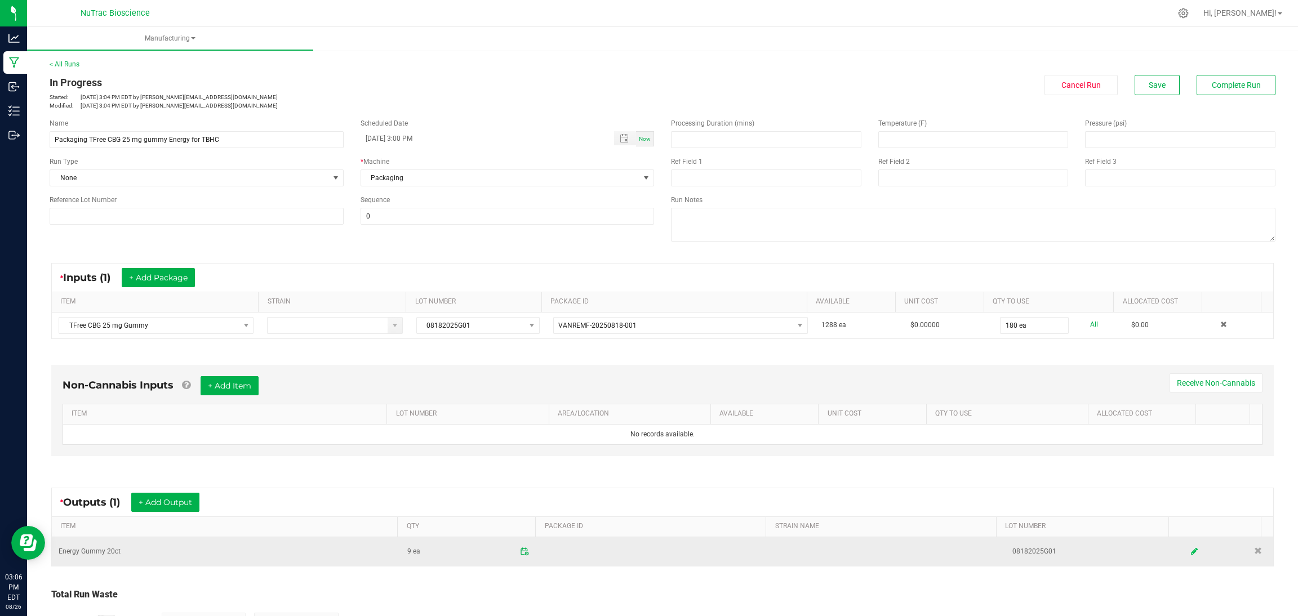
click at [1191, 553] on icon at bounding box center [1194, 551] width 7 height 8
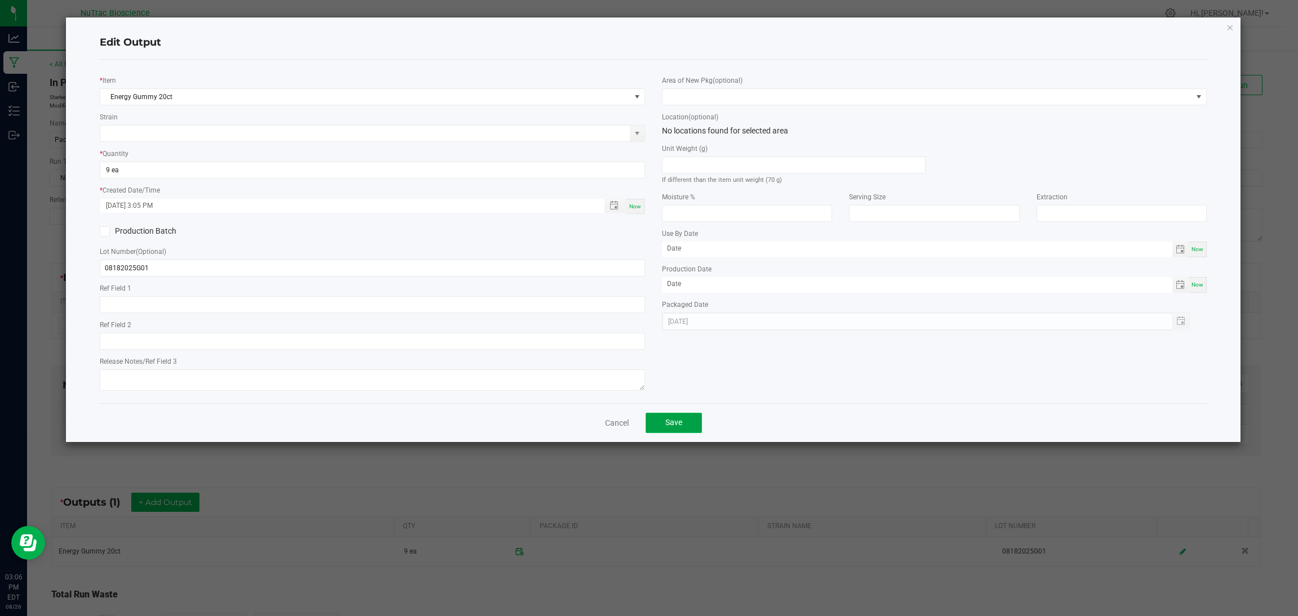
click at [692, 415] on button "Save" at bounding box center [673, 423] width 56 height 20
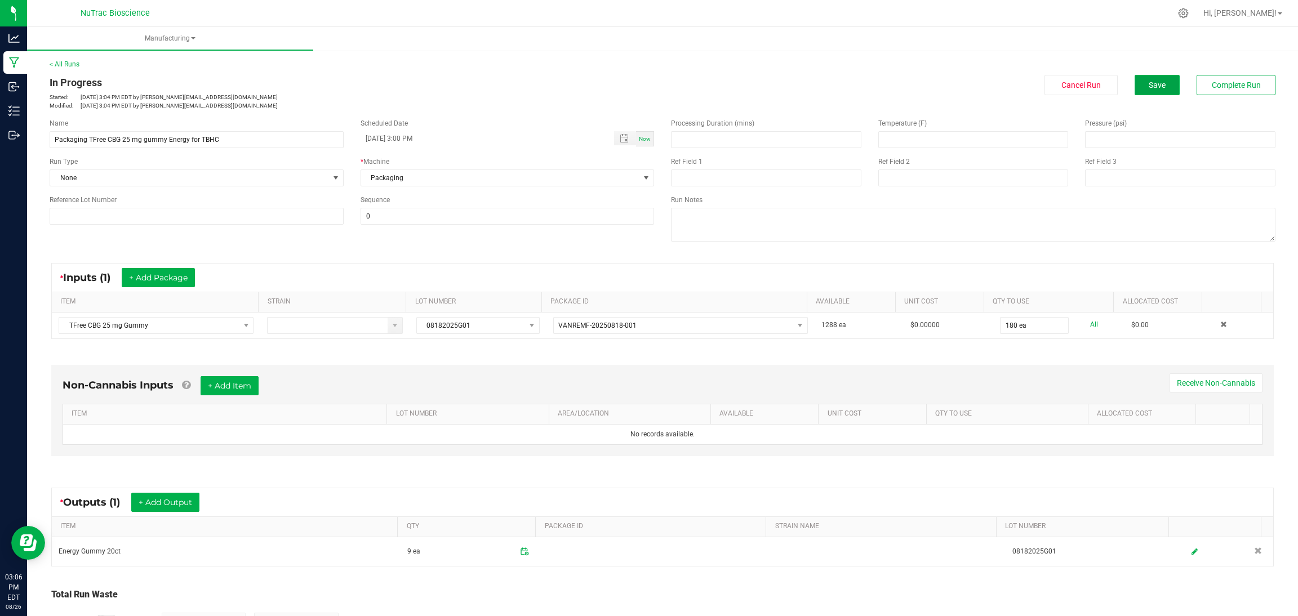
click at [1145, 90] on button "Save" at bounding box center [1156, 85] width 45 height 20
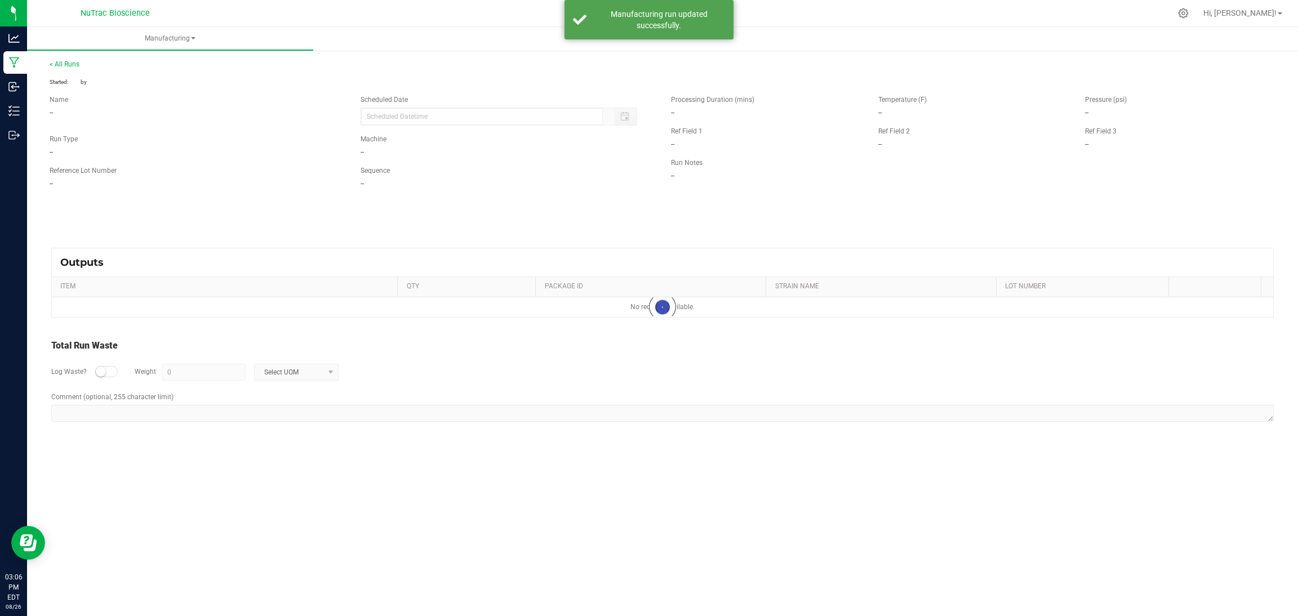
type input "08/26/2025 3:00 PM"
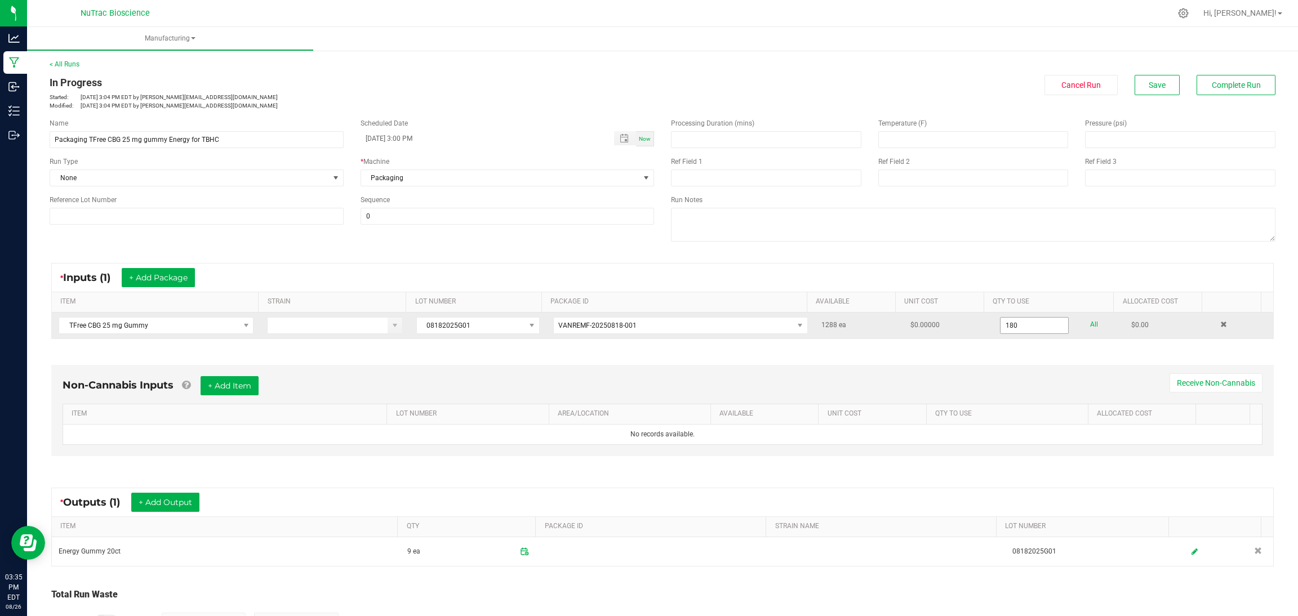
click at [1000, 326] on input "180" at bounding box center [1034, 326] width 68 height 16
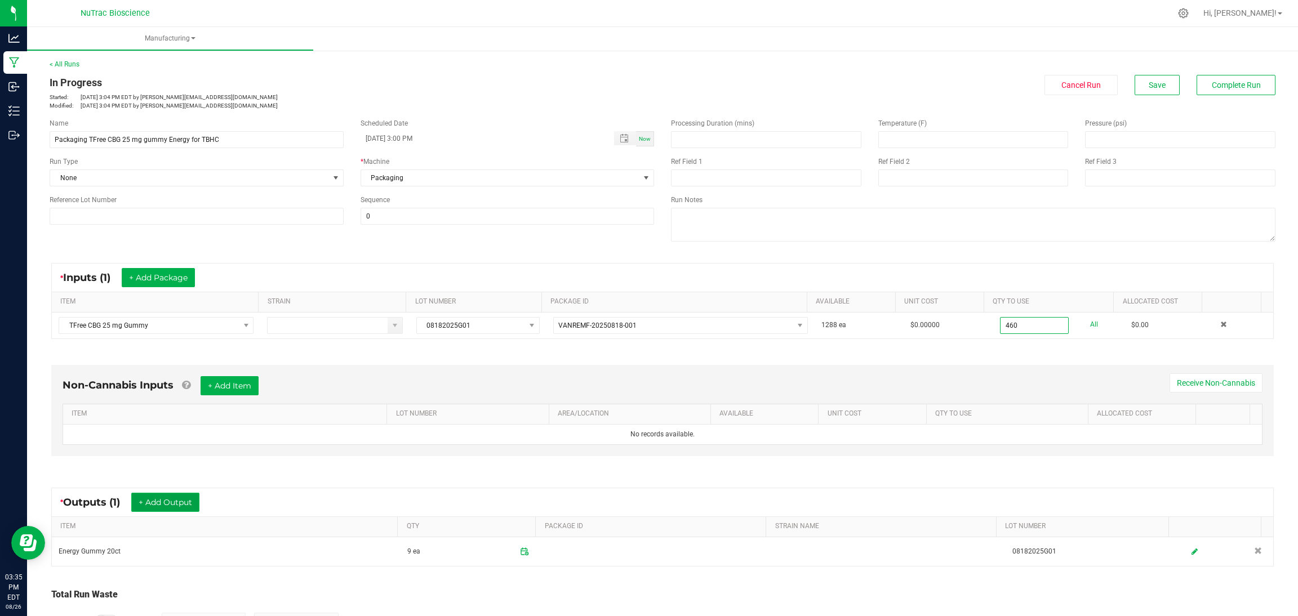
type input "460 ea"
click at [167, 502] on button "+ Add Output" at bounding box center [165, 502] width 68 height 19
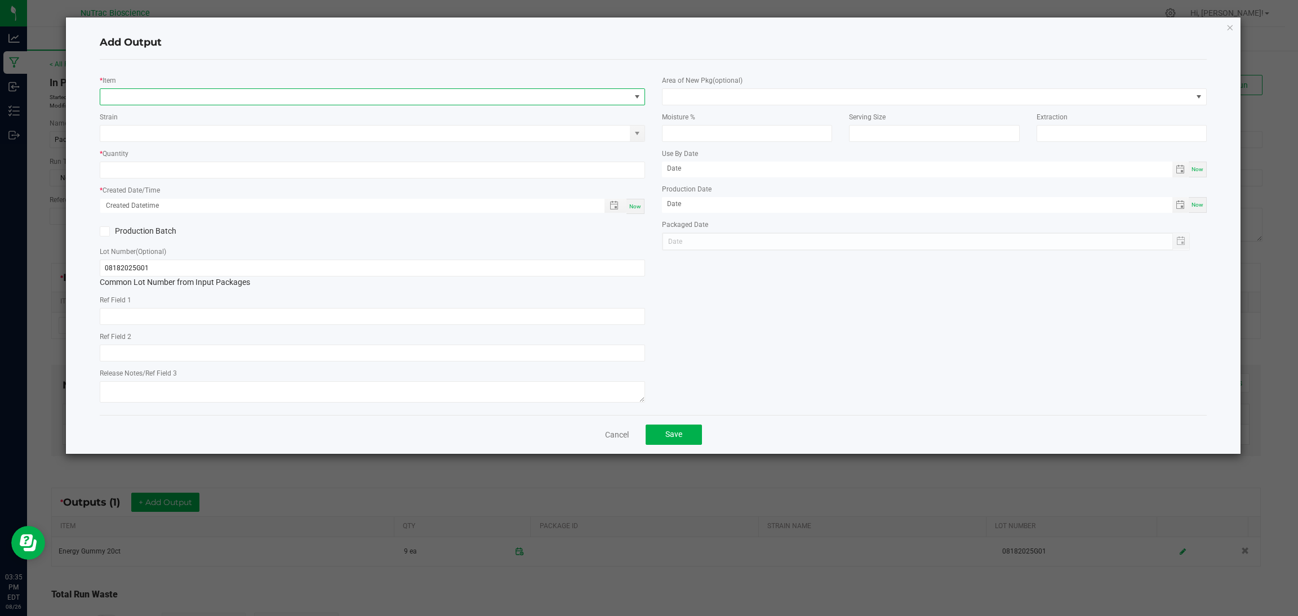
click at [181, 89] on span "NO DATA FOUND" at bounding box center [365, 97] width 530 height 16
type input "energy"
click at [180, 159] on li "Energy Gummy 40ct" at bounding box center [372, 159] width 544 height 16
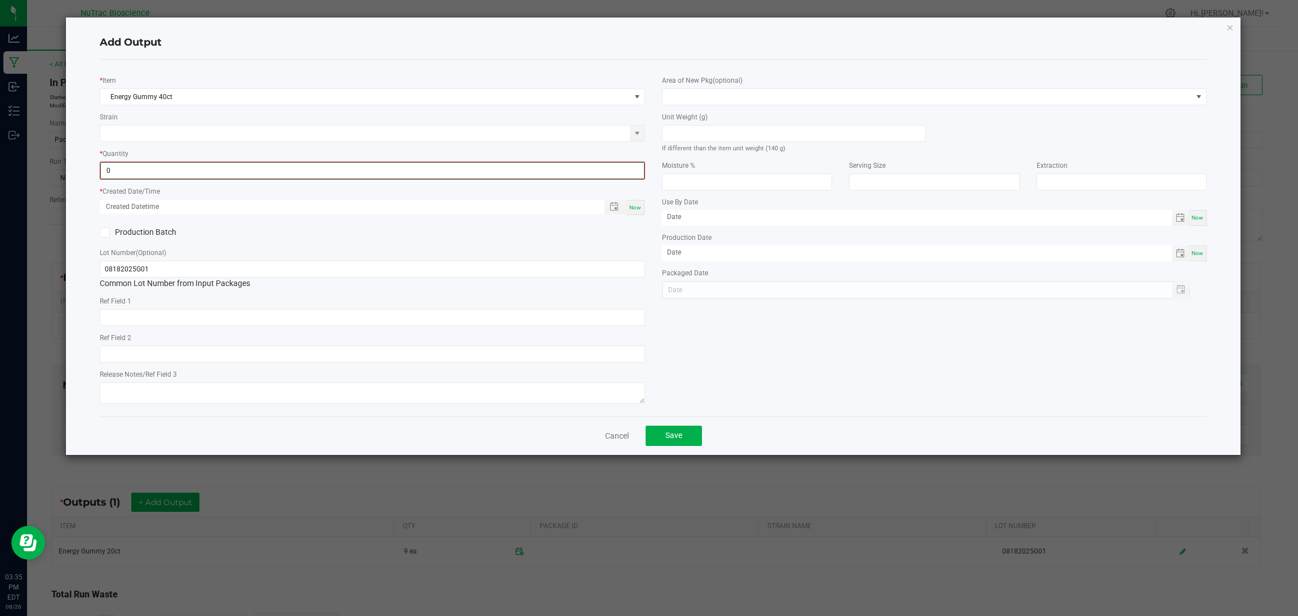
click at [156, 170] on input "0" at bounding box center [372, 171] width 543 height 16
type input "7 ea"
click at [633, 208] on span "Now" at bounding box center [635, 206] width 12 height 6
type input "08/26/2025 3:35 PM"
type input "[DATE]"
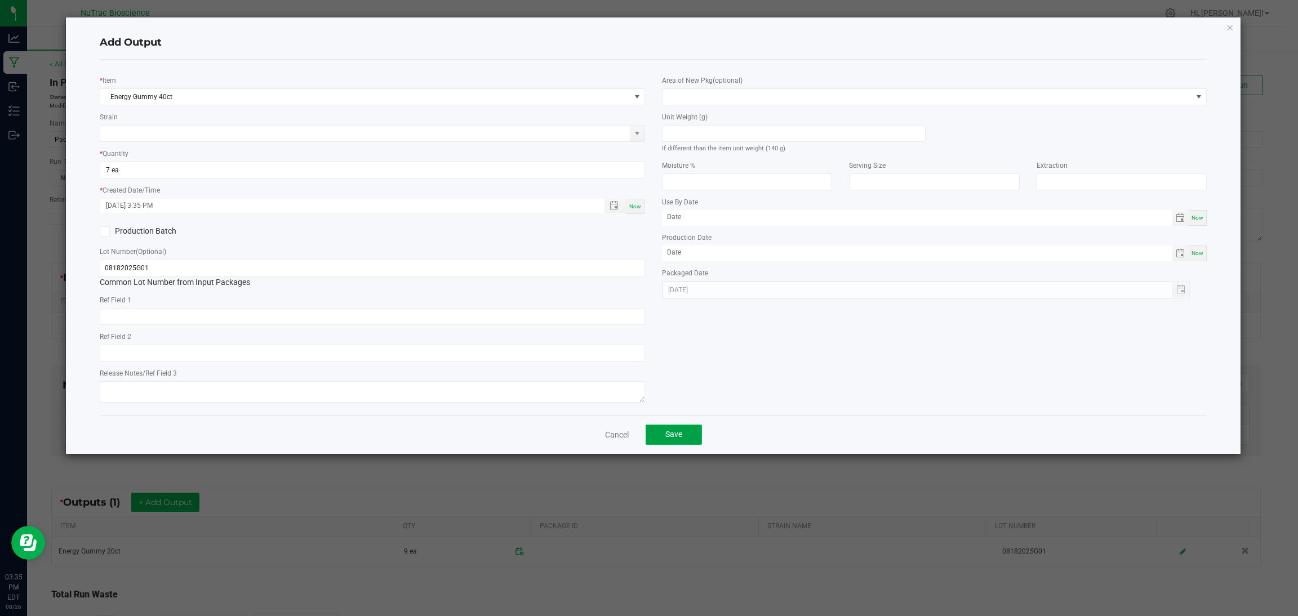
click at [680, 432] on span "Save" at bounding box center [673, 434] width 17 height 9
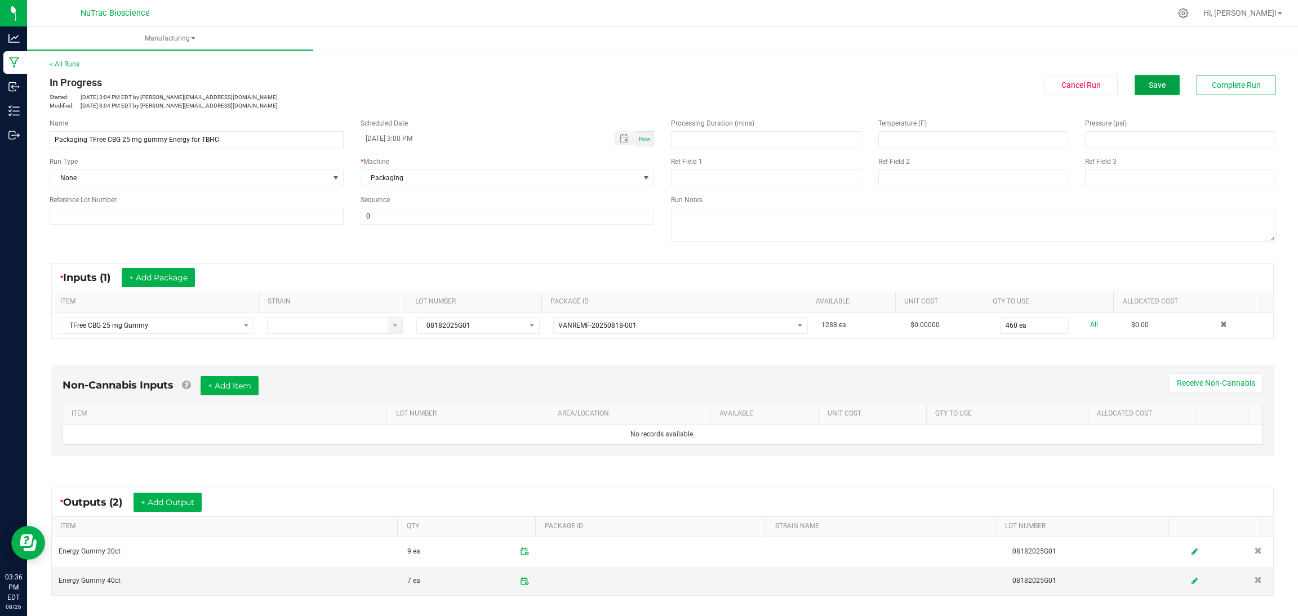
click at [1148, 84] on span "Save" at bounding box center [1156, 85] width 17 height 9
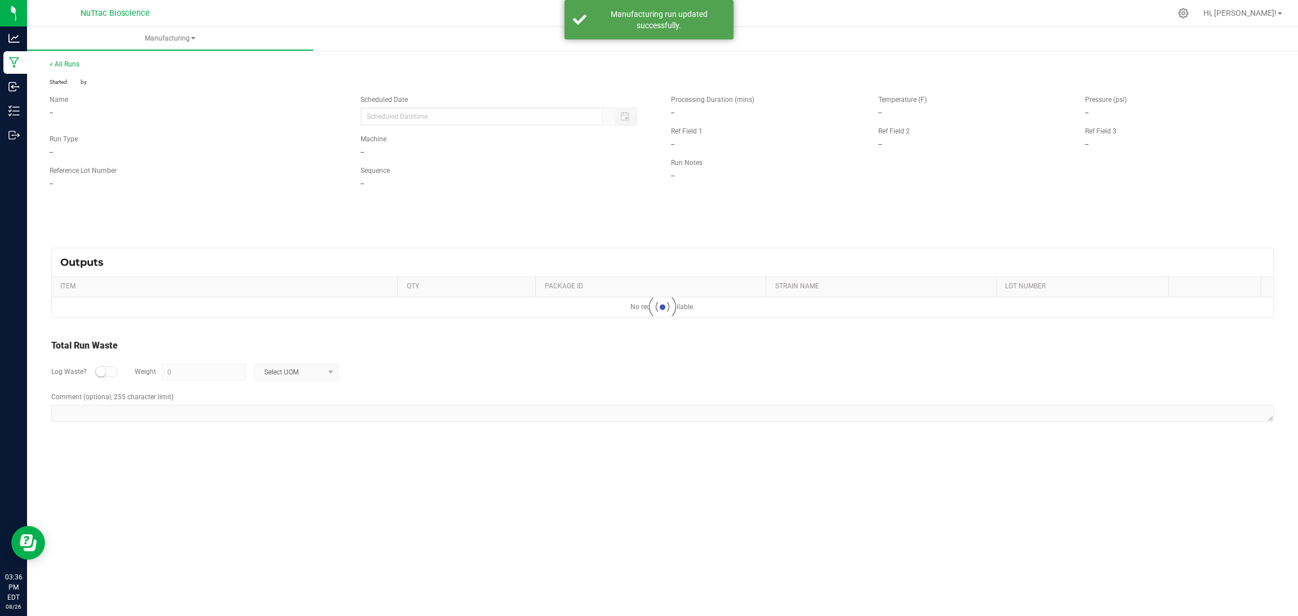
type input "08/26/2025 3:00 PM"
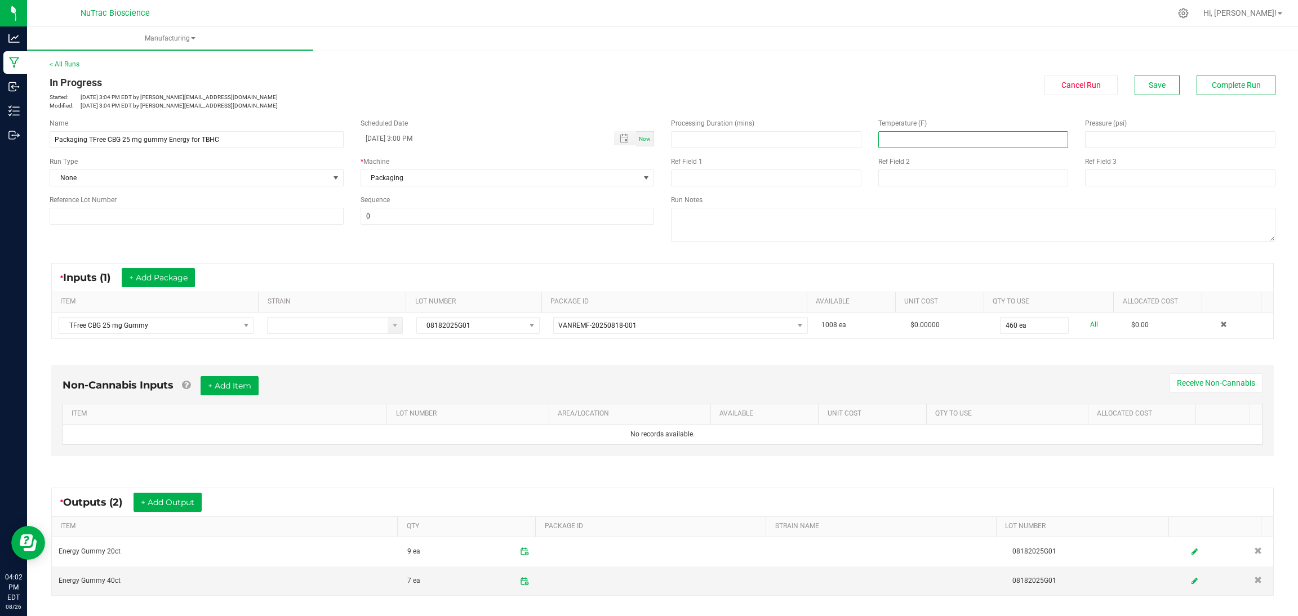
click at [996, 133] on input at bounding box center [973, 140] width 189 height 16
type input "67.00"
click at [1094, 138] on input at bounding box center [1179, 140] width 189 height 16
type input "43.00"
click at [1151, 86] on span "Save" at bounding box center [1156, 85] width 17 height 9
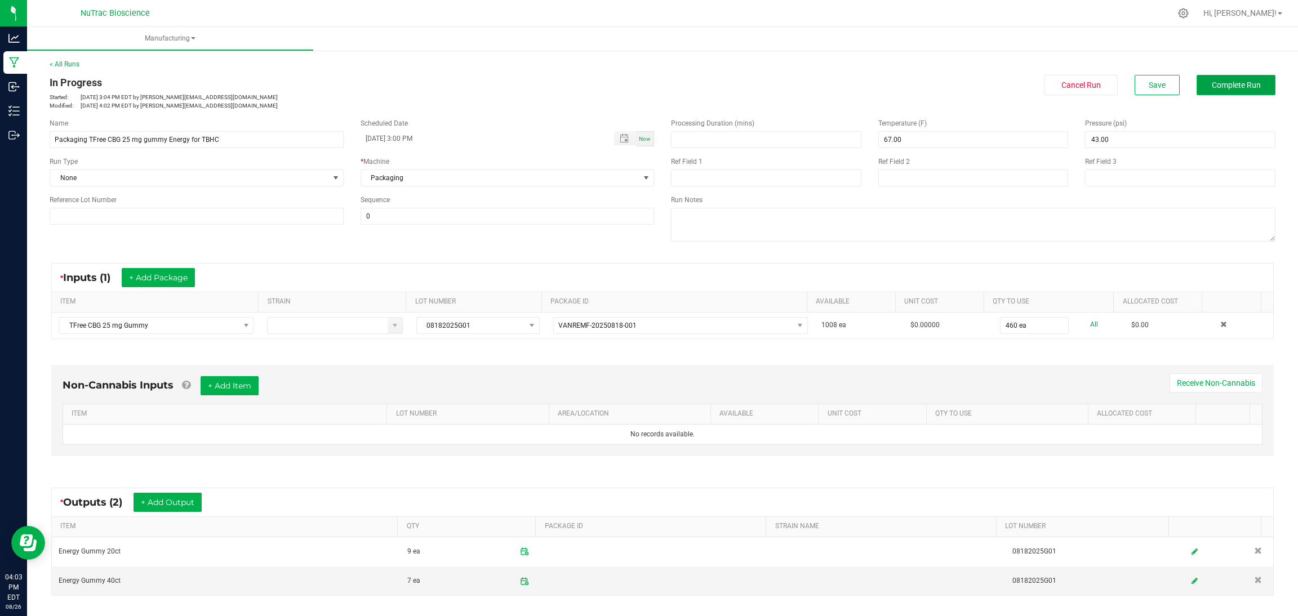
click at [1232, 75] on button "Complete Run" at bounding box center [1235, 85] width 79 height 20
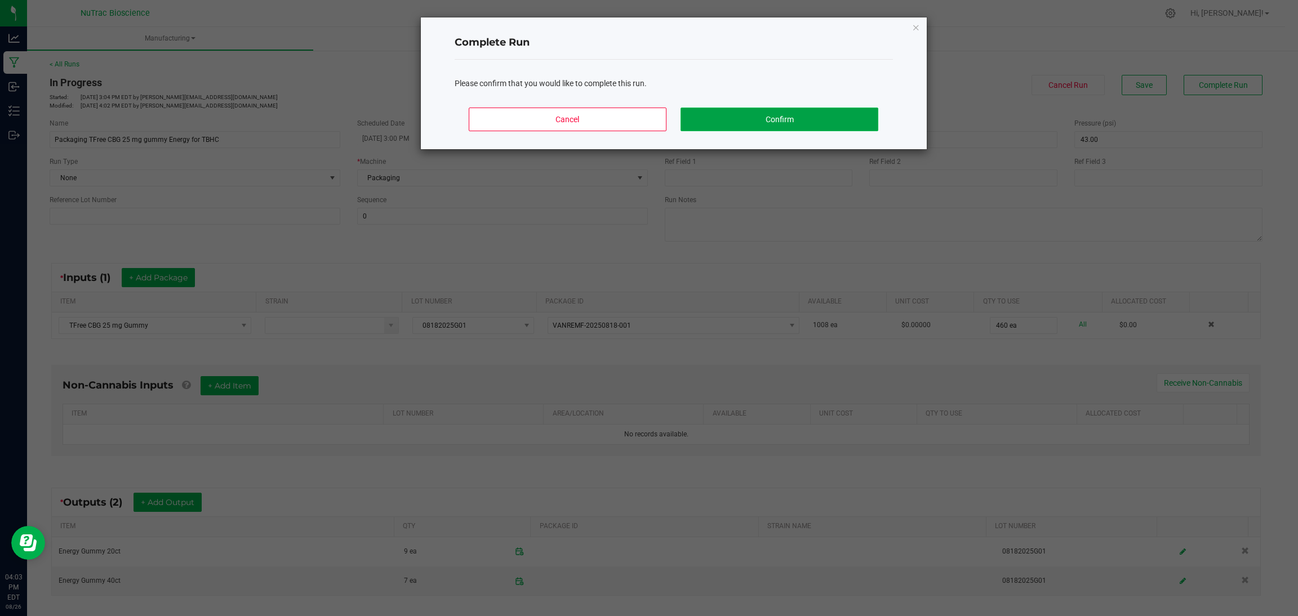
click at [831, 127] on button "Confirm" at bounding box center [778, 120] width 197 height 24
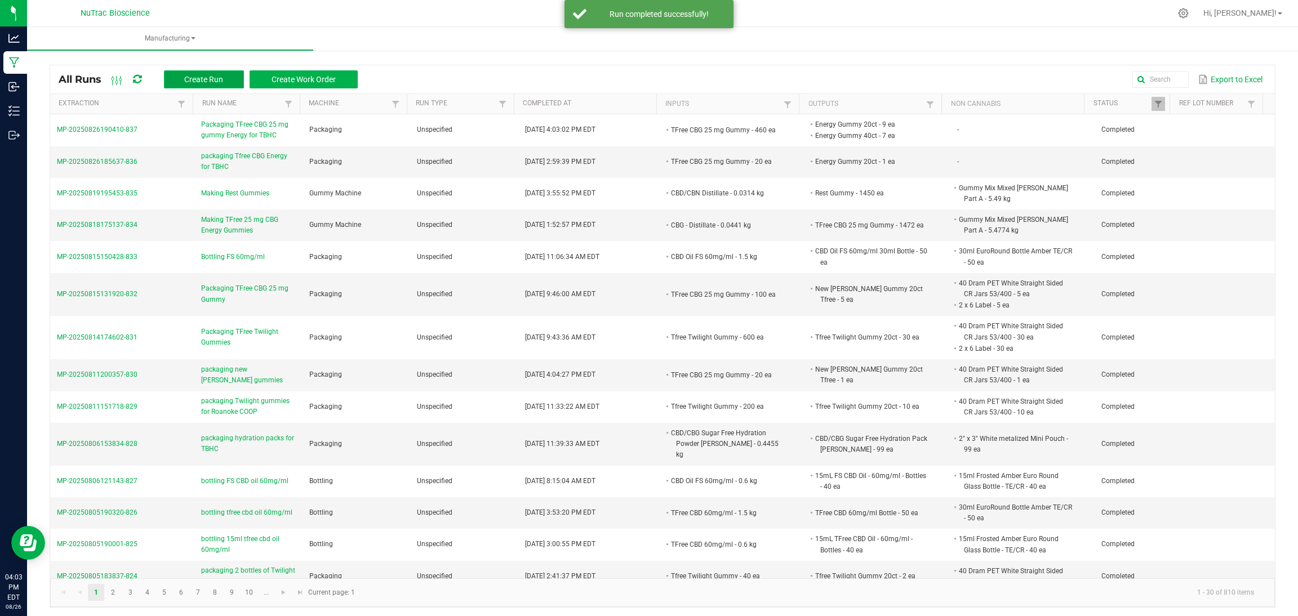
click at [225, 77] on button "Create Run" at bounding box center [204, 79] width 80 height 18
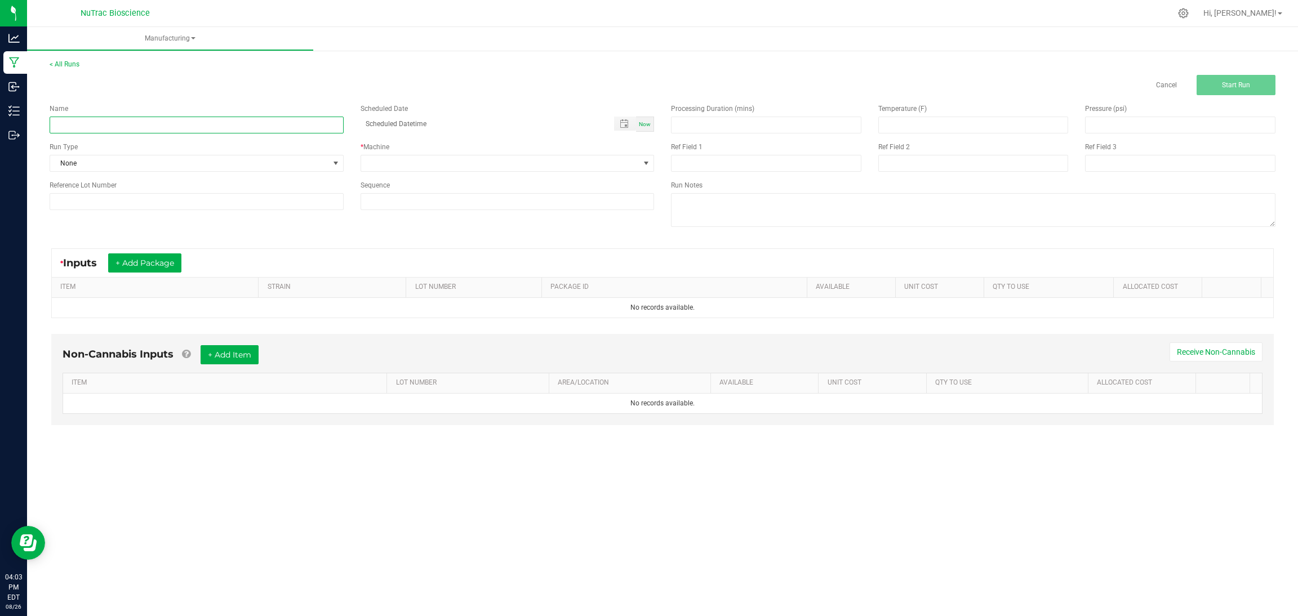
click at [326, 132] on input at bounding box center [197, 125] width 294 height 17
paste input "Packaging TFree CBG 25 mg gummy Energy for TBHC"
click at [186, 122] on input "Packaging TFree CBG 25 mg gummy Energy for TBHC" at bounding box center [197, 125] width 294 height 17
click at [110, 128] on input "Packaging TFree CBG 25 mg gummy Recovery for TBHC" at bounding box center [197, 125] width 294 height 17
click at [168, 124] on input "Packaging TFree CBG 25 mg gummy Recovery for TBHC" at bounding box center [197, 125] width 294 height 17
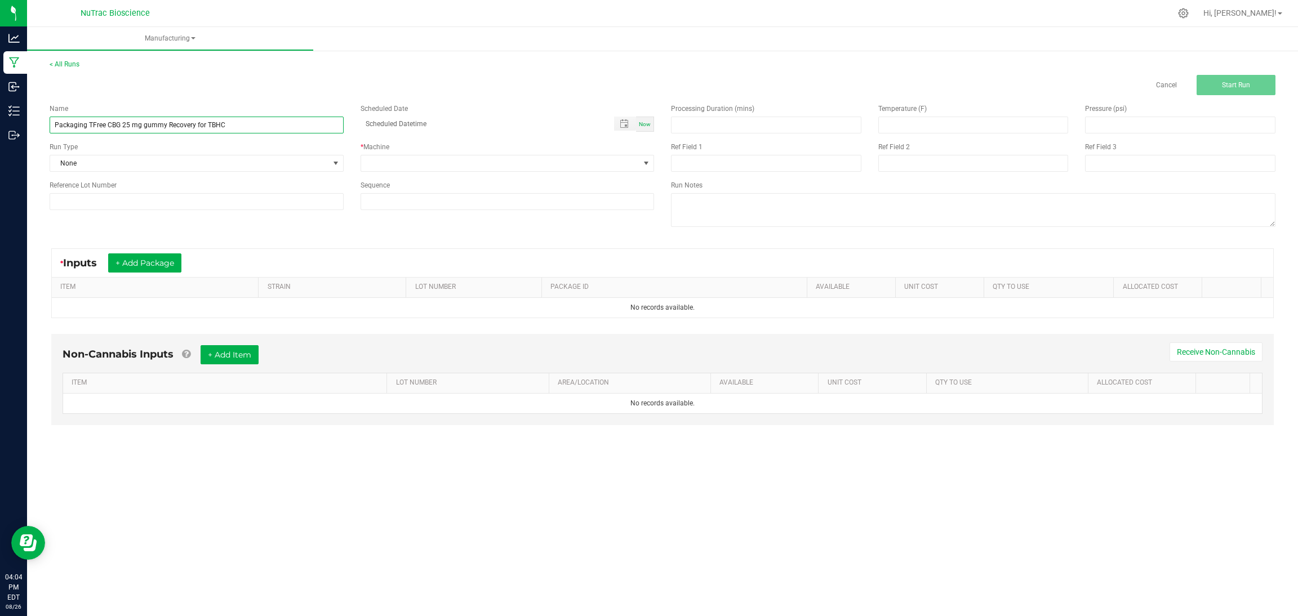
drag, startPoint x: 168, startPoint y: 124, endPoint x: 151, endPoint y: 128, distance: 17.2
click at [151, 128] on input "Packaging TFree CBG 25 mg gummy Recovery for TBHC" at bounding box center [197, 125] width 294 height 17
type input "Packaging Recovery Gummies for TBHC"
click at [644, 122] on span "Now" at bounding box center [645, 124] width 12 height 6
type input "08/26/2025 4:04 PM"
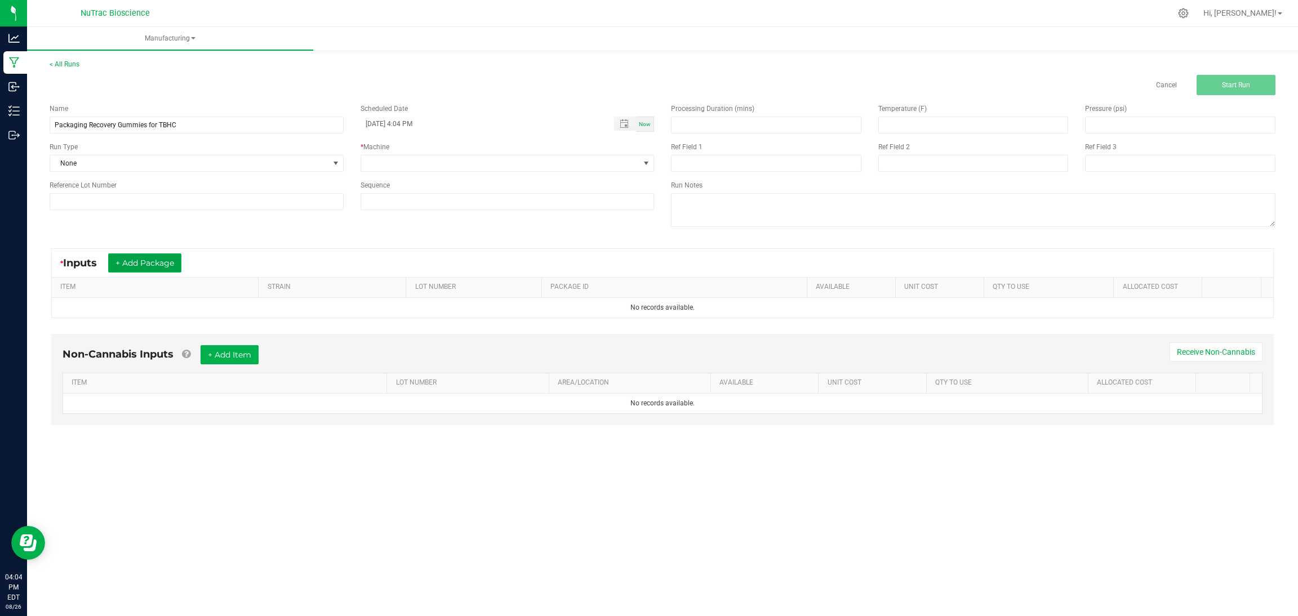
click at [163, 268] on button "+ Add Package" at bounding box center [144, 262] width 73 height 19
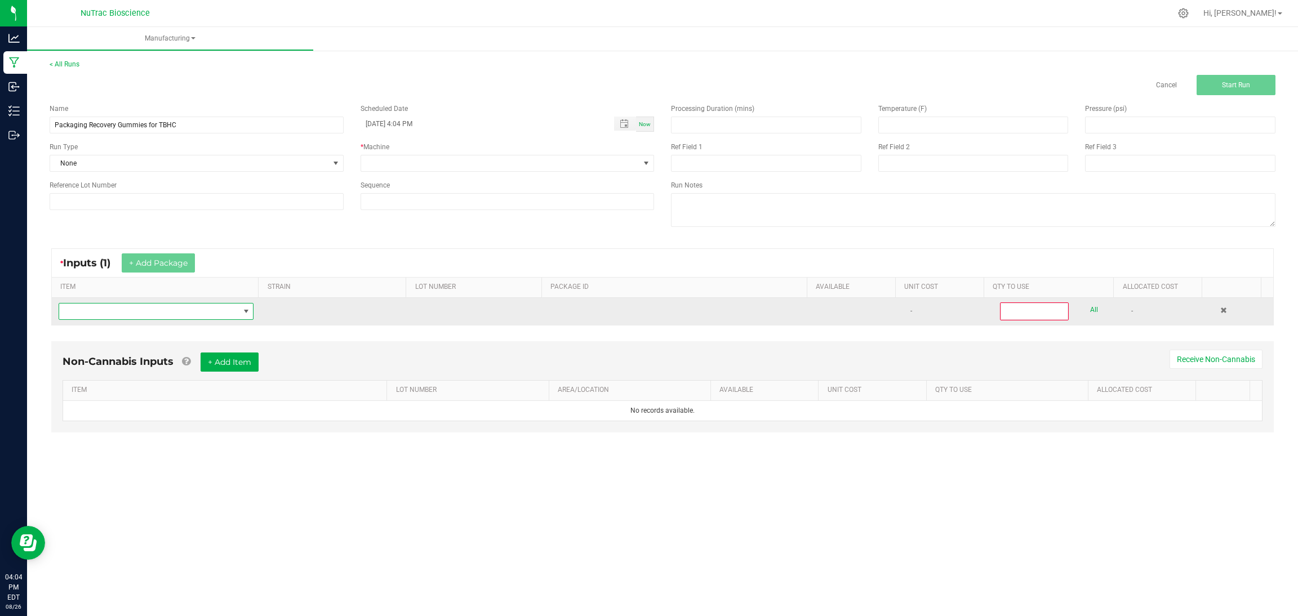
click at [181, 312] on span "NO DATA FOUND" at bounding box center [149, 312] width 180 height 16
type input "r"
type input "c"
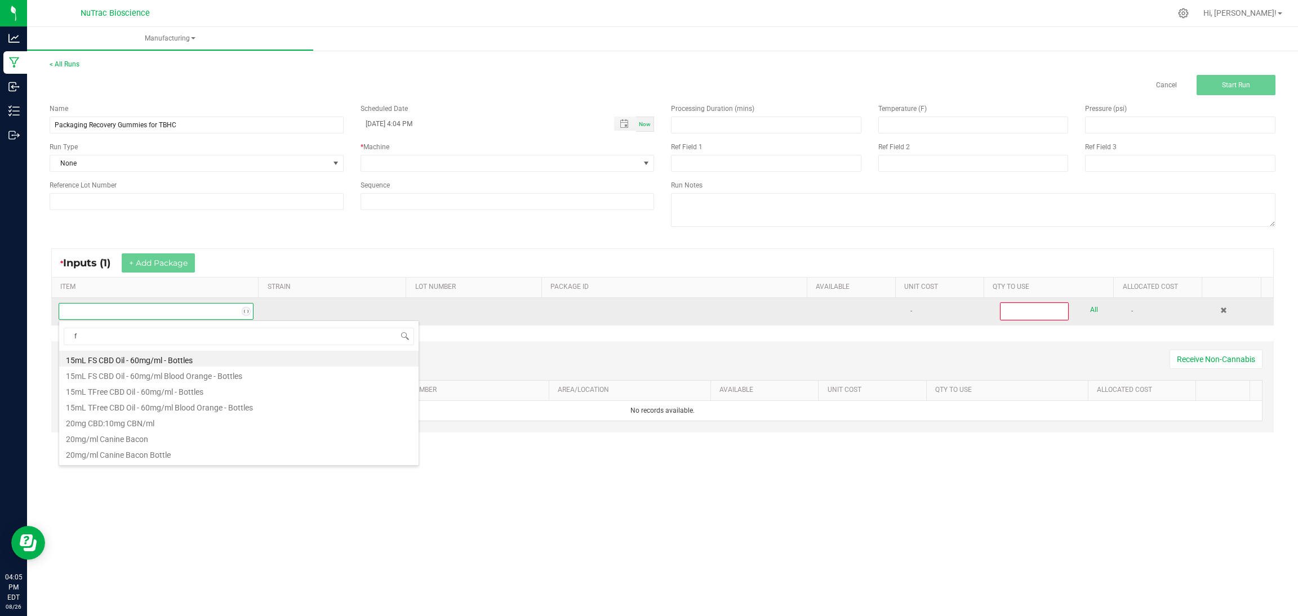
type input "fs"
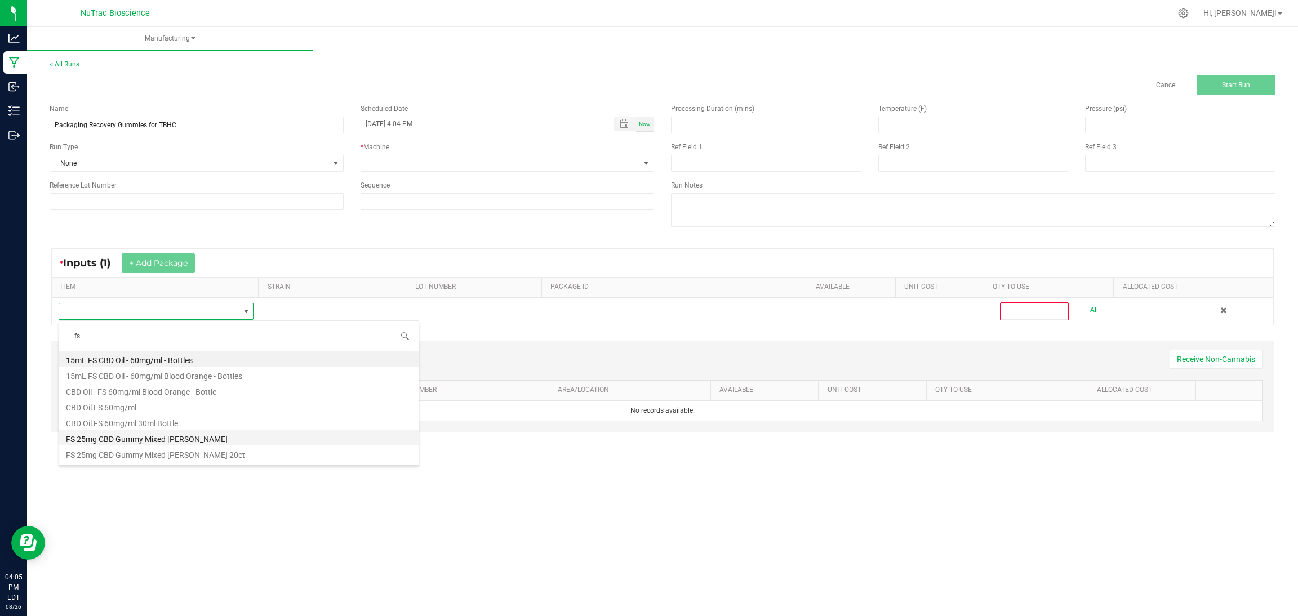
click at [183, 440] on li "FS 25mg CBD Gummy Mixed Berry" at bounding box center [238, 438] width 359 height 16
type input "0"
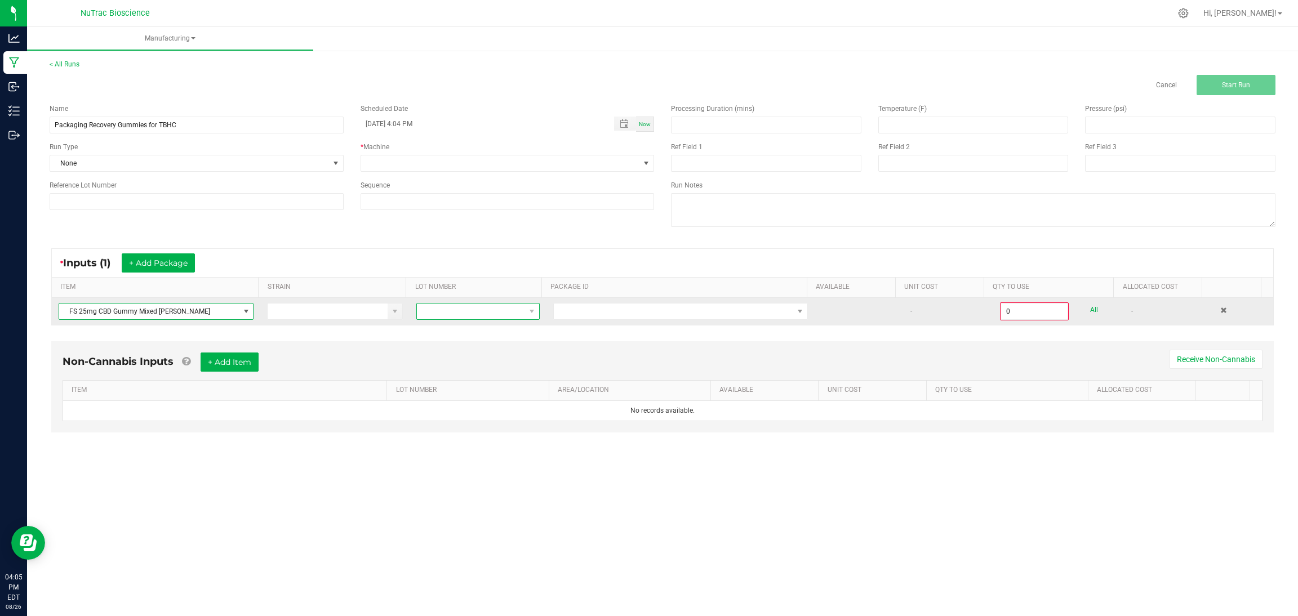
click at [457, 311] on span at bounding box center [471, 312] width 108 height 16
type input "06"
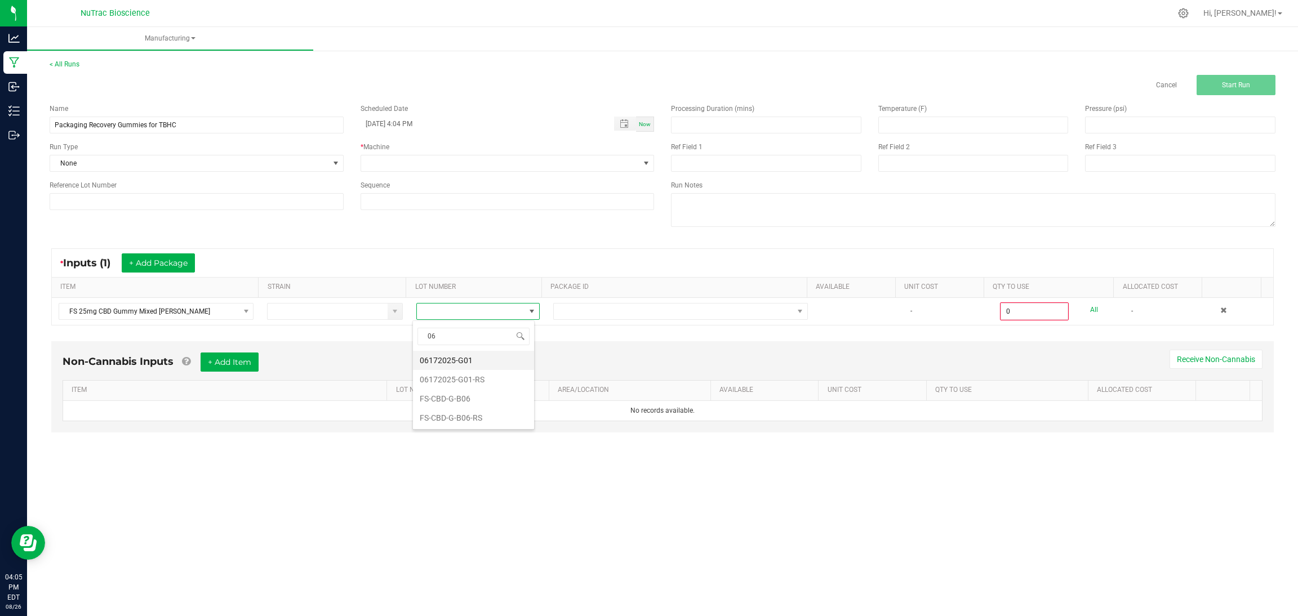
click at [495, 355] on li "06172025-G01" at bounding box center [473, 360] width 121 height 19
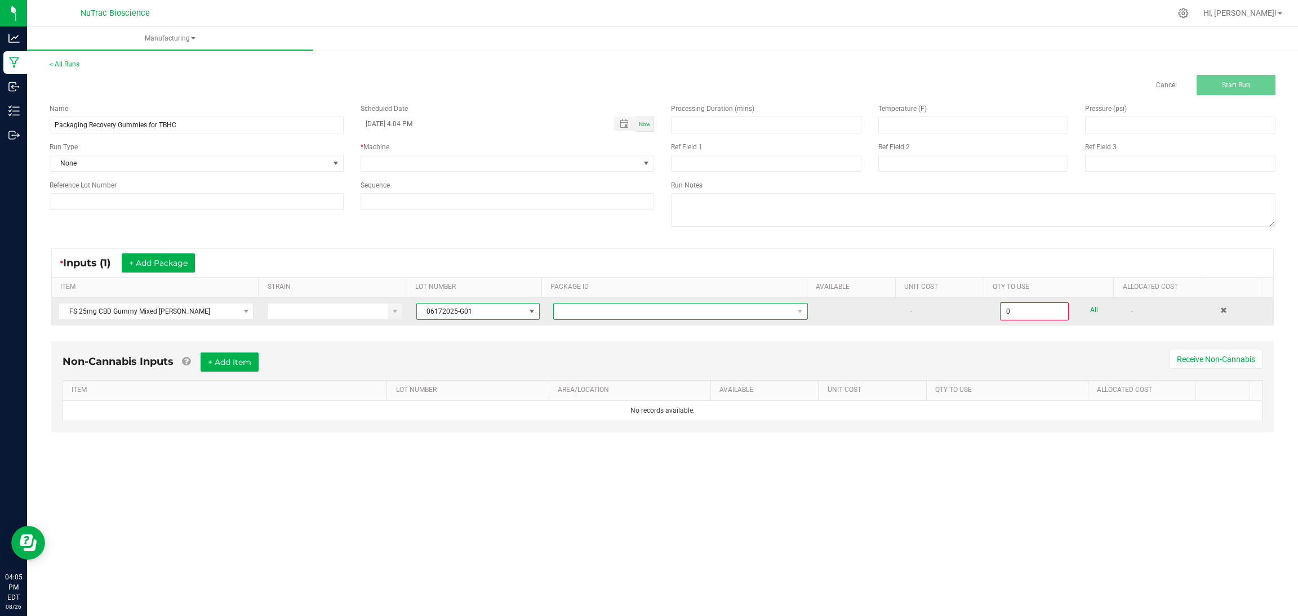
click at [595, 312] on span at bounding box center [673, 312] width 239 height 16
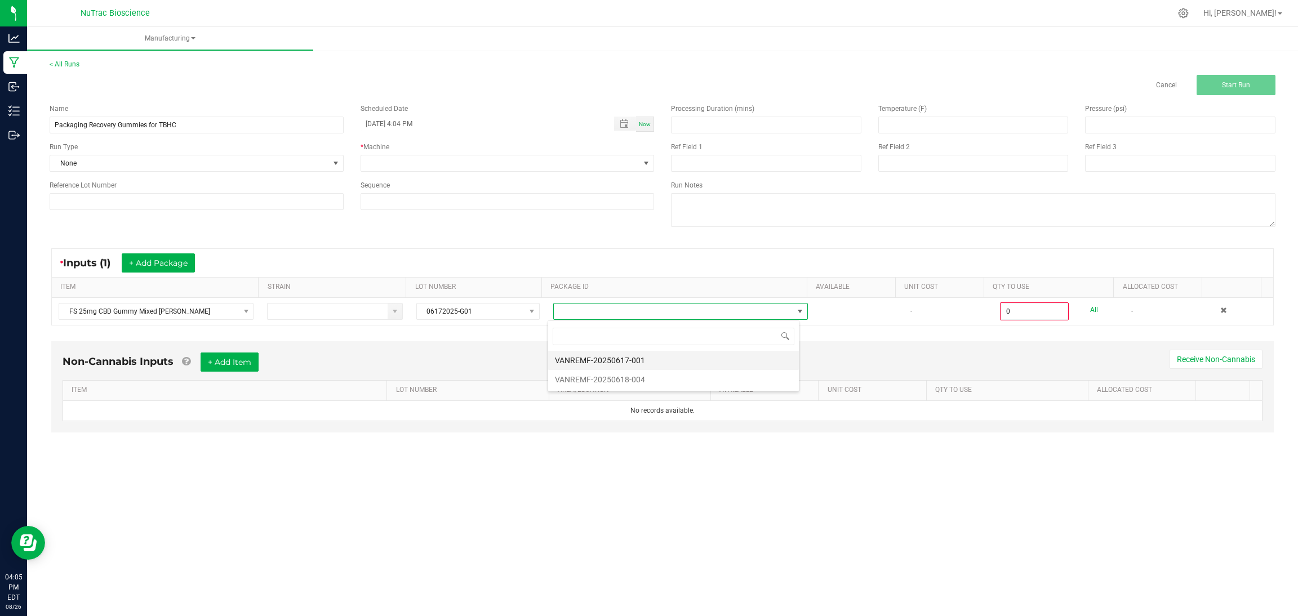
click at [618, 361] on li "VANREMF-20250617-001" at bounding box center [673, 360] width 251 height 19
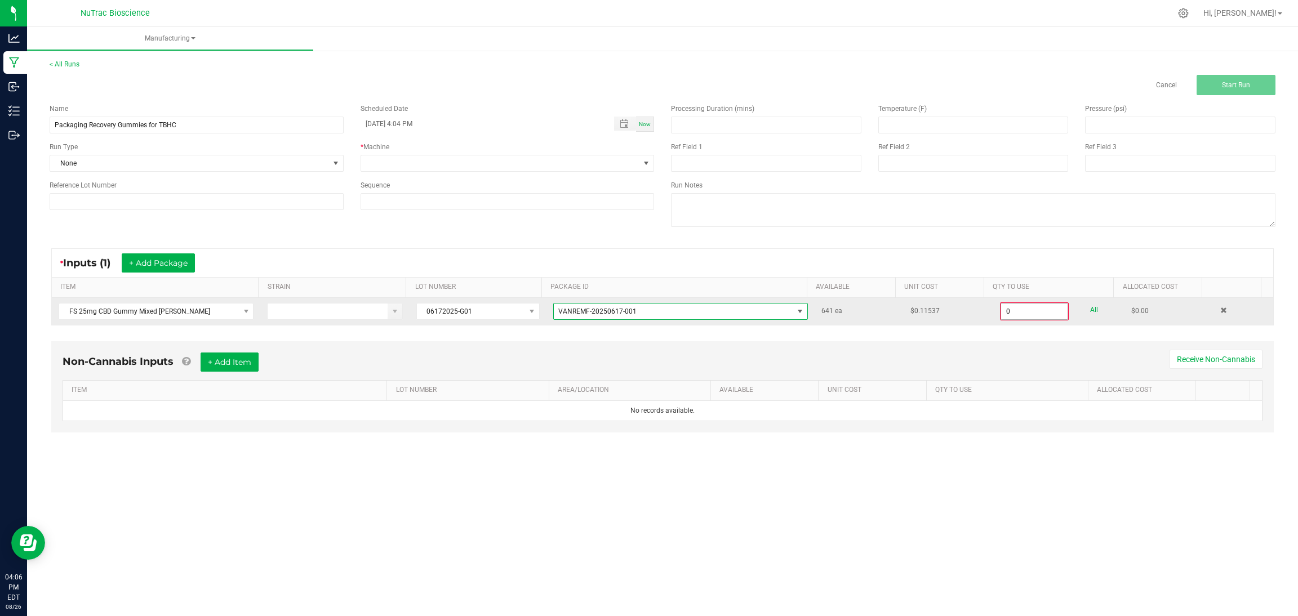
click at [1001, 314] on input "0" at bounding box center [1034, 312] width 66 height 16
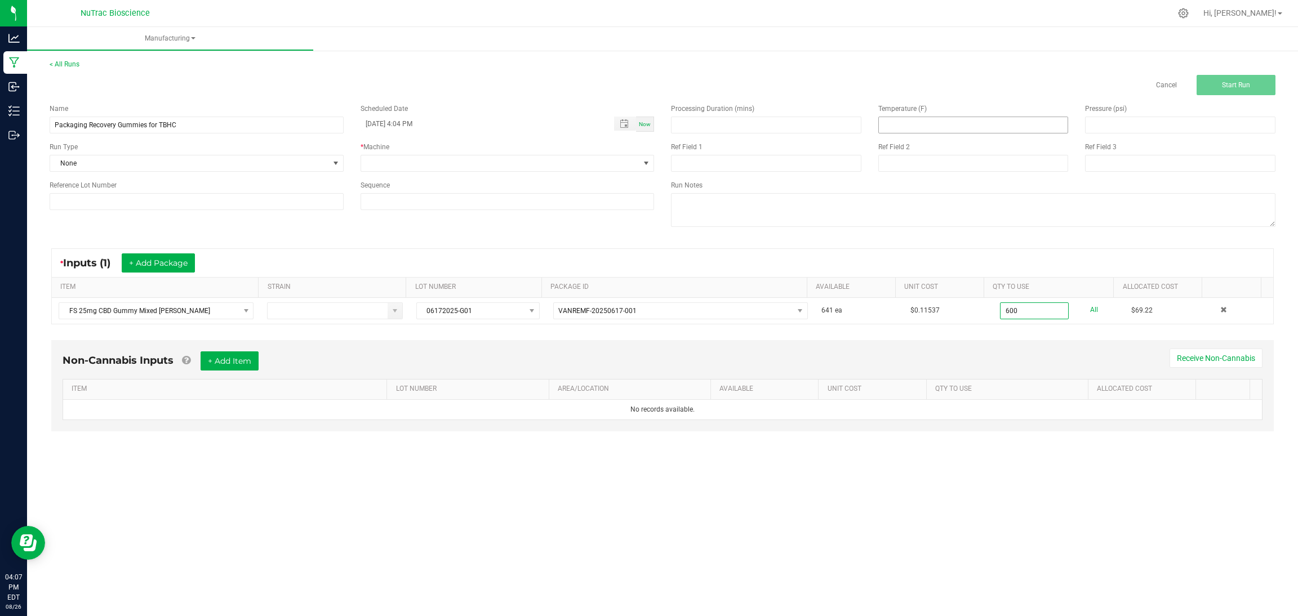
type input "600 ea"
click at [922, 122] on input at bounding box center [973, 125] width 189 height 16
type input "67.00"
click at [1164, 127] on input at bounding box center [1179, 125] width 189 height 16
type input "43.00"
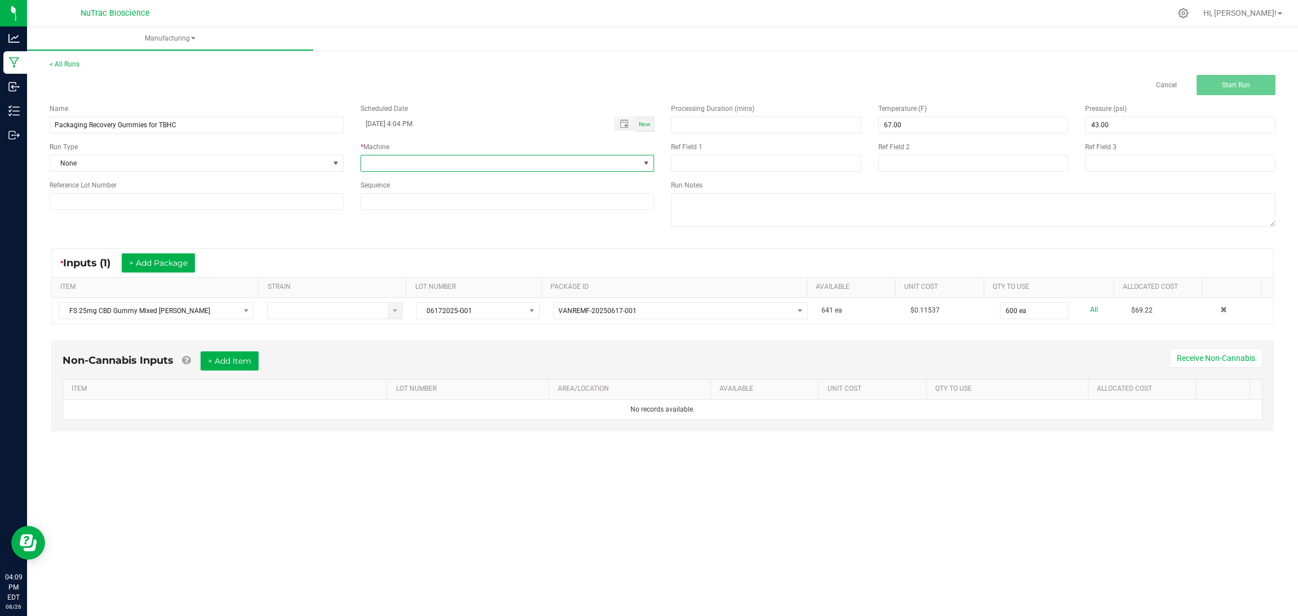
drag, startPoint x: 647, startPoint y: 170, endPoint x: 618, endPoint y: 164, distance: 29.9
click at [618, 164] on span at bounding box center [500, 163] width 279 height 16
type input "p"
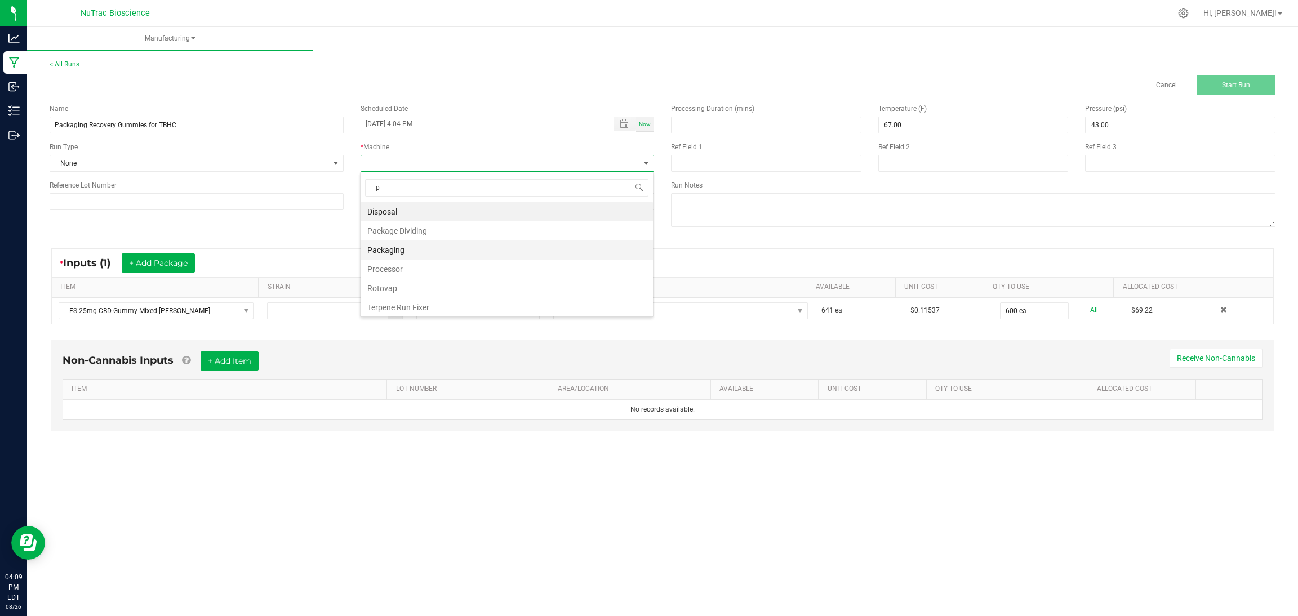
click at [457, 250] on li "Packaging" at bounding box center [506, 250] width 292 height 19
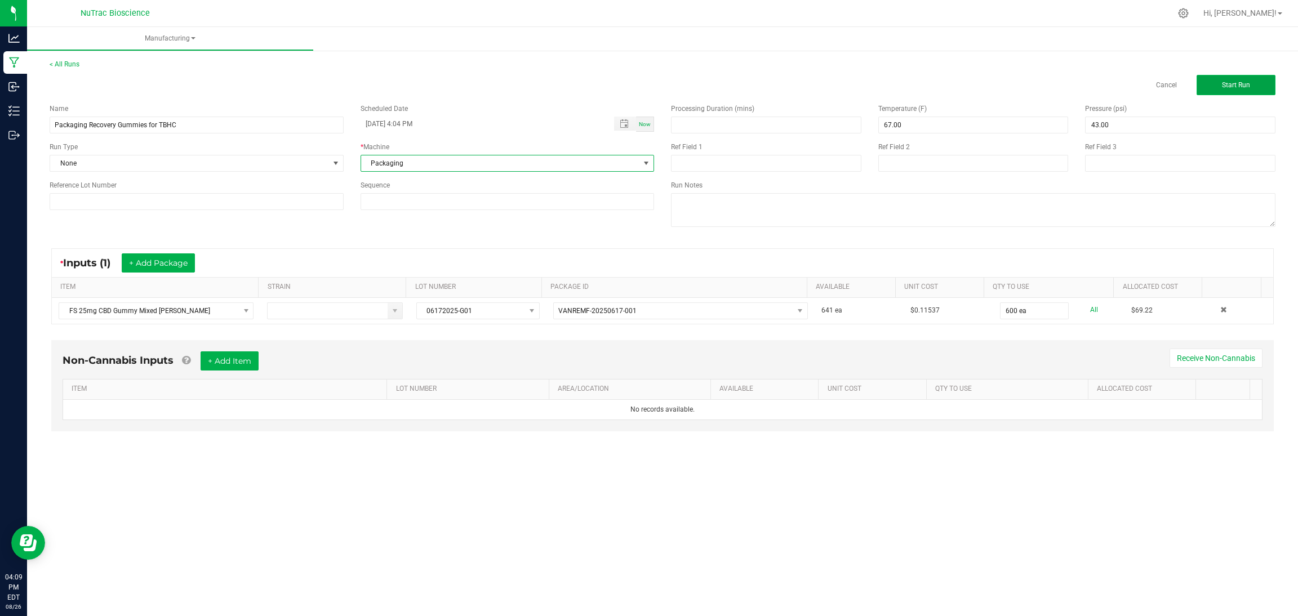
click at [1248, 90] on button "Start Run" at bounding box center [1235, 85] width 79 height 20
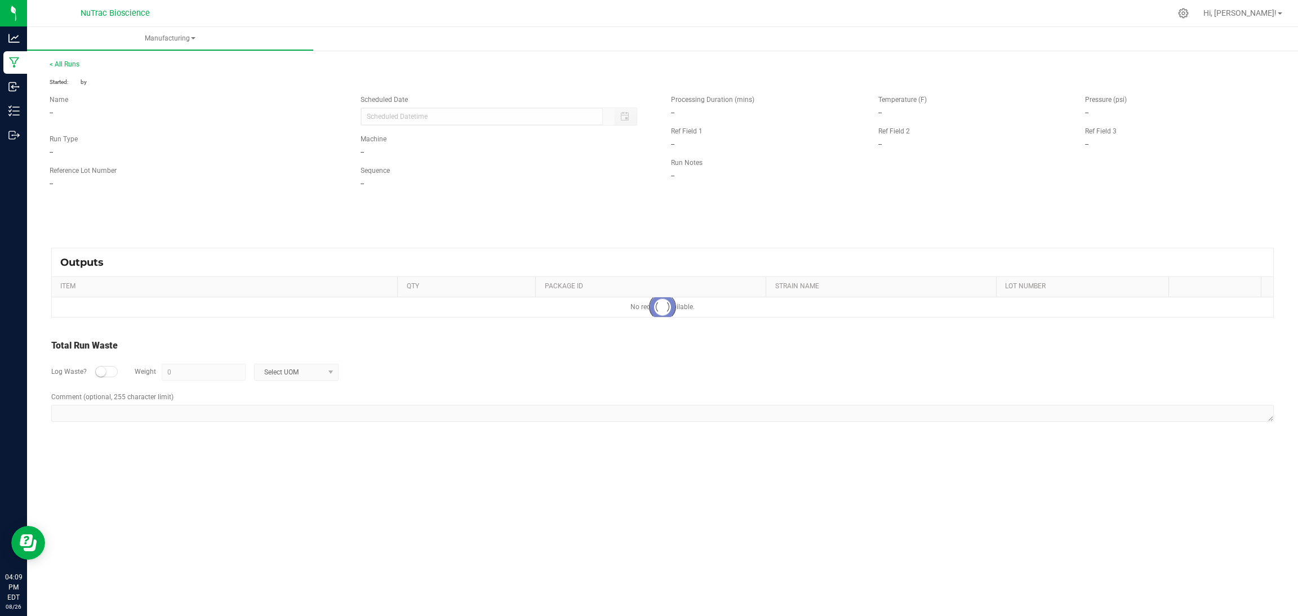
type input "08/26/2025 4:04 PM"
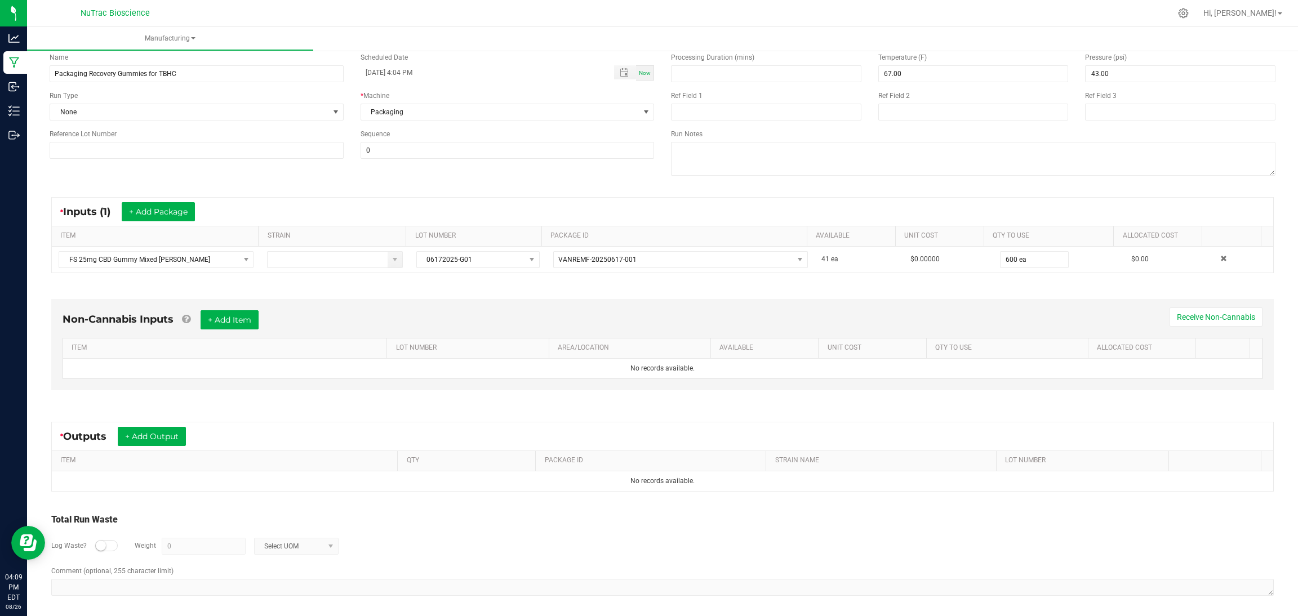
scroll to position [66, 0]
click at [178, 427] on button "+ Add Output" at bounding box center [152, 435] width 68 height 19
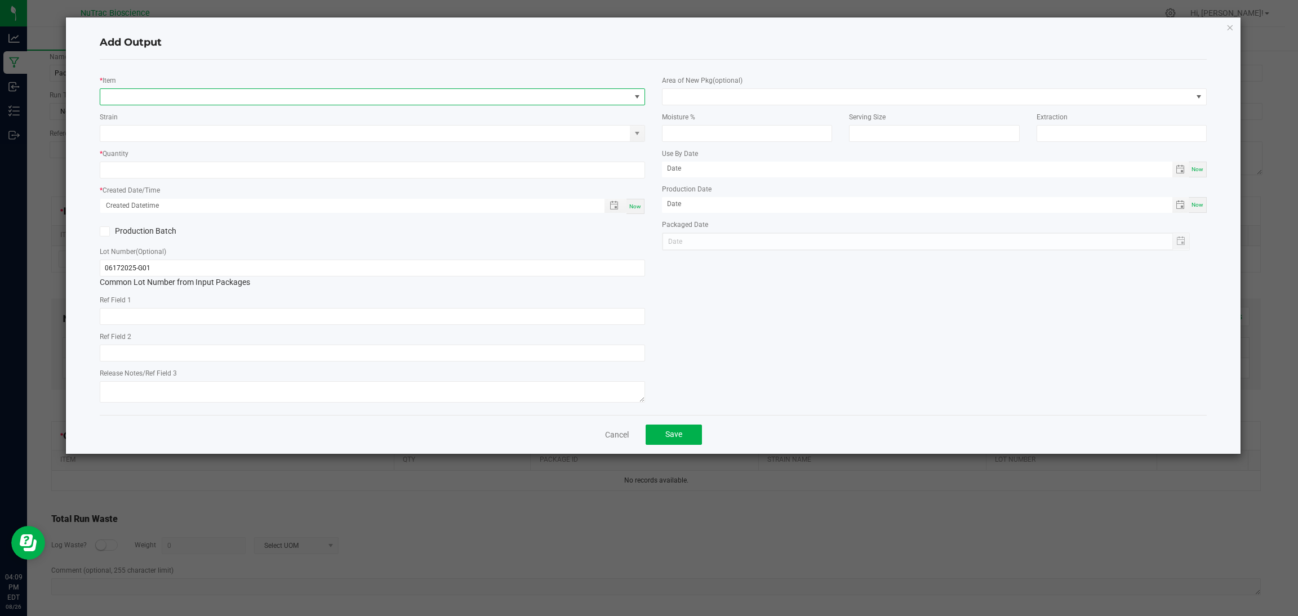
click at [257, 98] on span "NO DATA FOUND" at bounding box center [365, 97] width 530 height 16
type input "recovery"
click at [190, 143] on li "Recovery Gummy 20ct" at bounding box center [372, 143] width 544 height 16
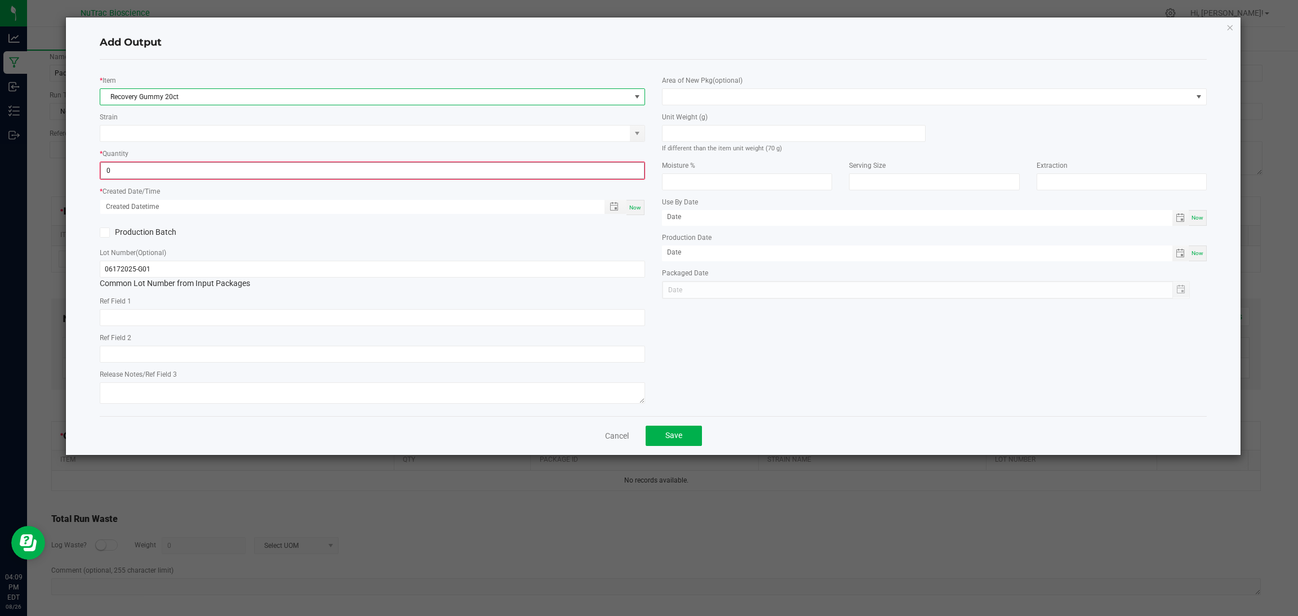
click at [192, 166] on input "0" at bounding box center [372, 171] width 543 height 16
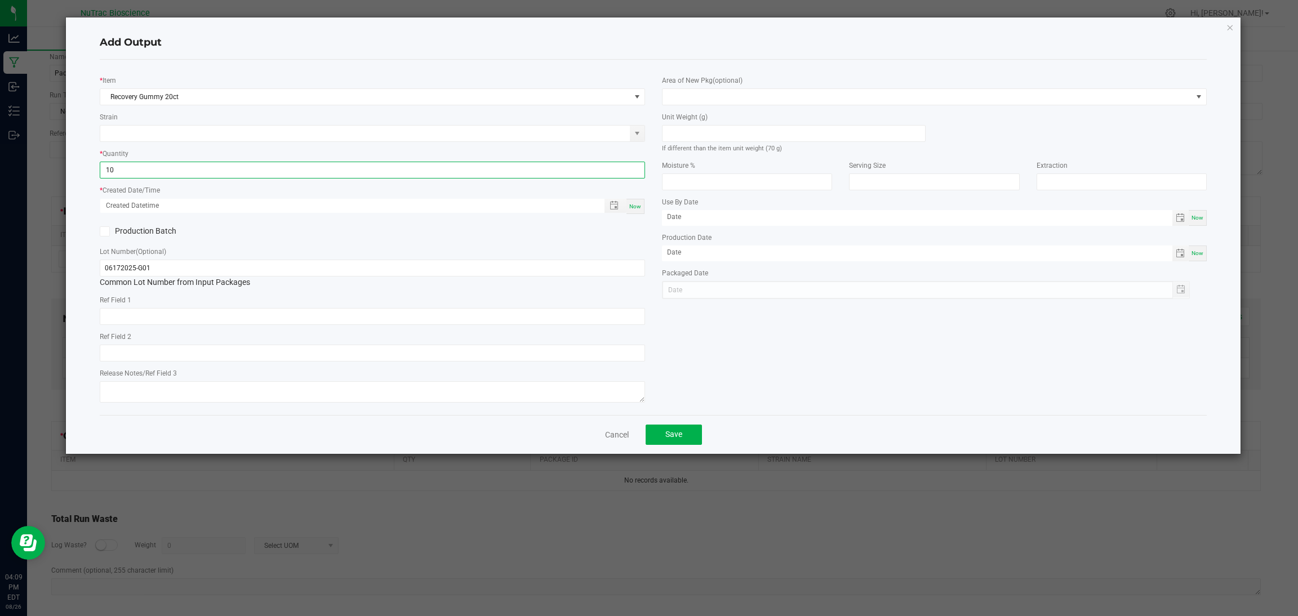
type input "10 ea"
click at [639, 203] on span "Now" at bounding box center [635, 206] width 12 height 6
type input "08/26/2025 4:09 PM"
type input "[DATE]"
click at [685, 435] on button "Save" at bounding box center [673, 435] width 56 height 20
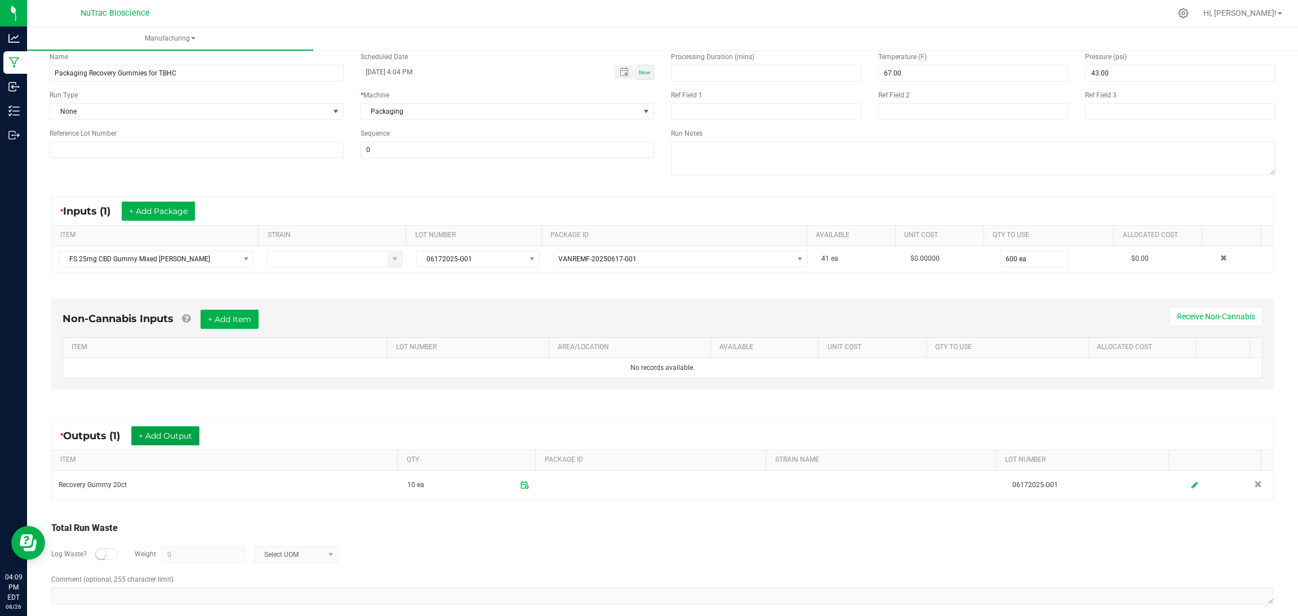
click at [190, 436] on button "+ Add Output" at bounding box center [165, 435] width 68 height 19
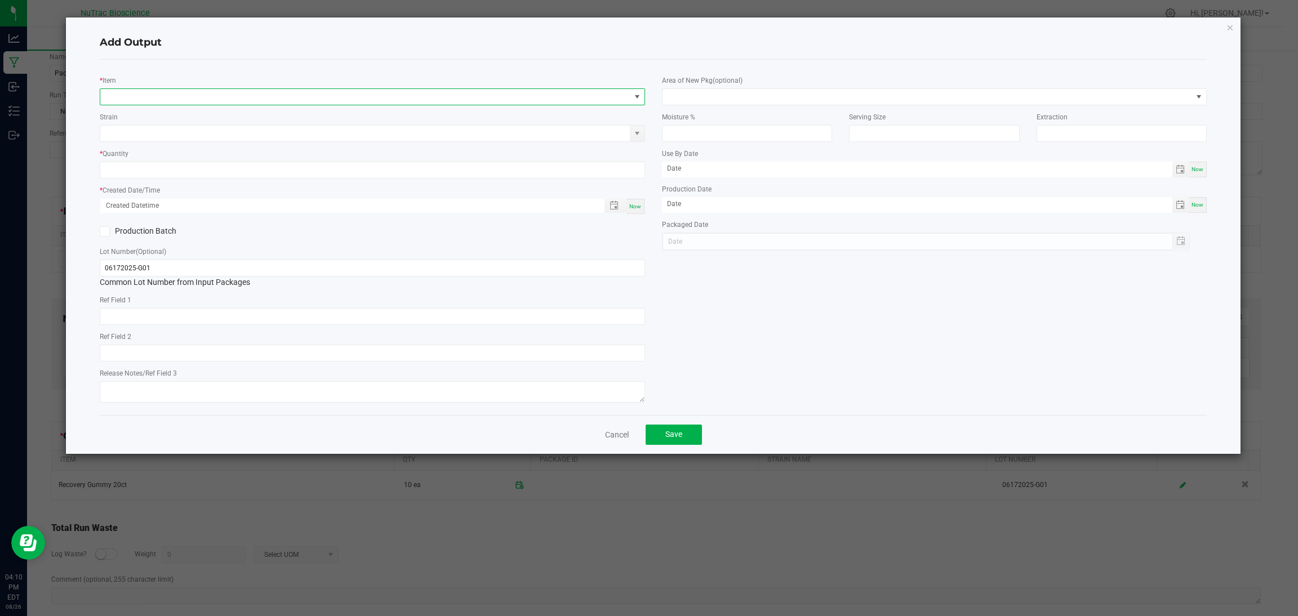
click at [261, 94] on span "NO DATA FOUND" at bounding box center [365, 97] width 530 height 16
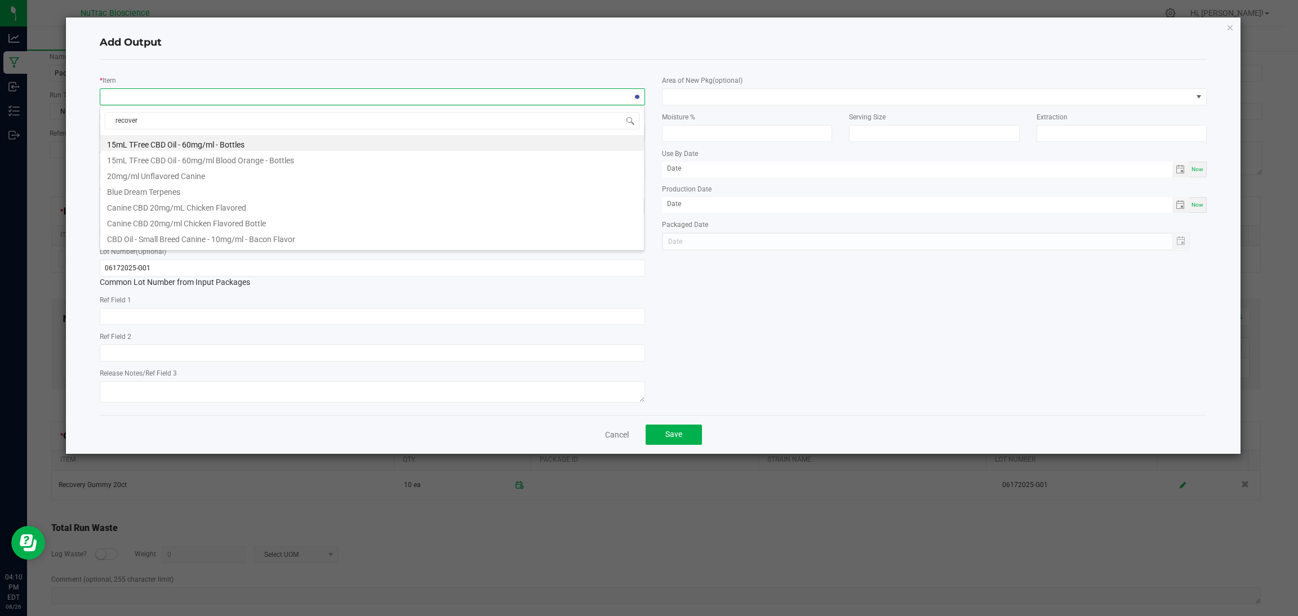
type input "recovery"
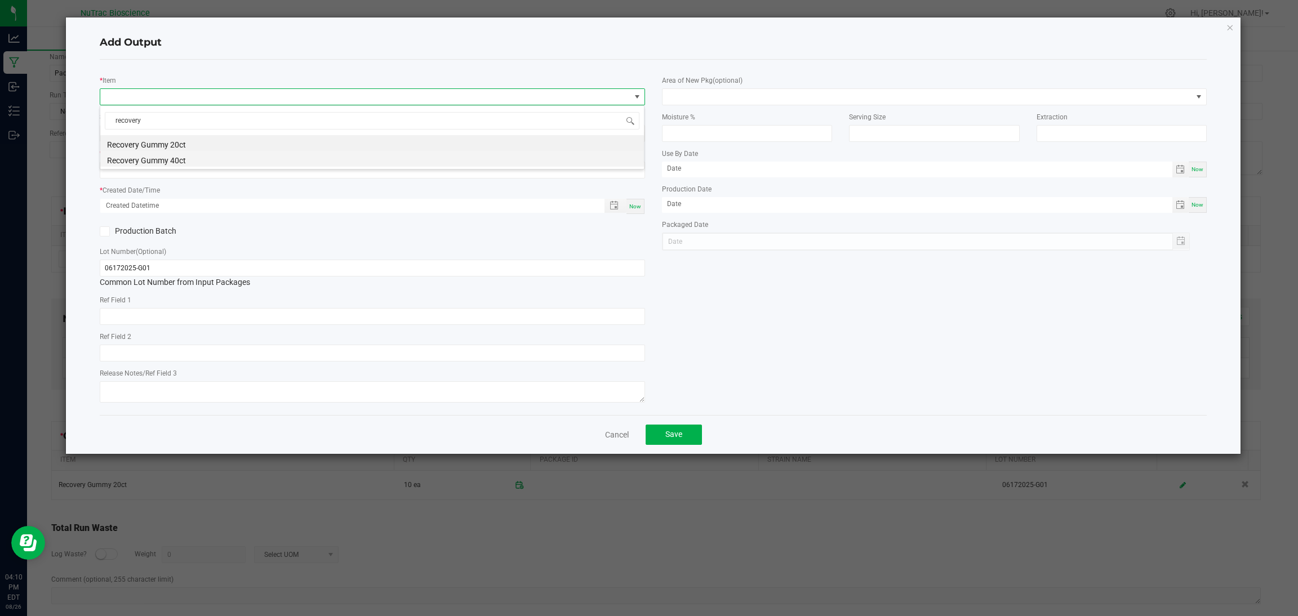
click at [229, 155] on li "Recovery Gummy 40ct" at bounding box center [372, 159] width 544 height 16
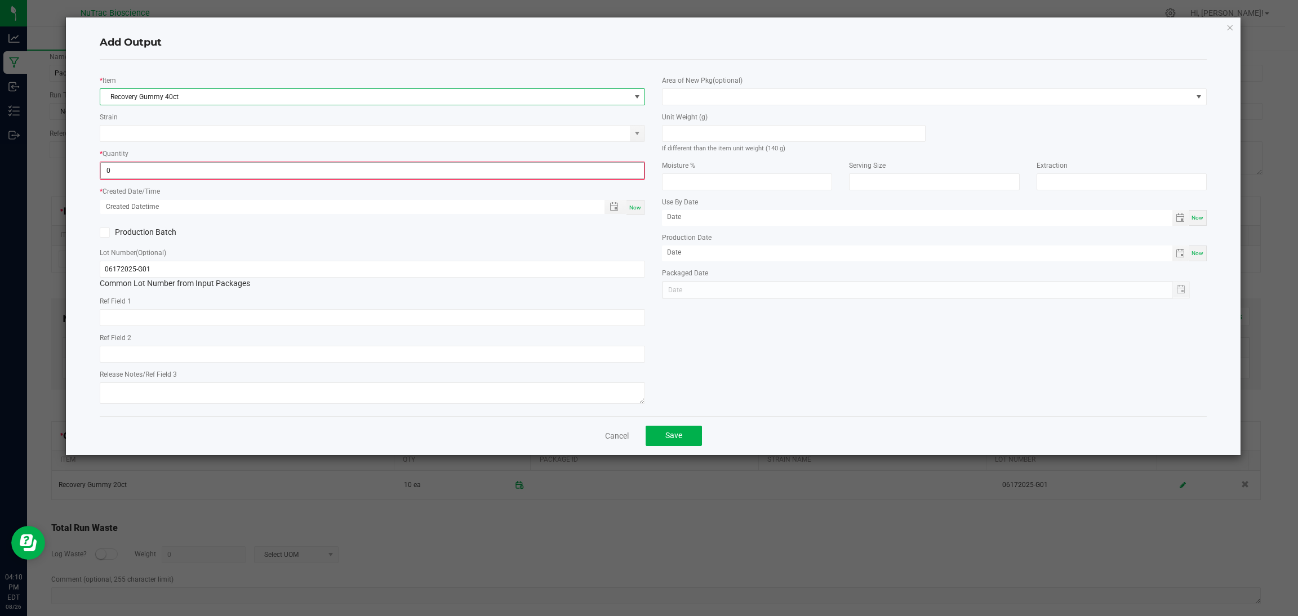
click at [469, 177] on input "0" at bounding box center [372, 171] width 543 height 16
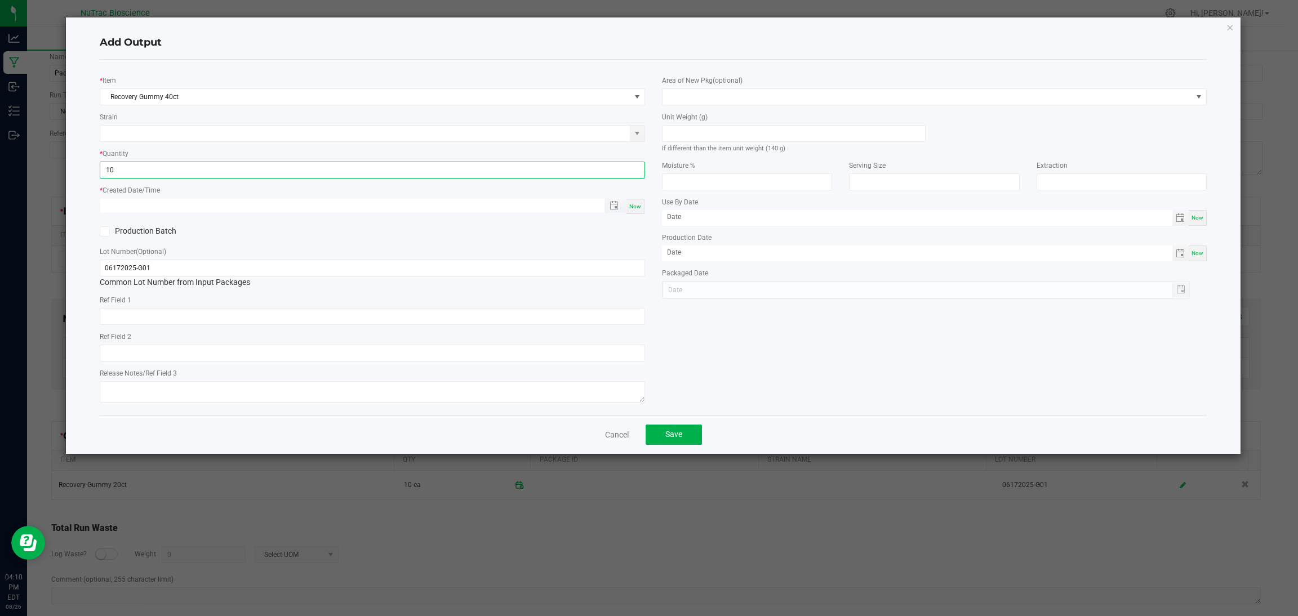
type input "10 ea"
type input "month/day/year hour:minute AM"
click at [498, 202] on input "month/day/year hour:minute AM" at bounding box center [346, 206] width 492 height 14
click at [643, 208] on div "Now" at bounding box center [635, 206] width 18 height 15
type input "08/26/2025 4:10 PM"
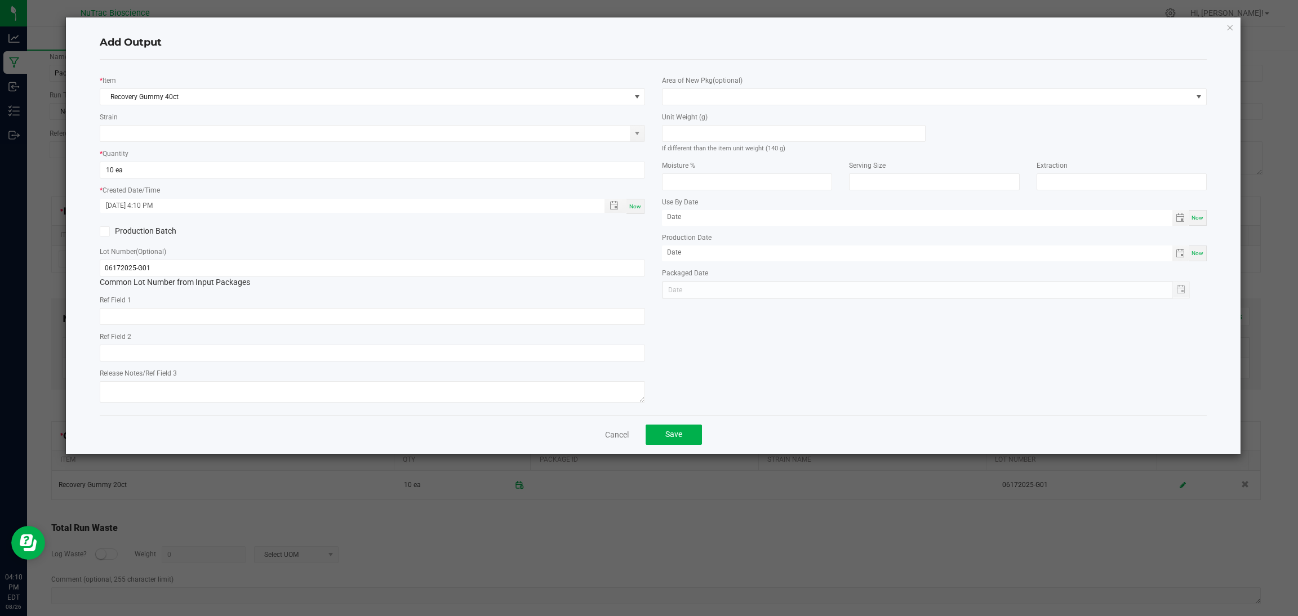
type input "[DATE]"
click at [682, 434] on button "Save" at bounding box center [673, 435] width 56 height 20
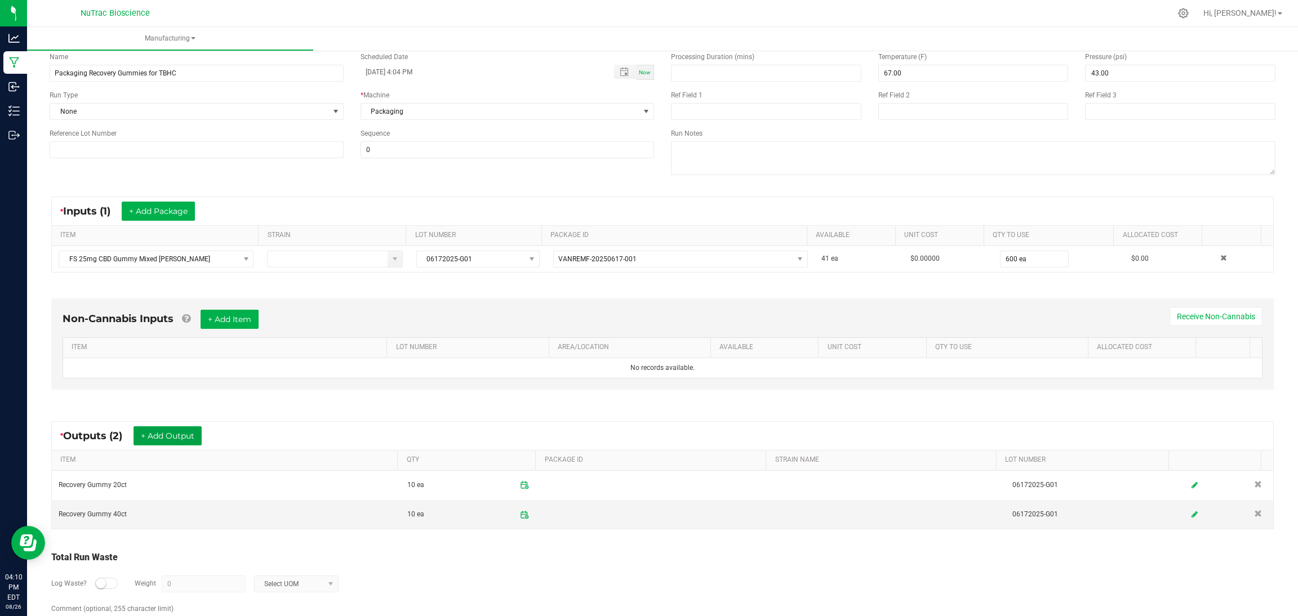
scroll to position [0, 0]
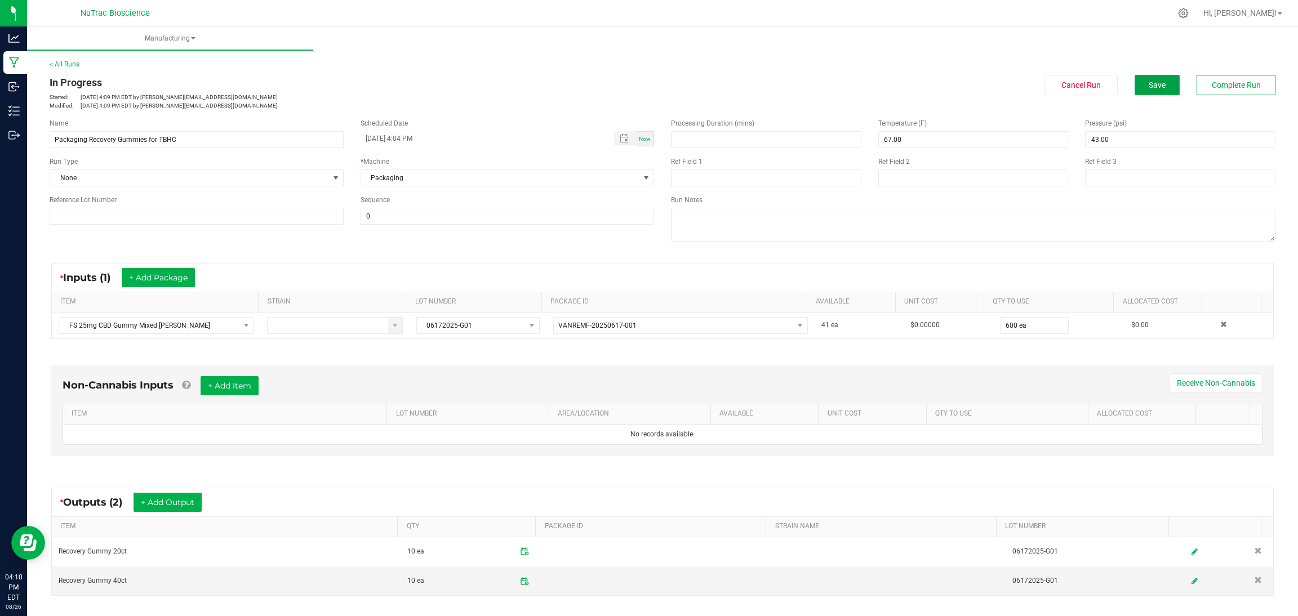
click at [1148, 81] on span "Save" at bounding box center [1156, 85] width 17 height 9
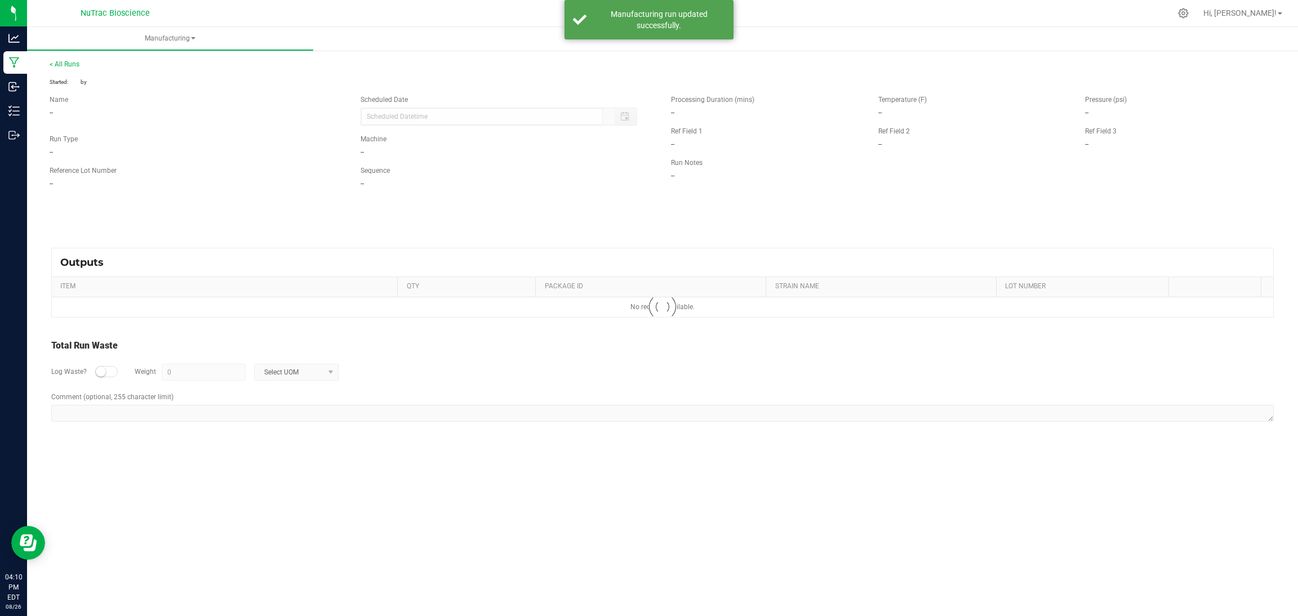
type input "08/26/2025 4:04 PM"
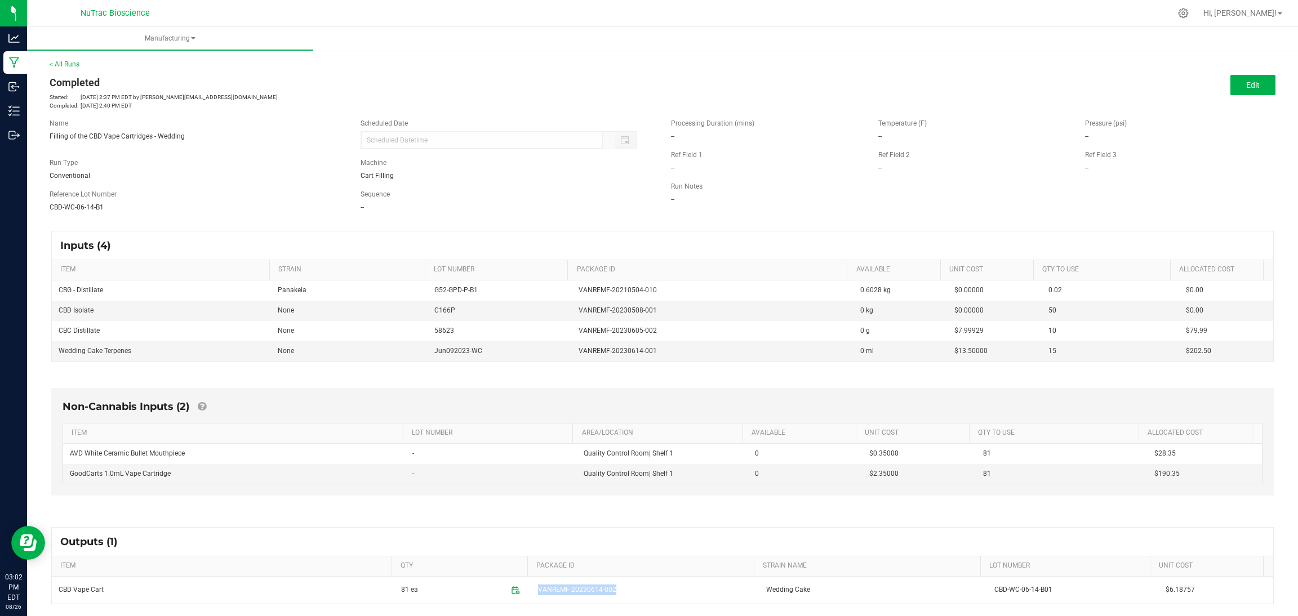
scroll to position [94, 0]
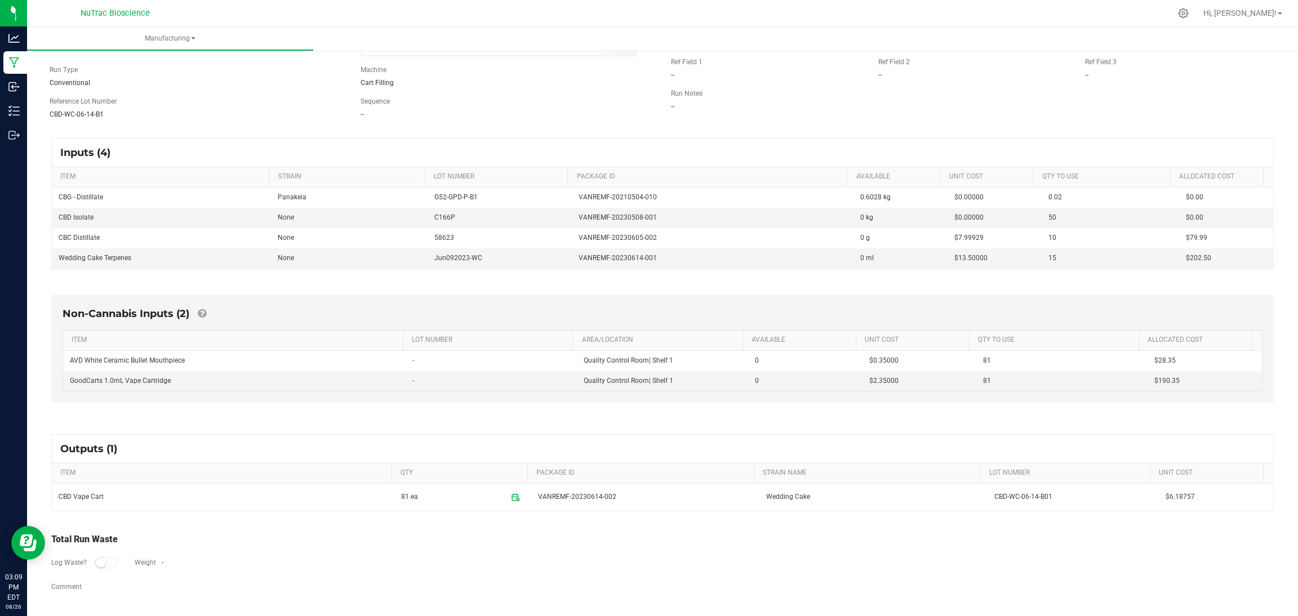
click at [417, 575] on div "Log Waste? Weight -" at bounding box center [662, 563] width 1222 height 35
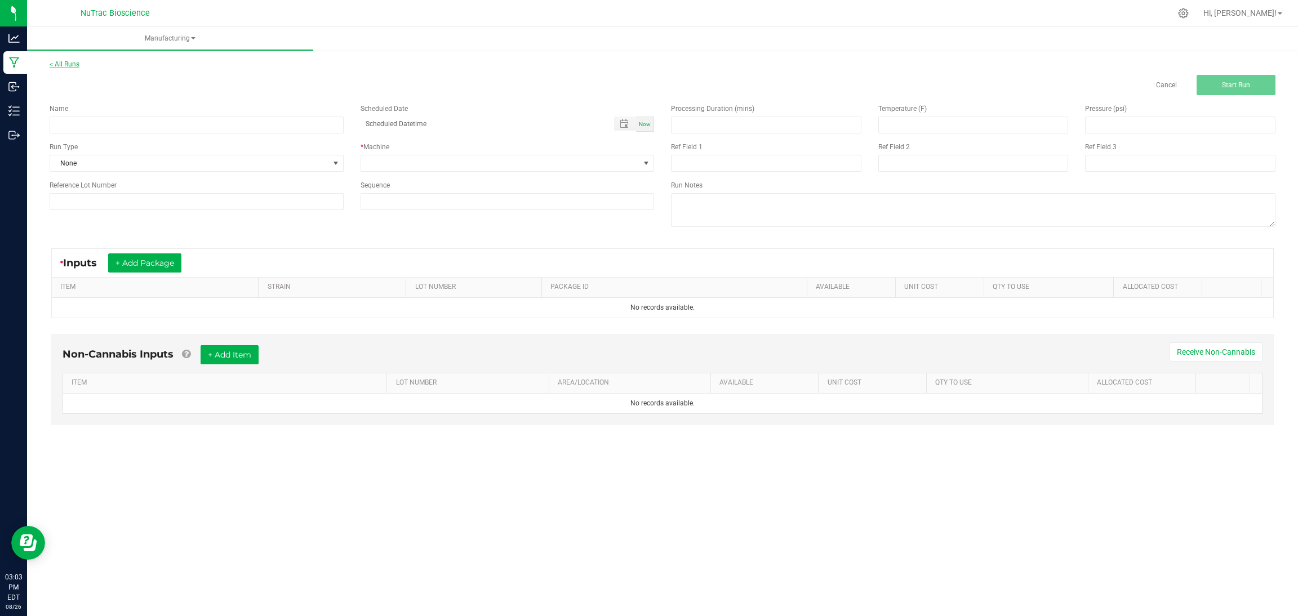
click at [65, 65] on link "< All Runs" at bounding box center [65, 64] width 30 height 8
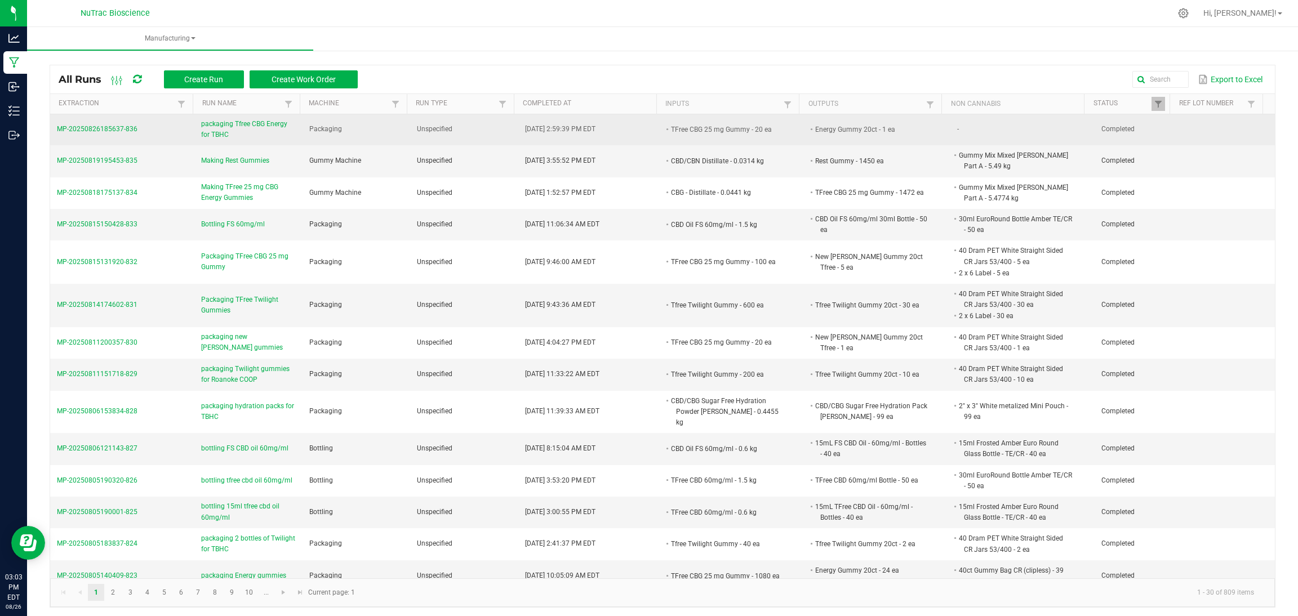
click at [275, 126] on span "packaging Tfree CBG Energy for TBHC" at bounding box center [248, 129] width 95 height 21
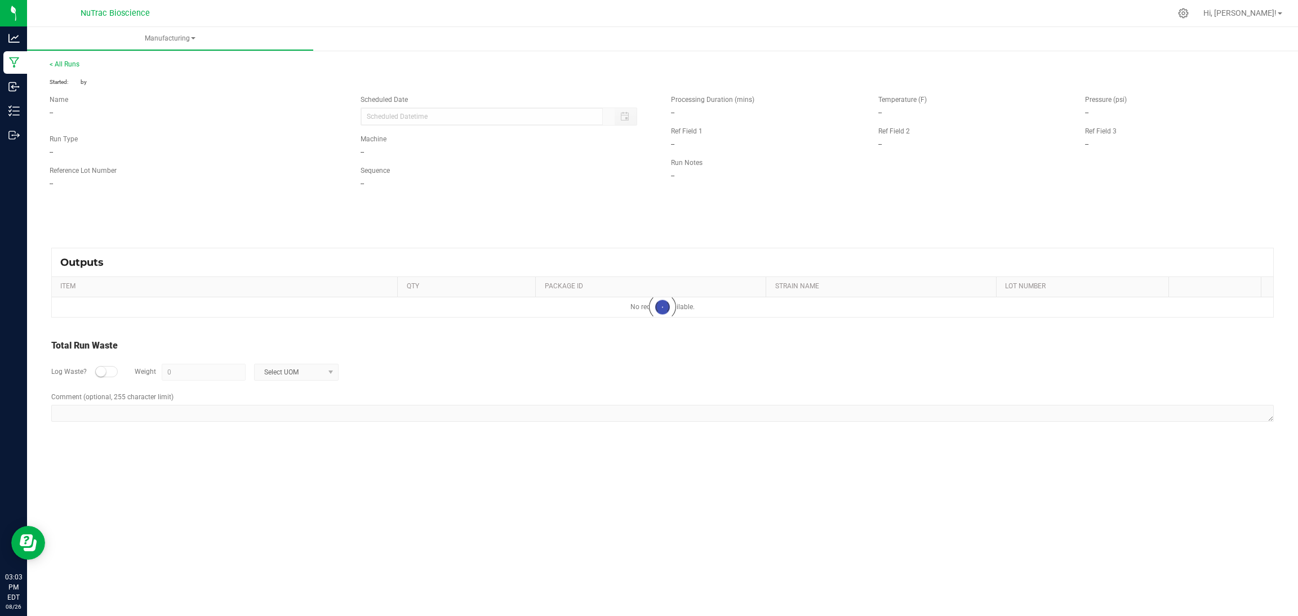
type input "08/26/2025 2:51 PM"
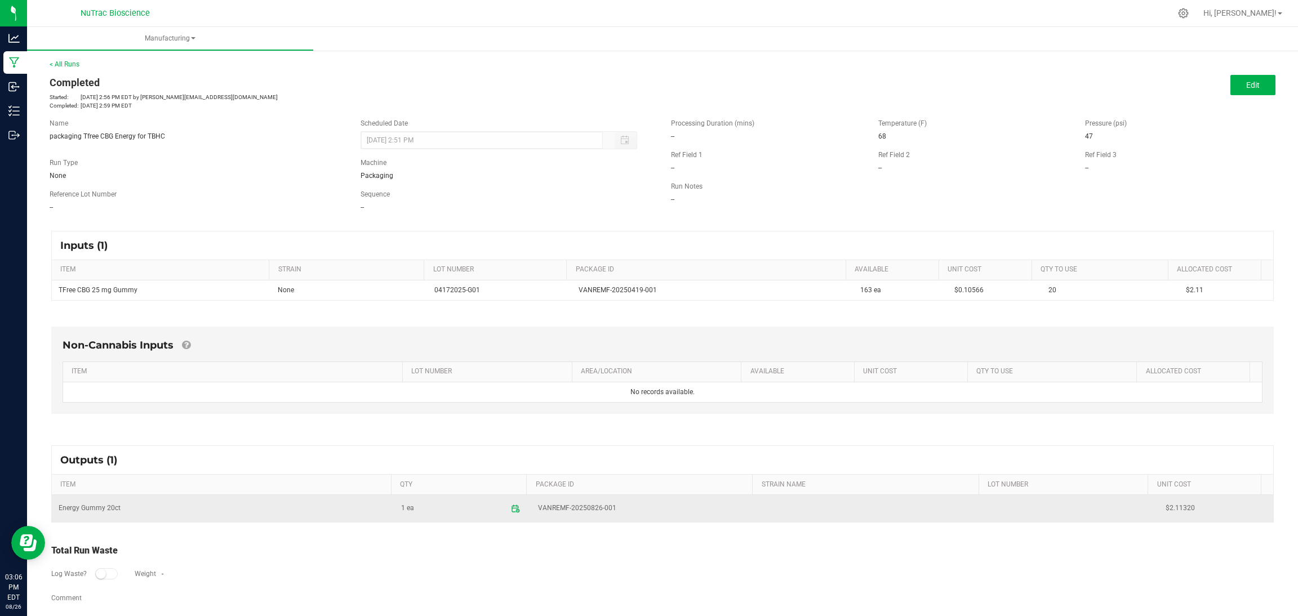
scroll to position [12, 0]
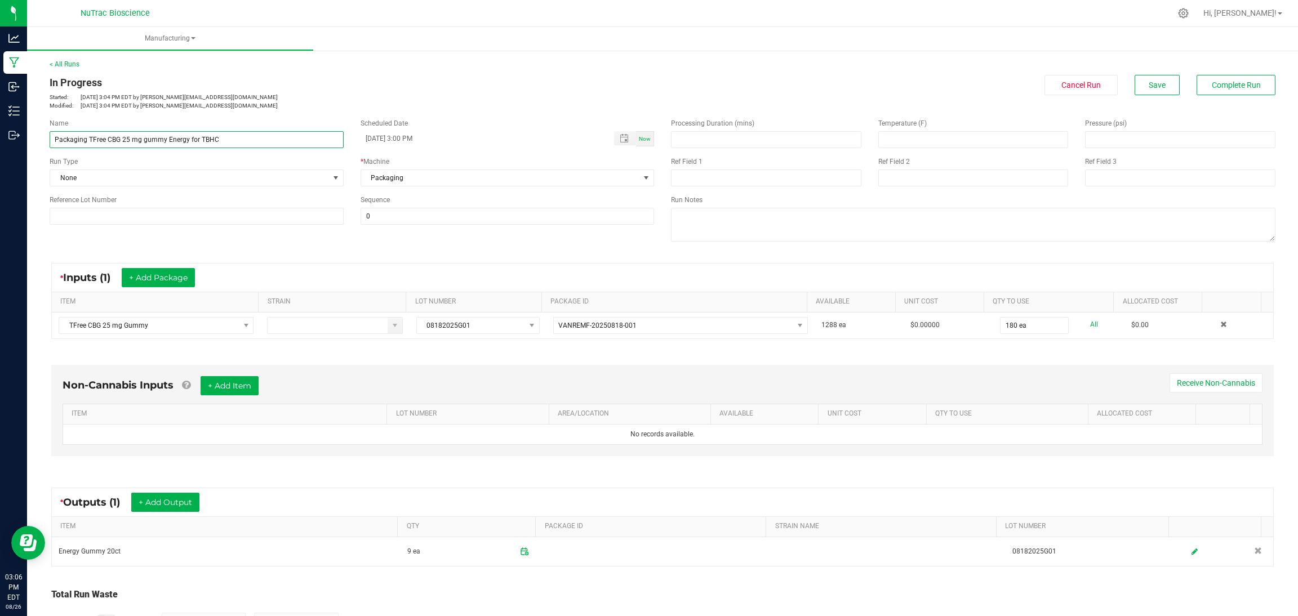
drag, startPoint x: 229, startPoint y: 136, endPoint x: 56, endPoint y: 150, distance: 174.1
click at [56, 150] on div "Name Packaging TFree CBG 25 mg gummy Energy for TBHC Scheduled Date 08/26/2025 …" at bounding box center [351, 171] width 621 height 123
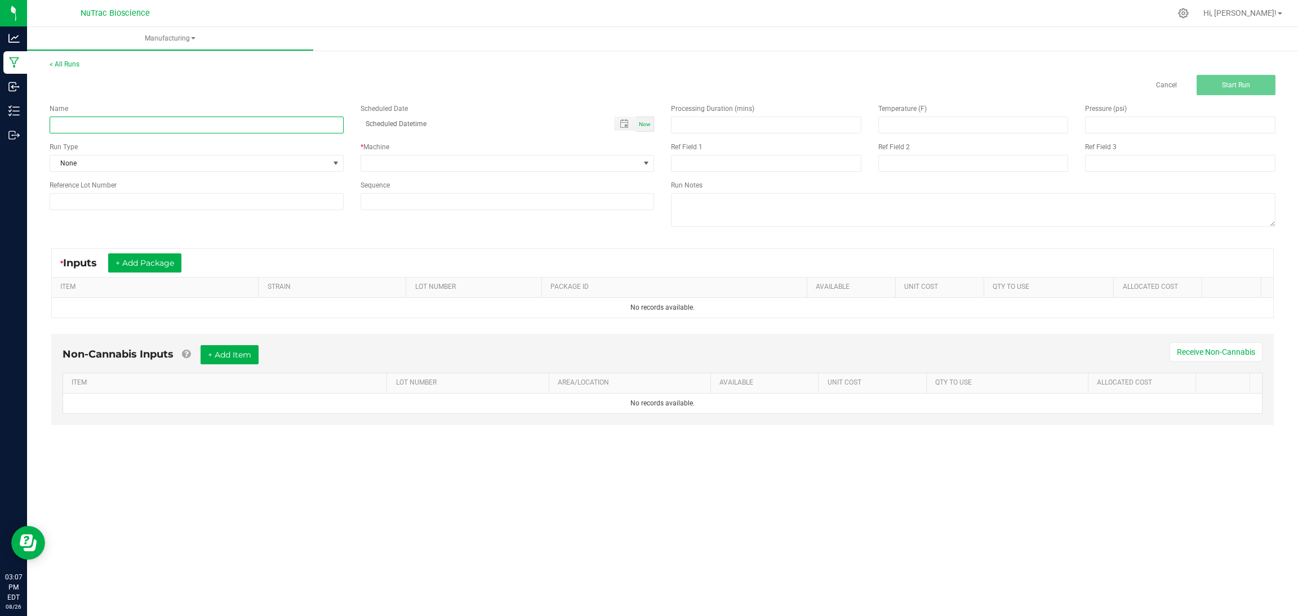
click at [171, 128] on input at bounding box center [197, 125] width 294 height 17
paste input "Packaging TFree CBG 25 mg gummy Energy for TBHC"
type input "Packaging TFree CBG 25 mg gummy Energy for TBHC"
click at [494, 163] on span at bounding box center [500, 163] width 279 height 16
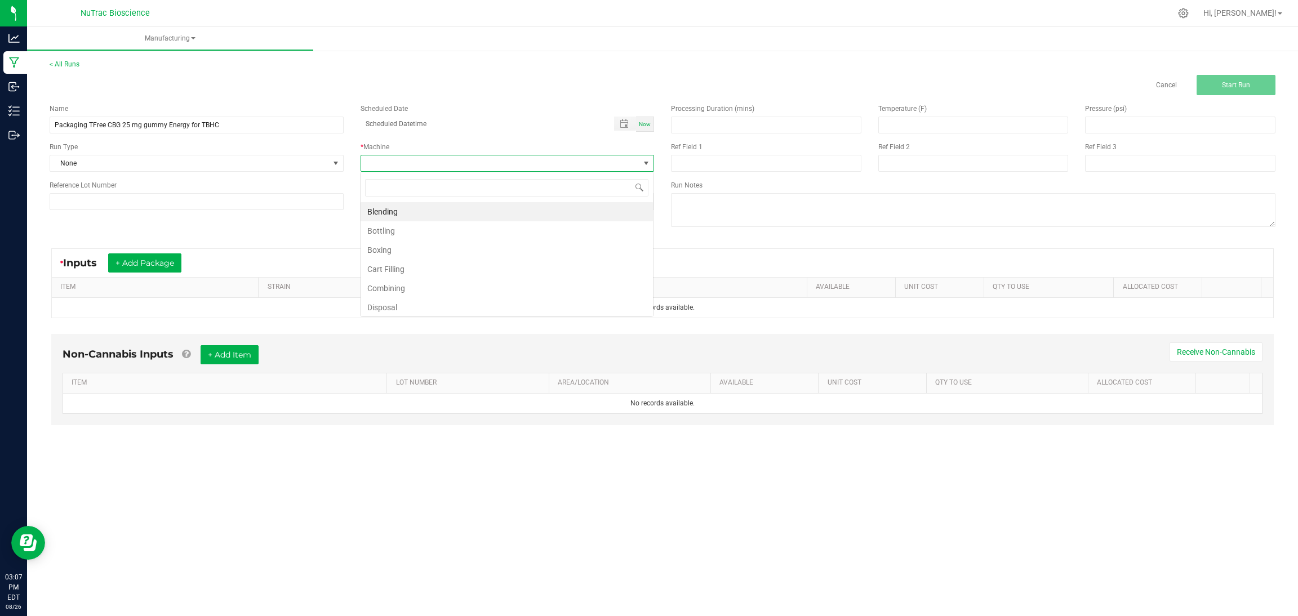
scroll to position [17, 293]
type input "p"
click at [394, 255] on li "Packaging" at bounding box center [506, 250] width 292 height 19
click at [643, 129] on div "Now" at bounding box center [645, 124] width 18 height 15
type input "[DATE] 3:07 PM"
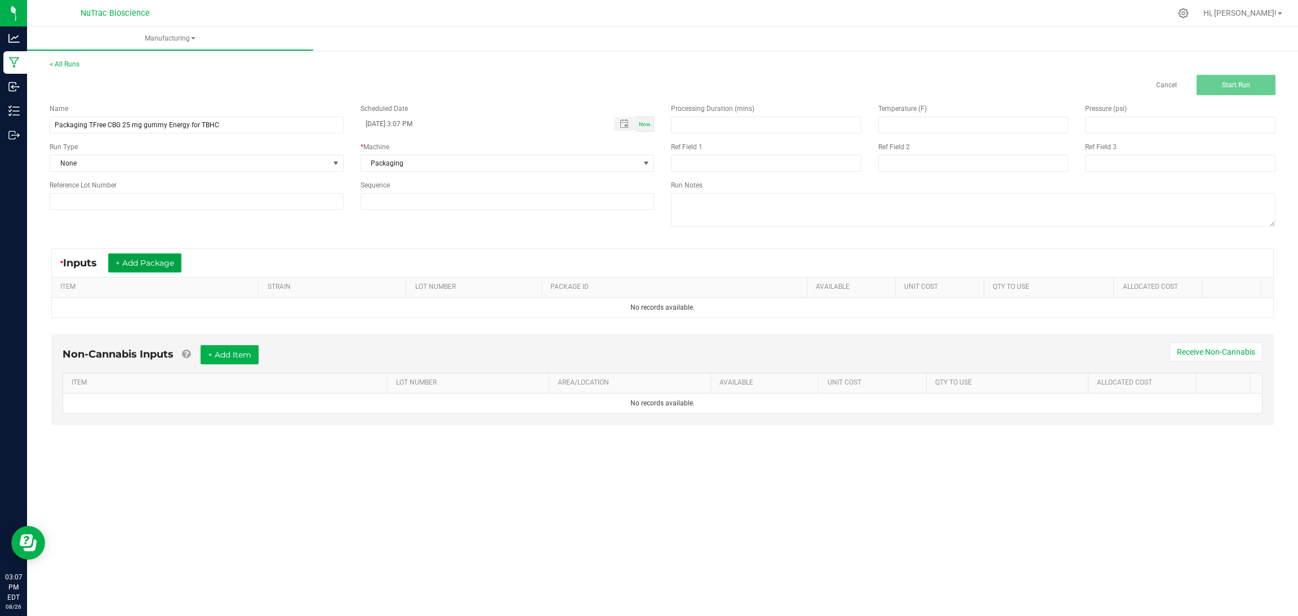
click at [126, 270] on button "+ Add Package" at bounding box center [144, 262] width 73 height 19
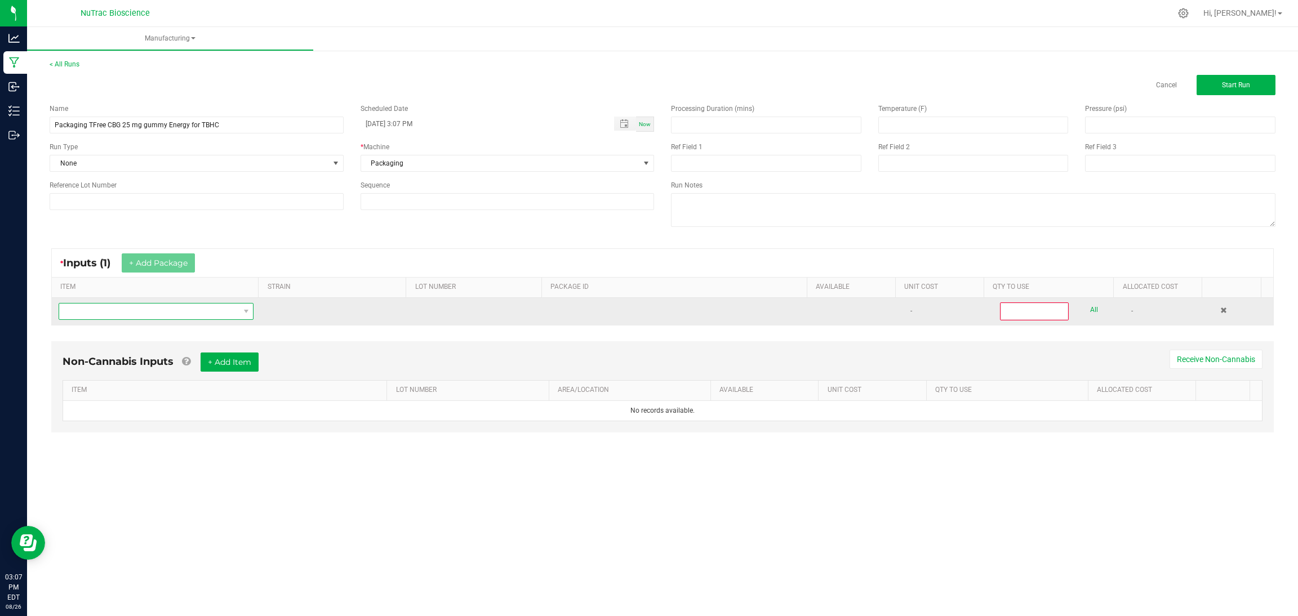
click at [153, 313] on span "NO DATA FOUND" at bounding box center [149, 312] width 180 height 16
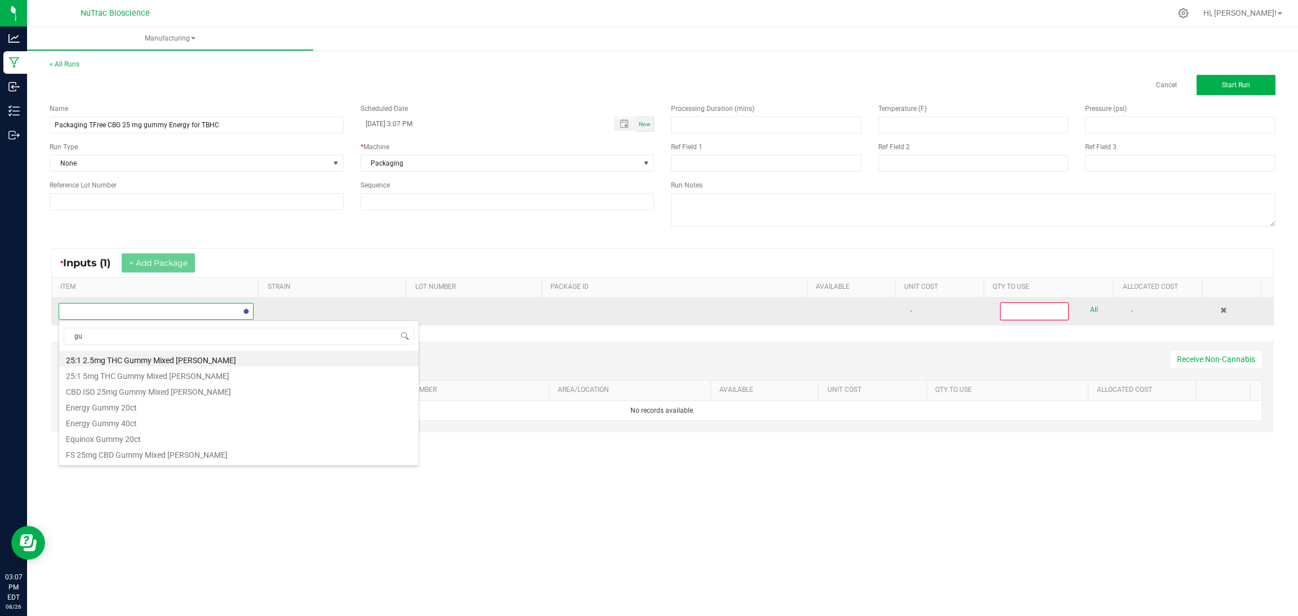
type input "g"
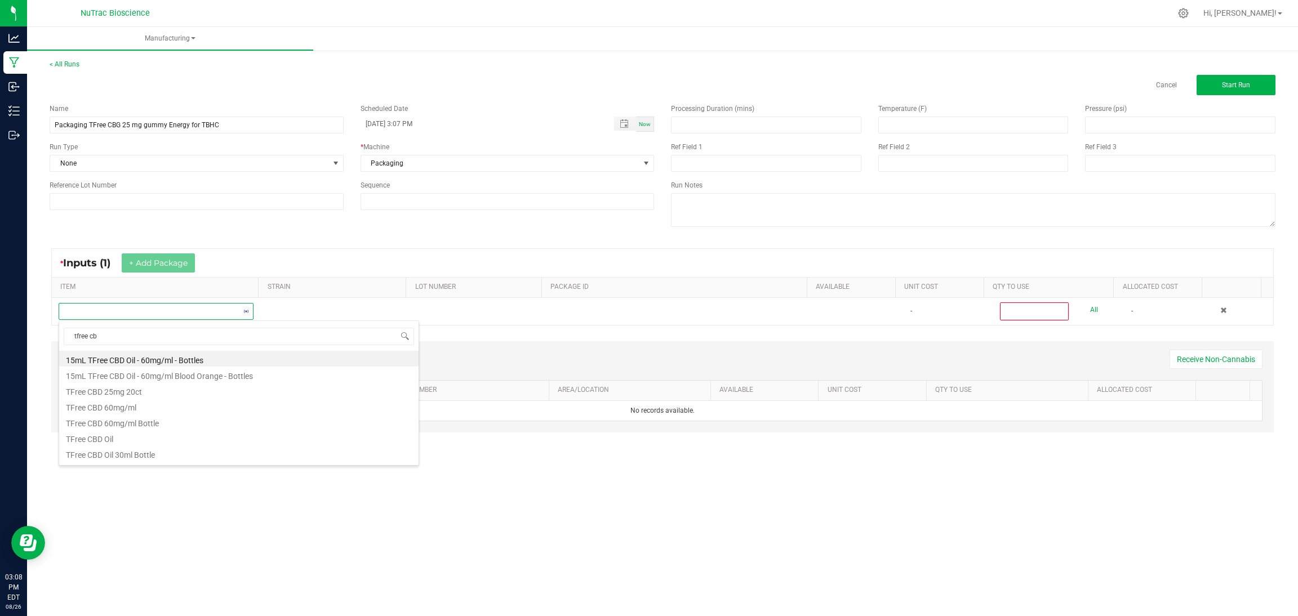
type input "tfree cbg"
click at [178, 358] on li "TFree CBG 25 mg Gummy" at bounding box center [238, 359] width 359 height 16
type input "0"
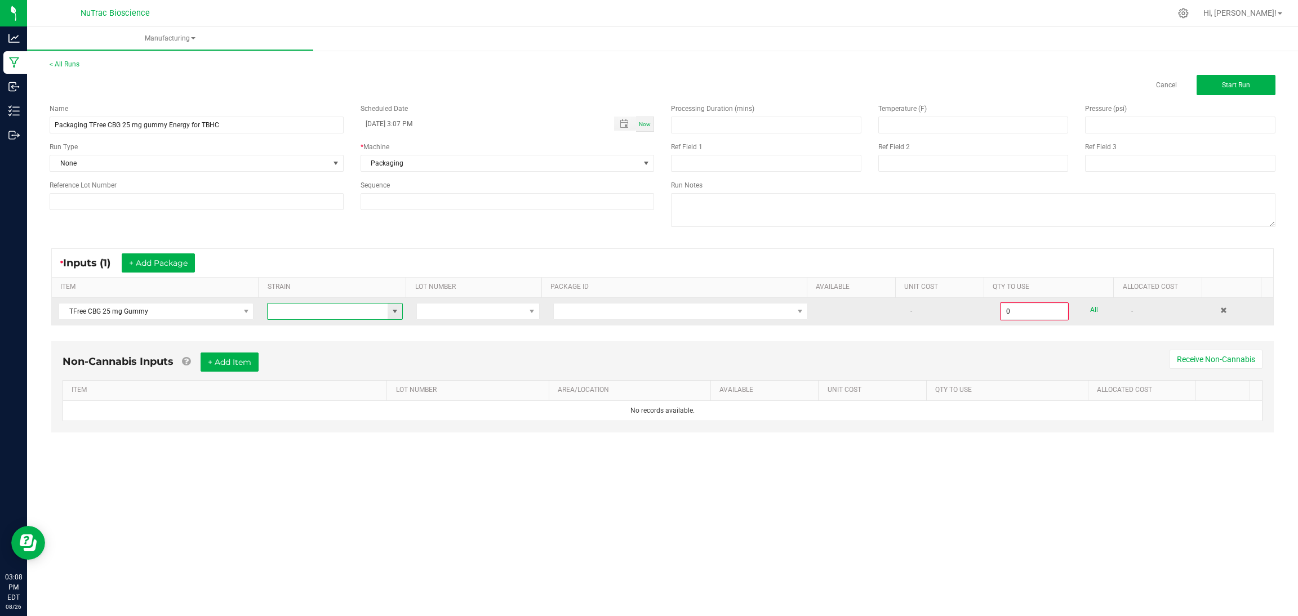
click at [319, 319] on input at bounding box center [328, 312] width 120 height 16
click at [393, 314] on span at bounding box center [394, 311] width 9 height 9
click at [457, 315] on span at bounding box center [471, 312] width 108 height 16
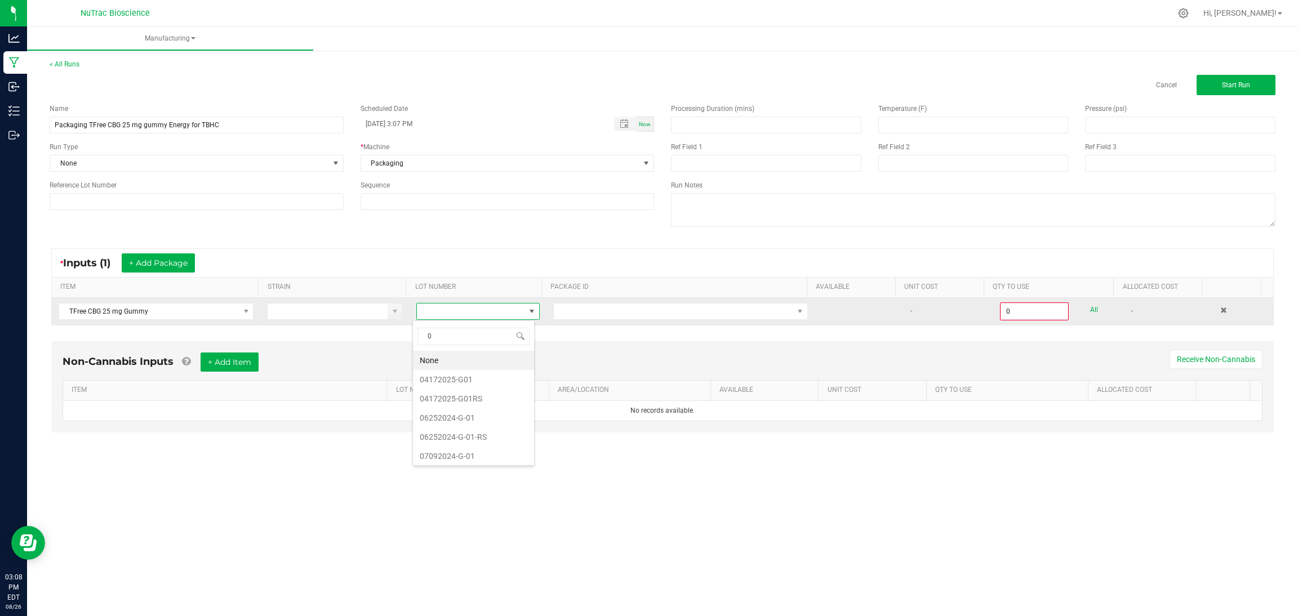
type input "08"
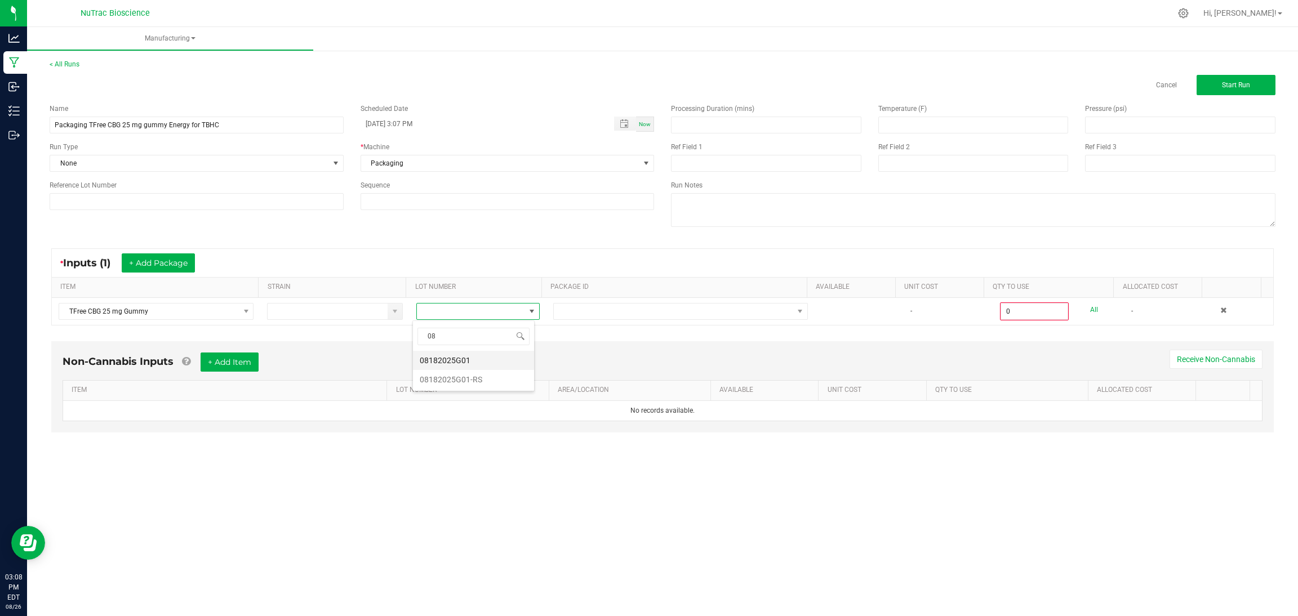
click at [459, 359] on li "08182025G01" at bounding box center [473, 360] width 121 height 19
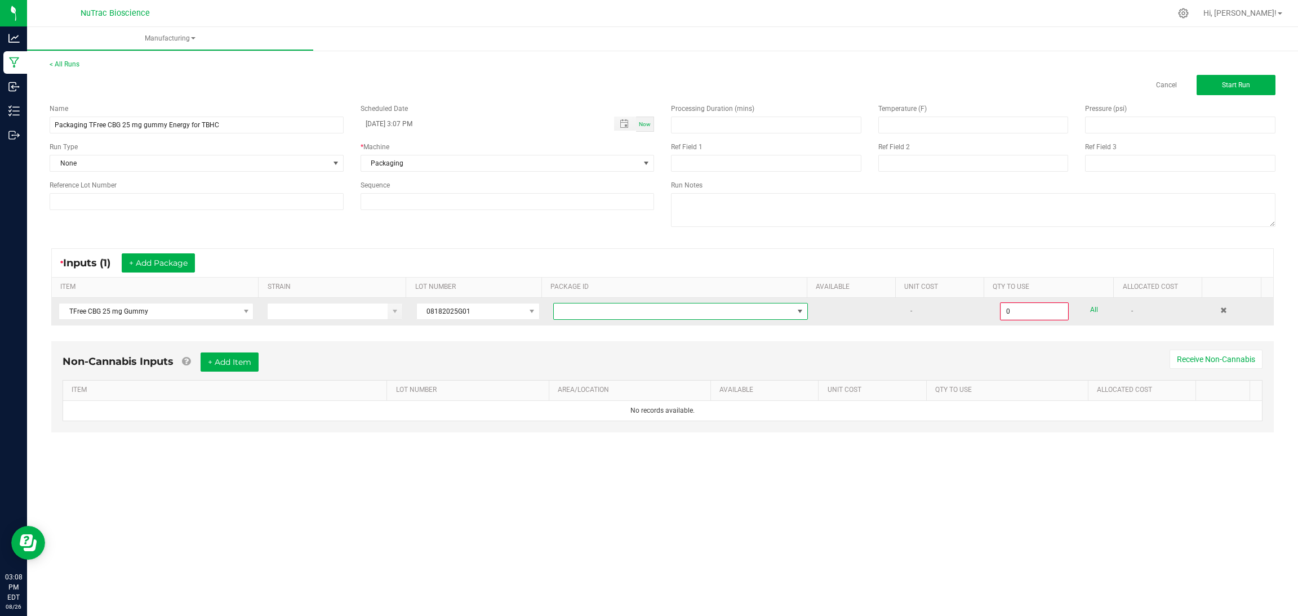
click at [639, 317] on span at bounding box center [673, 312] width 239 height 16
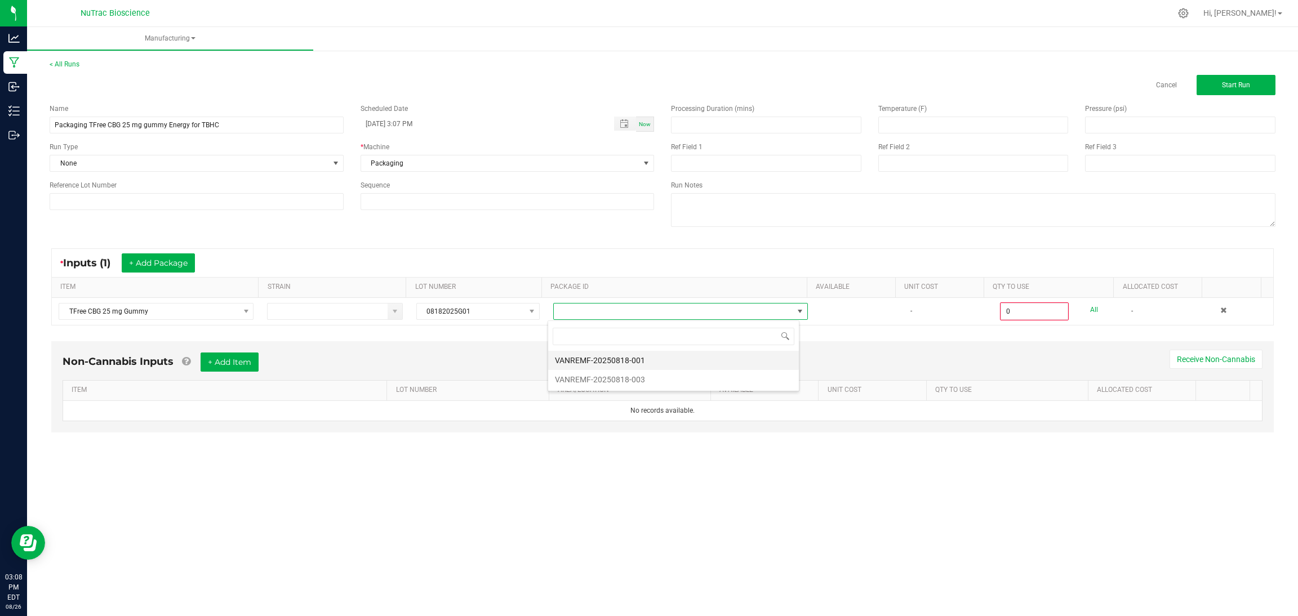
click at [651, 363] on li "VANREMF-20250818-001" at bounding box center [673, 360] width 251 height 19
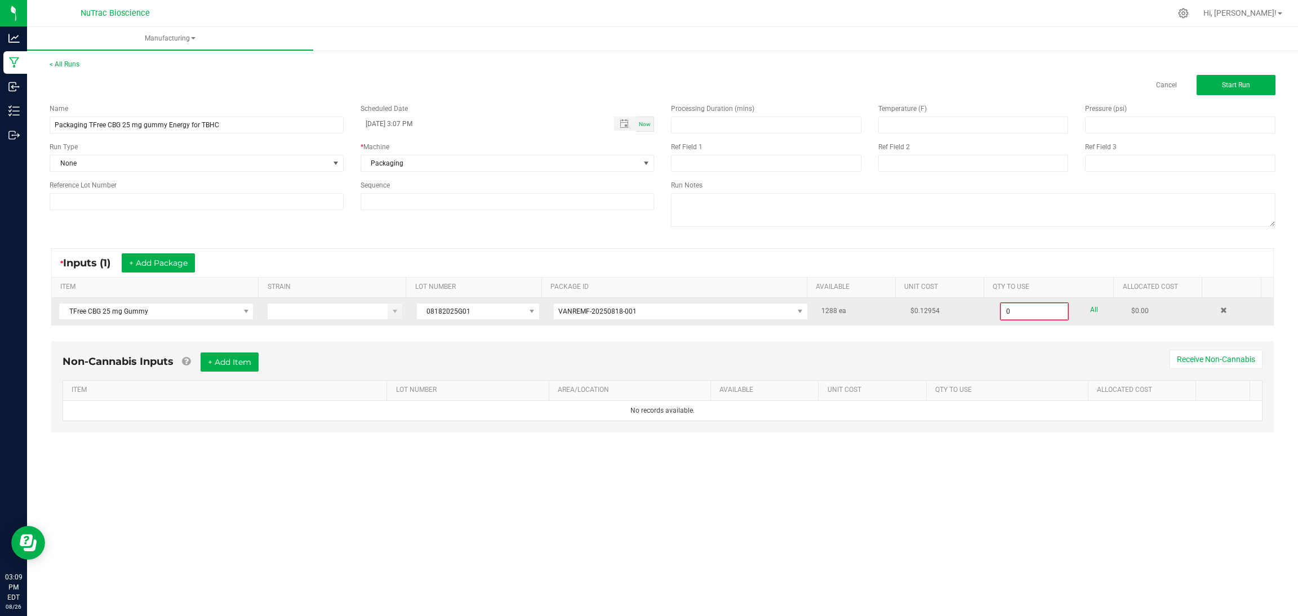
click at [1001, 311] on input "0" at bounding box center [1034, 312] width 66 height 16
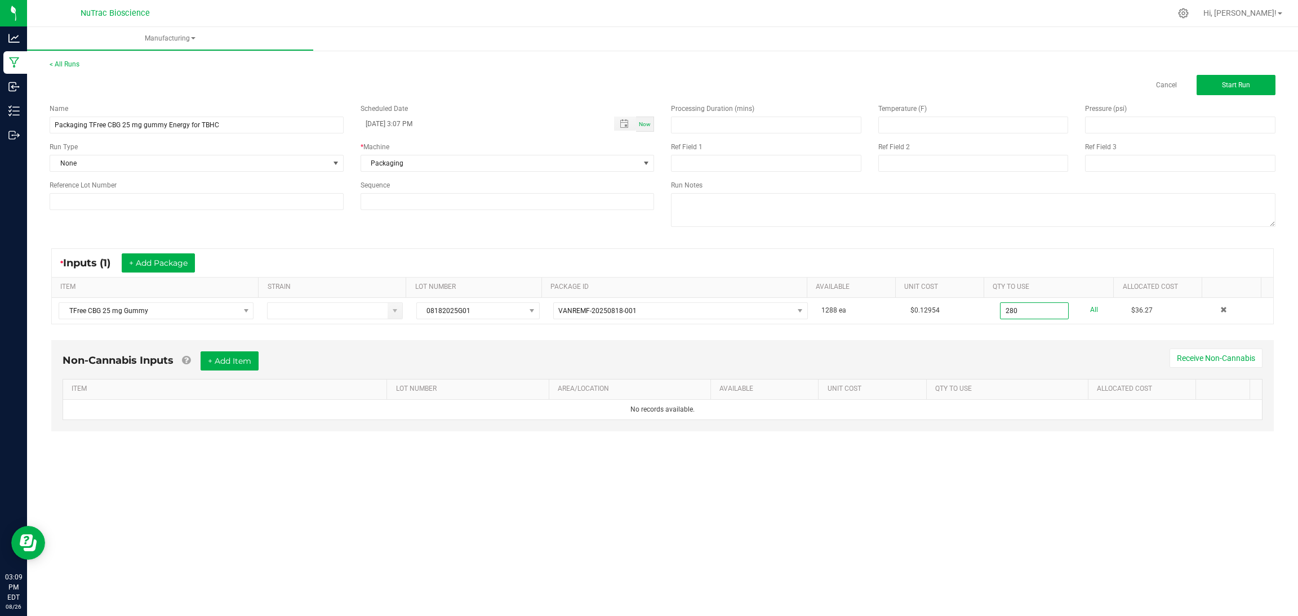
type input "280 ea"
click at [483, 537] on div "Manufacturing < All Runs Cancel Start Run Name Packaging TFree CBG 25 mg gummy …" at bounding box center [662, 321] width 1271 height 589
click at [1215, 86] on button "Start Run" at bounding box center [1235, 85] width 79 height 20
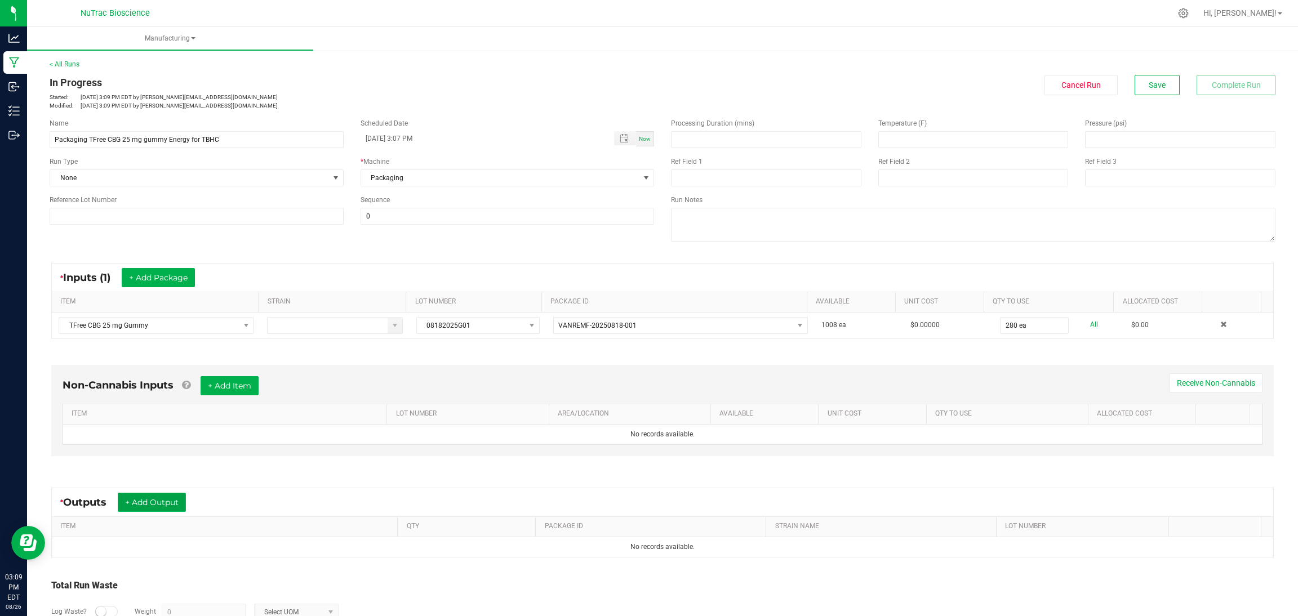
click at [158, 505] on button "+ Add Output" at bounding box center [152, 502] width 68 height 19
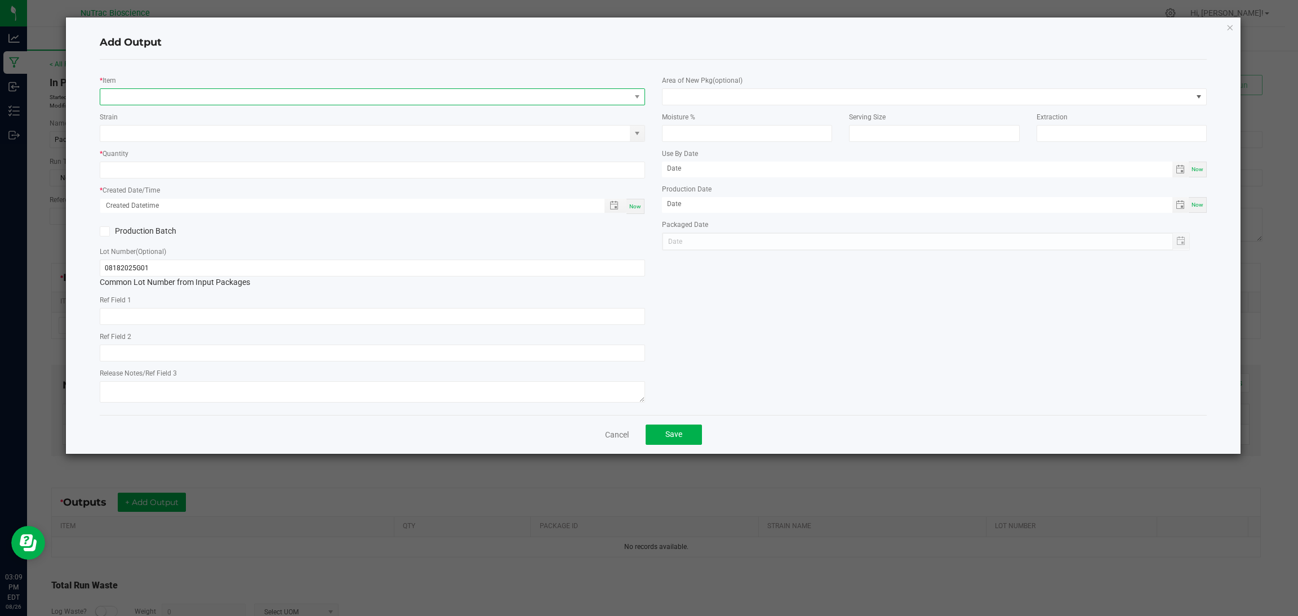
click at [296, 101] on span "NO DATA FOUND" at bounding box center [365, 97] width 530 height 16
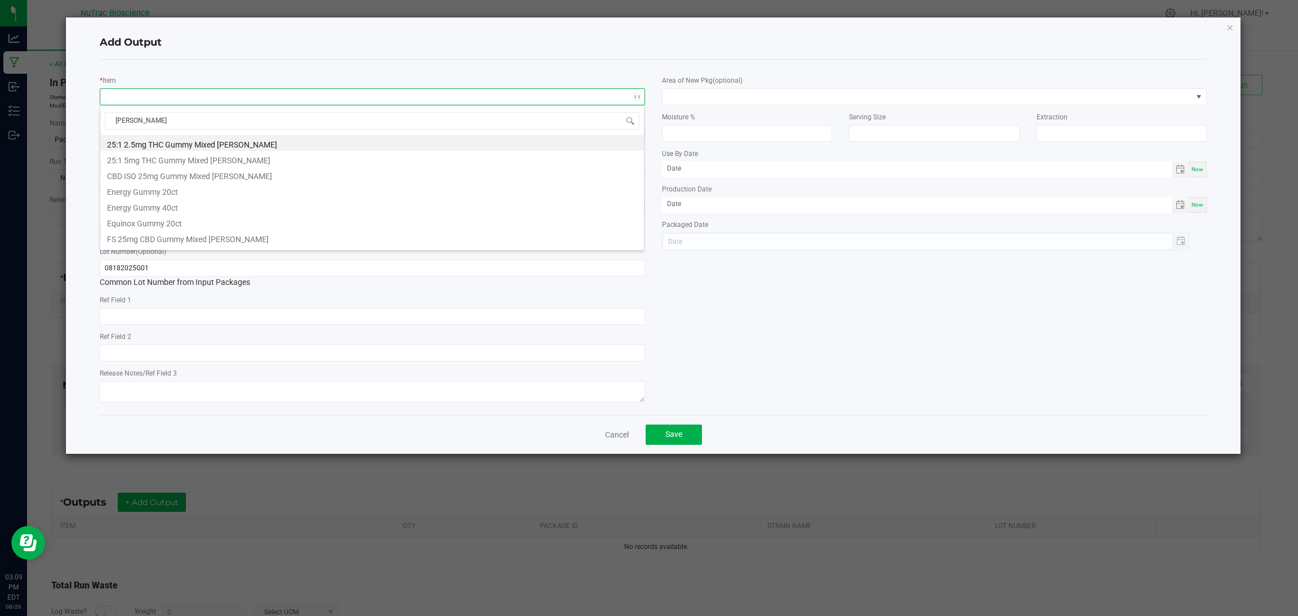
type input "gummy"
click at [190, 208] on li "Energy Gummy 40ct" at bounding box center [372, 206] width 544 height 16
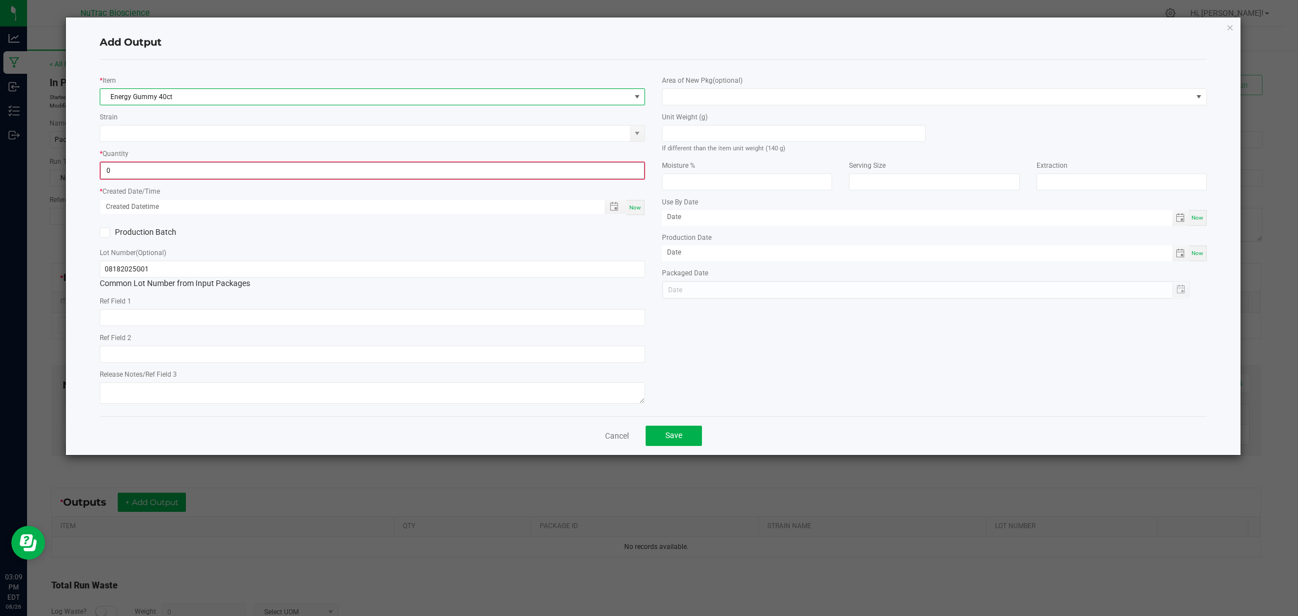
click at [230, 167] on input "0" at bounding box center [372, 171] width 543 height 16
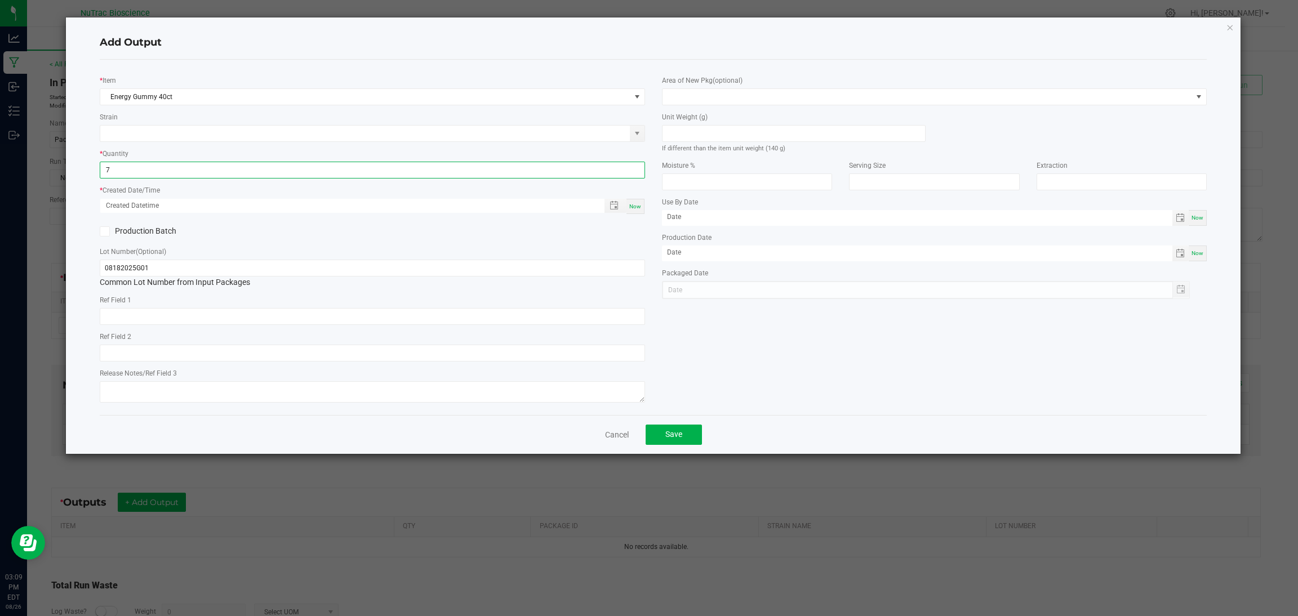
type input "7 ea"
click at [634, 203] on span "Now" at bounding box center [635, 206] width 12 height 6
type input "08/26/2025 3:09 PM"
type input "[DATE]"
click at [677, 435] on span "Save" at bounding box center [673, 434] width 17 height 9
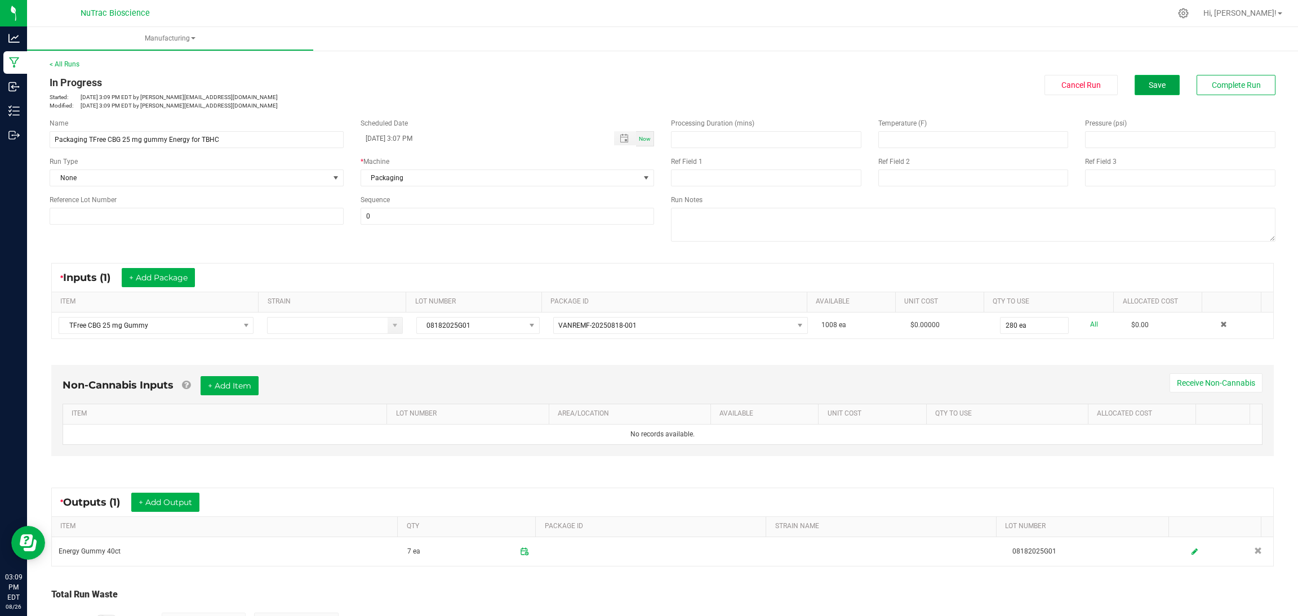
click at [1148, 81] on span "Save" at bounding box center [1156, 85] width 17 height 9
drag, startPoint x: 1089, startPoint y: 85, endPoint x: 910, endPoint y: 69, distance: 179.8
click at [910, 69] on div "< All Runs In Progress Started: Aug 26, 2025 3:09 PM EDT by laura@nutracbioscie…" at bounding box center [663, 84] width 1226 height 51
click at [1061, 86] on span "Cancel Run" at bounding box center [1080, 85] width 39 height 9
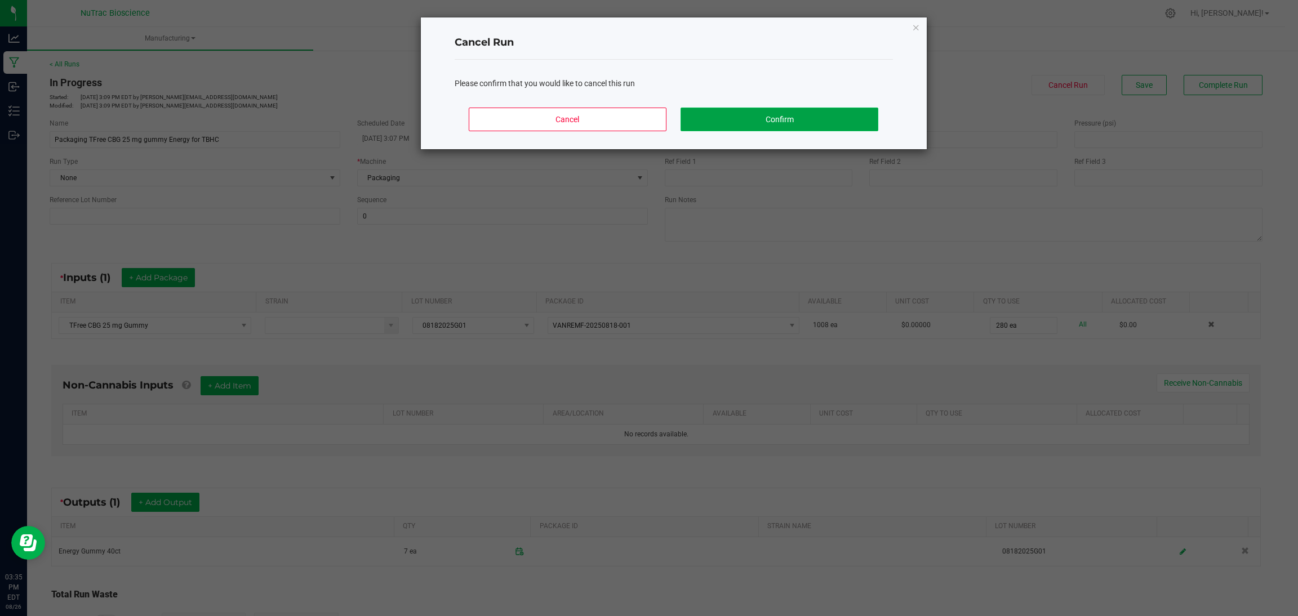
click at [772, 119] on button "Confirm" at bounding box center [778, 120] width 197 height 24
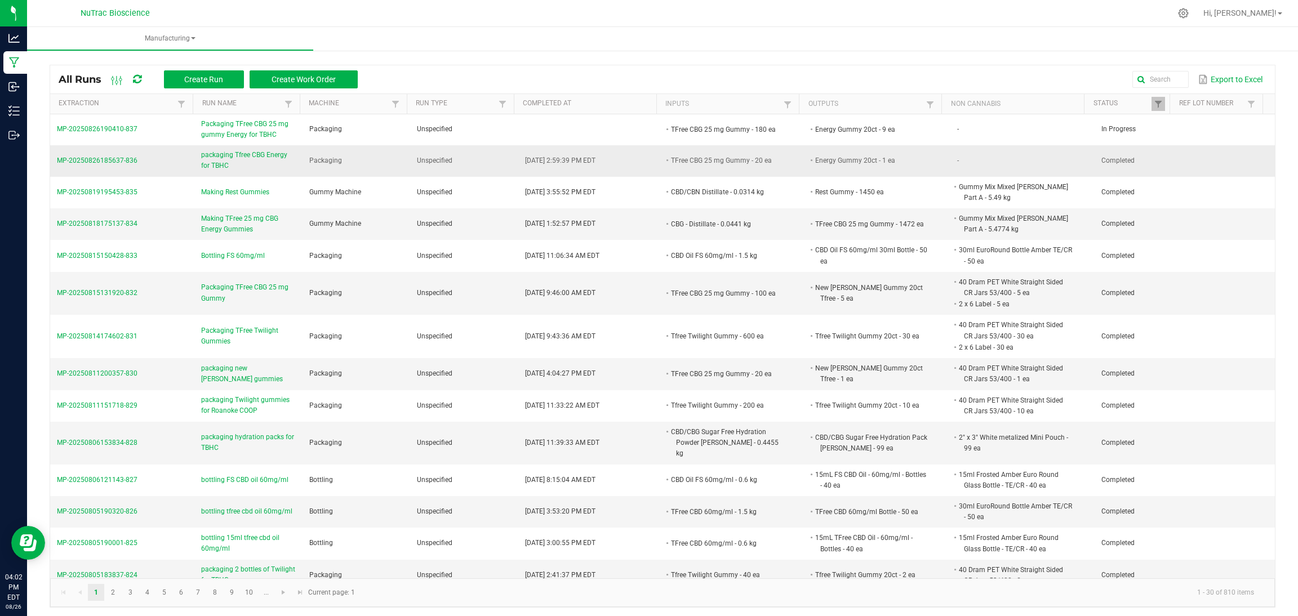
click at [274, 153] on span "packaging Tfree CBG Energy for TBHC" at bounding box center [248, 160] width 95 height 21
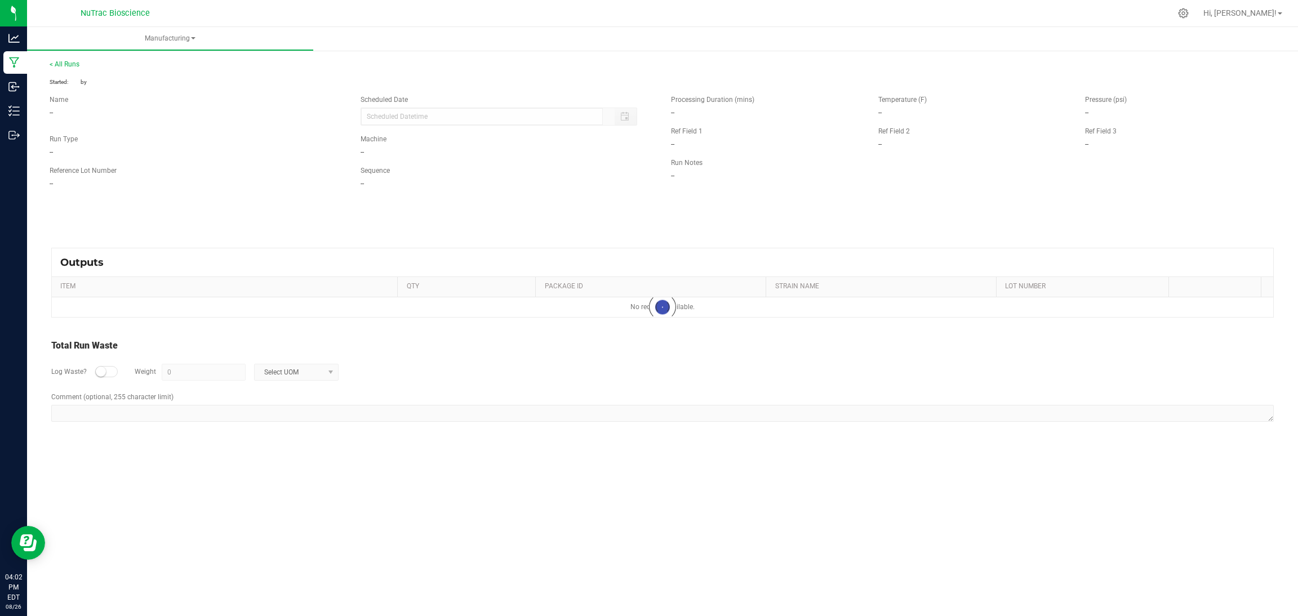
type input "[DATE] 2:51 PM"
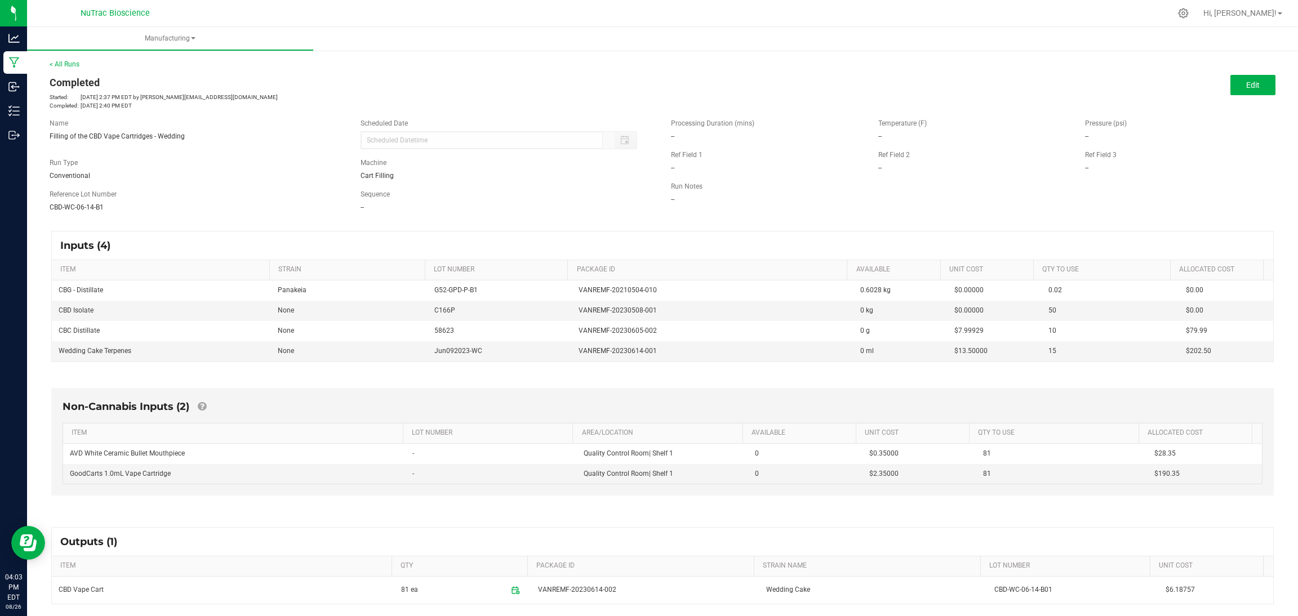
scroll to position [94, 0]
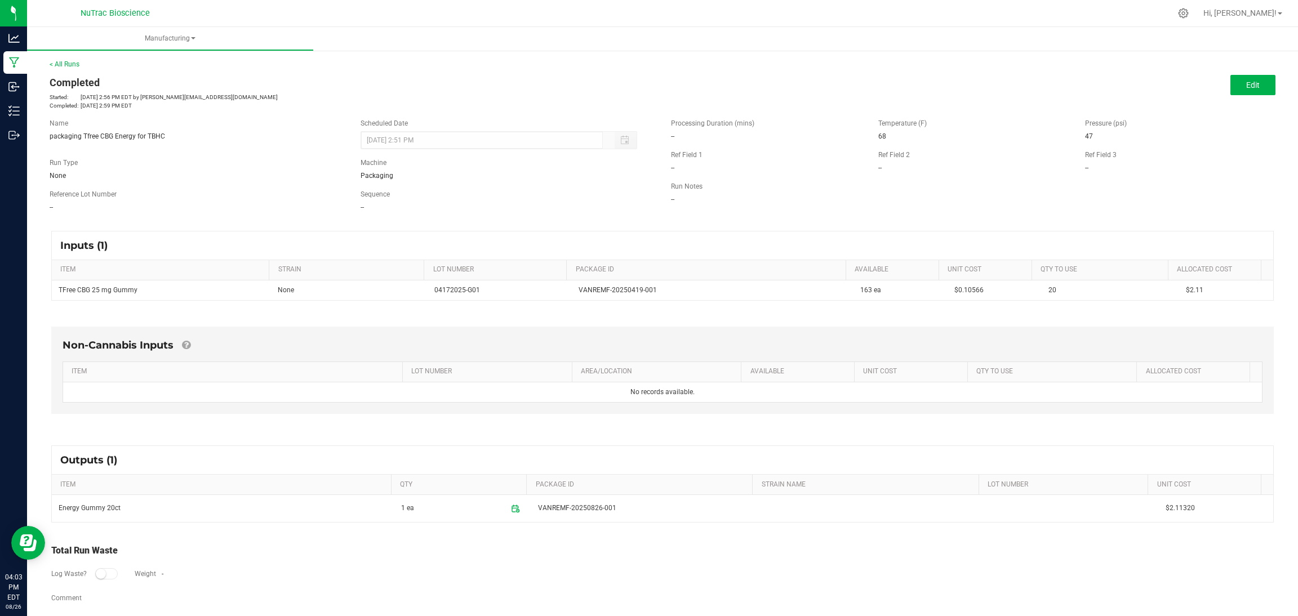
click at [74, 57] on div "< All Runs Completed Started: [DATE] 2:56 PM EDT by [PERSON_NAME][EMAIL_ADDRESS…" at bounding box center [662, 338] width 1271 height 580
click at [72, 63] on link "< All Runs" at bounding box center [65, 64] width 30 height 8
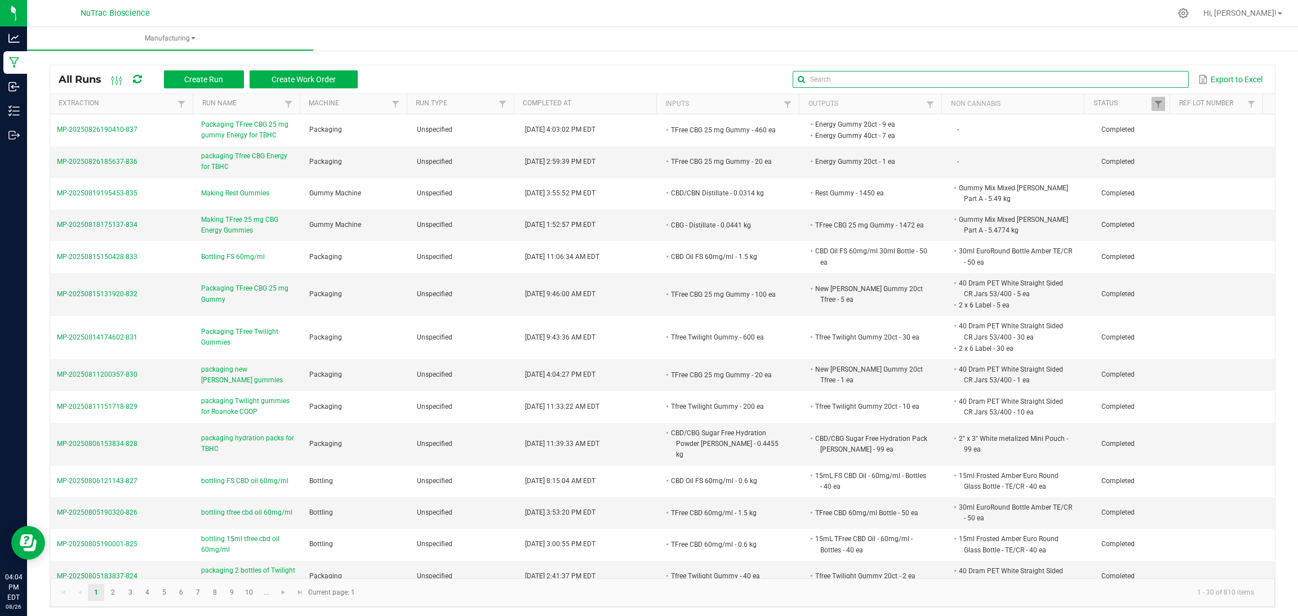
click at [1151, 74] on input "text" at bounding box center [990, 79] width 396 height 17
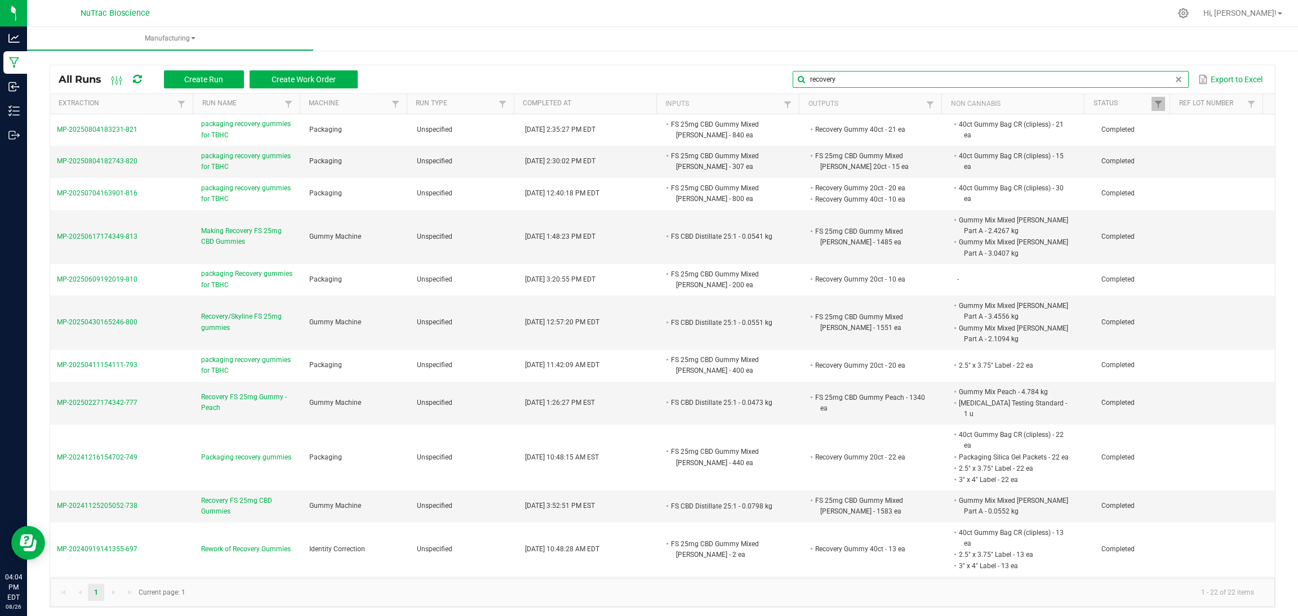
type input "recovery"
